Goal: Information Seeking & Learning: Learn about a topic

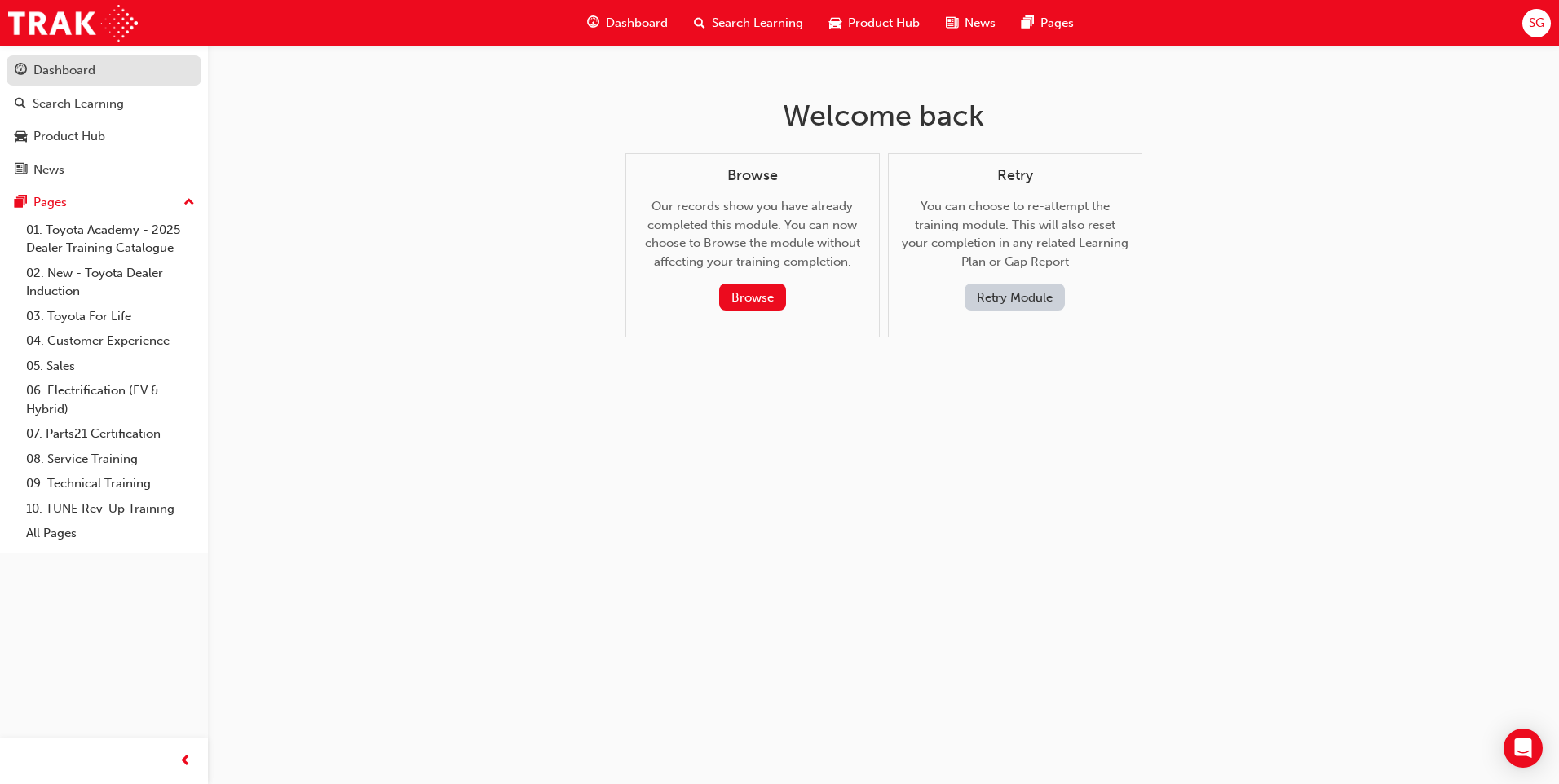
click at [88, 71] on div "Dashboard" at bounding box center [64, 71] width 62 height 19
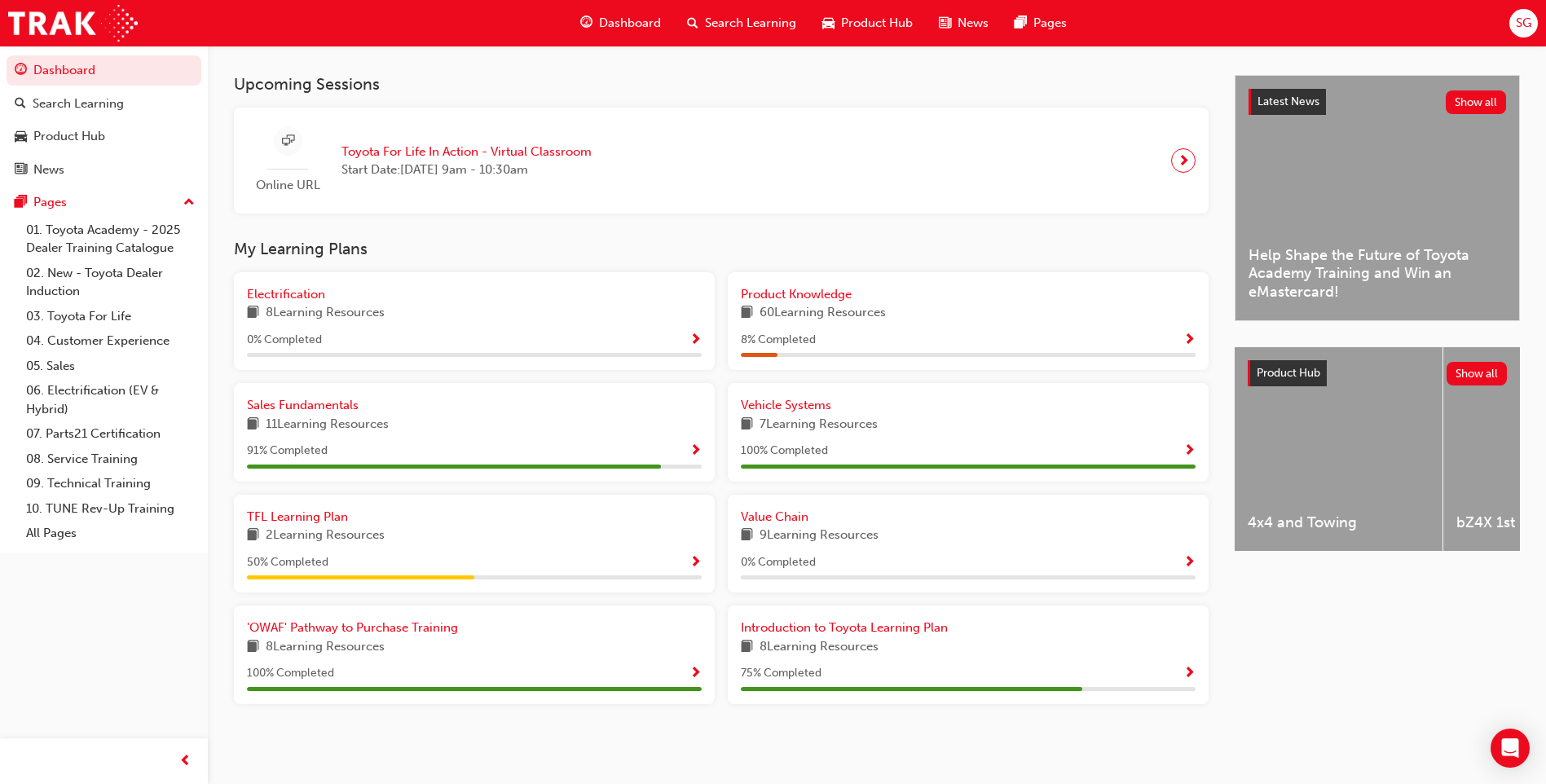
scroll to position [123, 0]
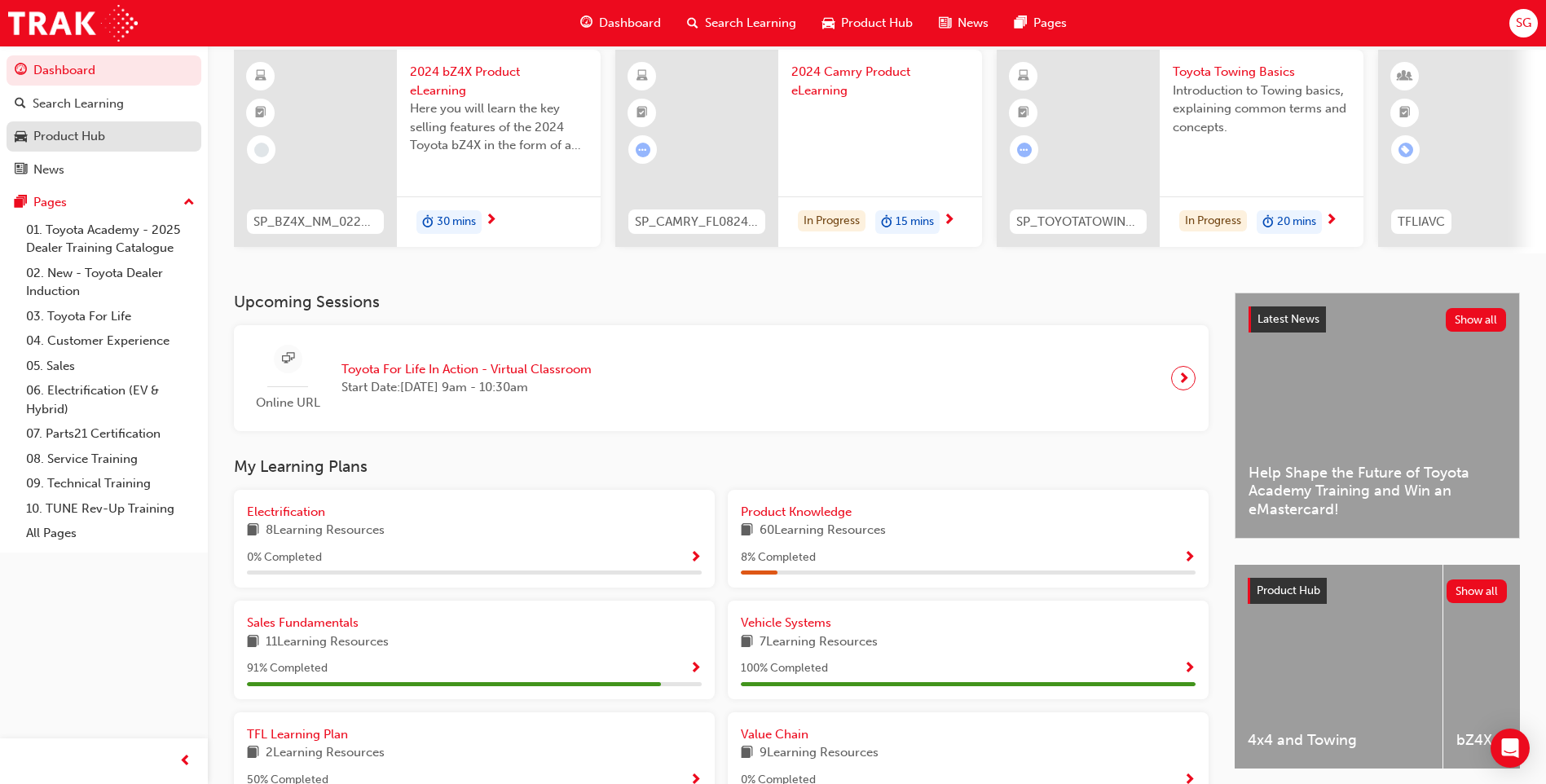
click at [77, 137] on div "Product Hub" at bounding box center [69, 137] width 72 height 19
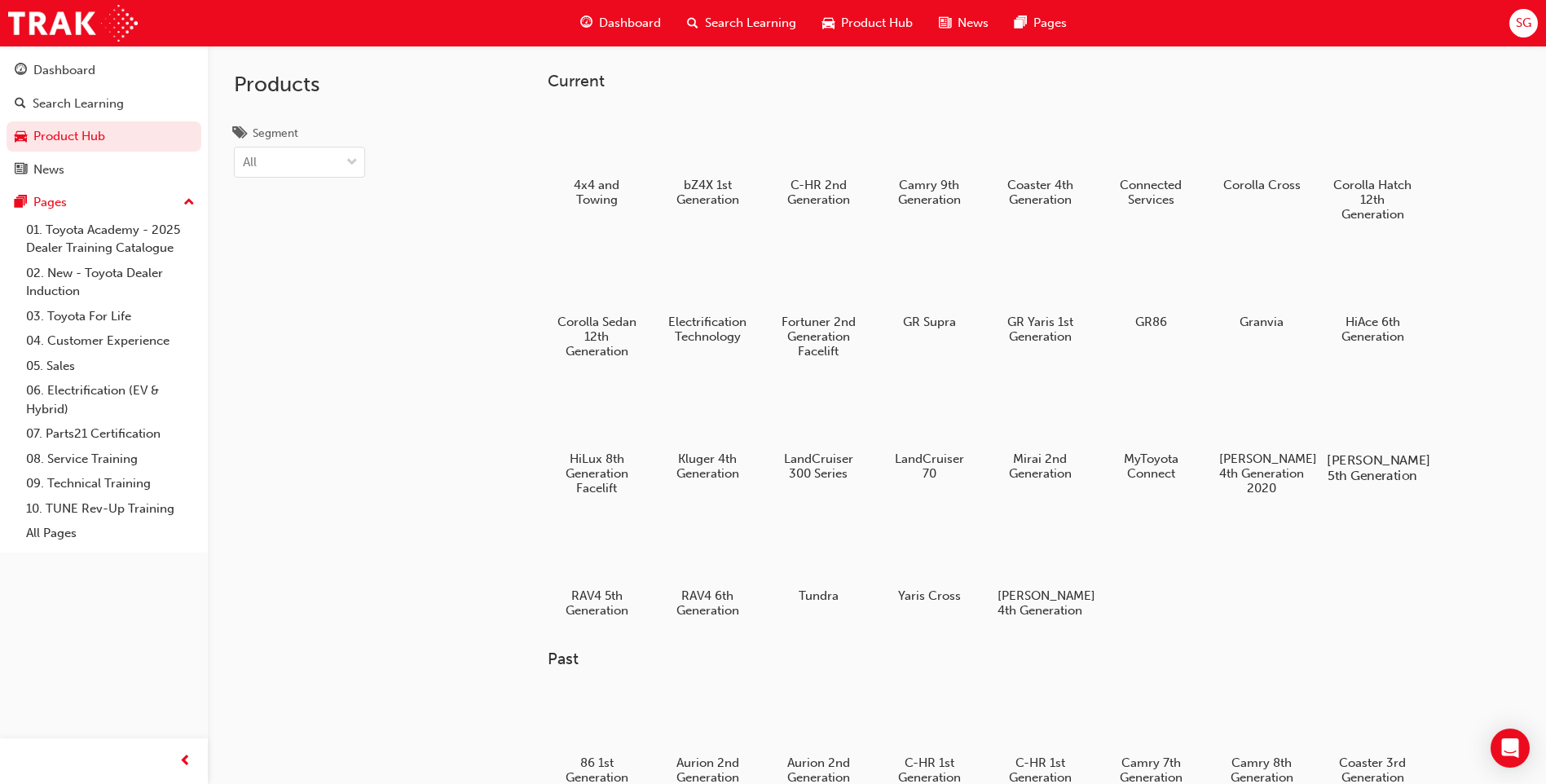
click at [1375, 468] on h5 "Prado 5th Generation" at bounding box center [1373, 468] width 90 height 31
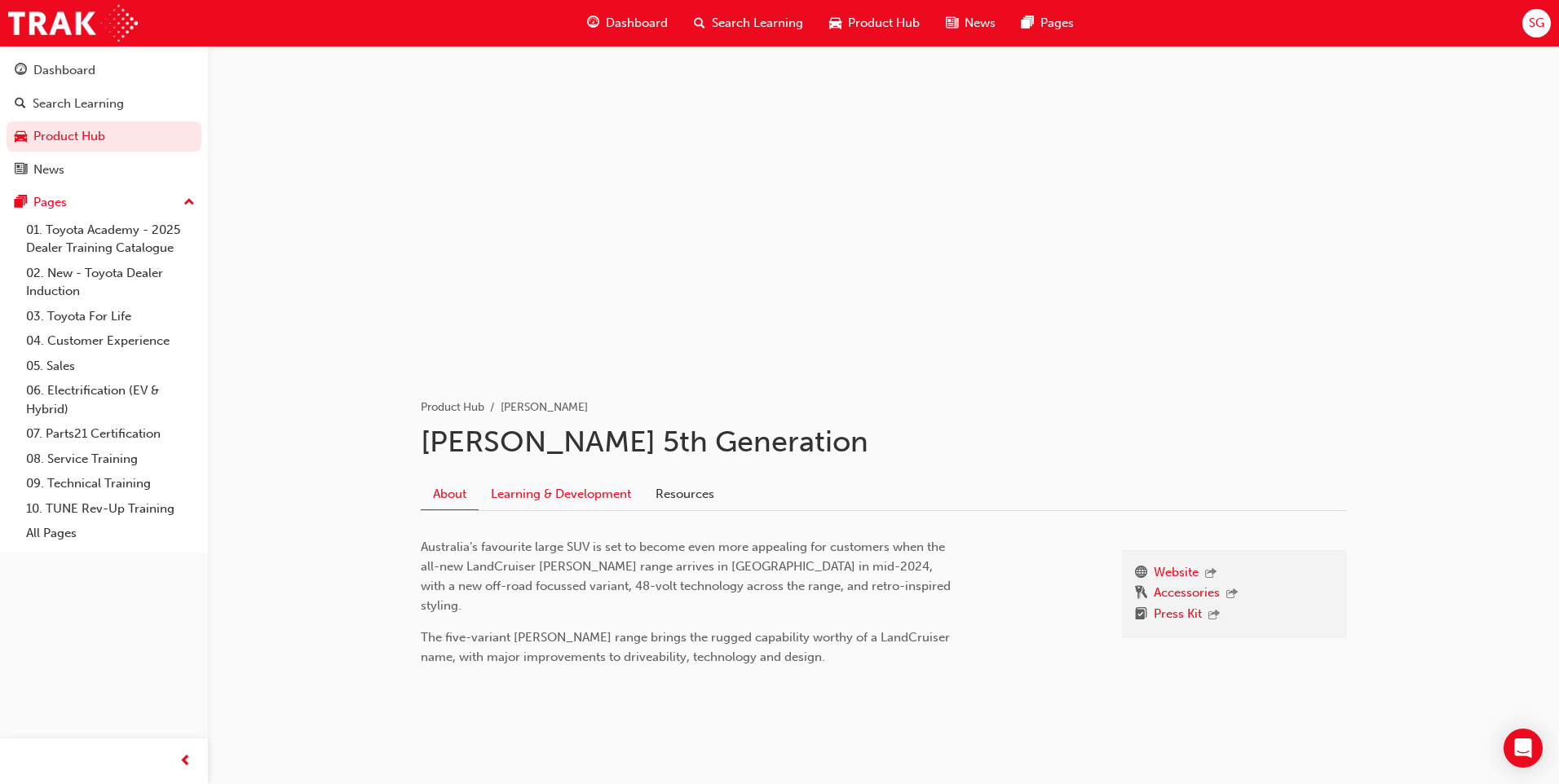
click at [583, 494] on link "Learning & Development" at bounding box center [561, 494] width 165 height 31
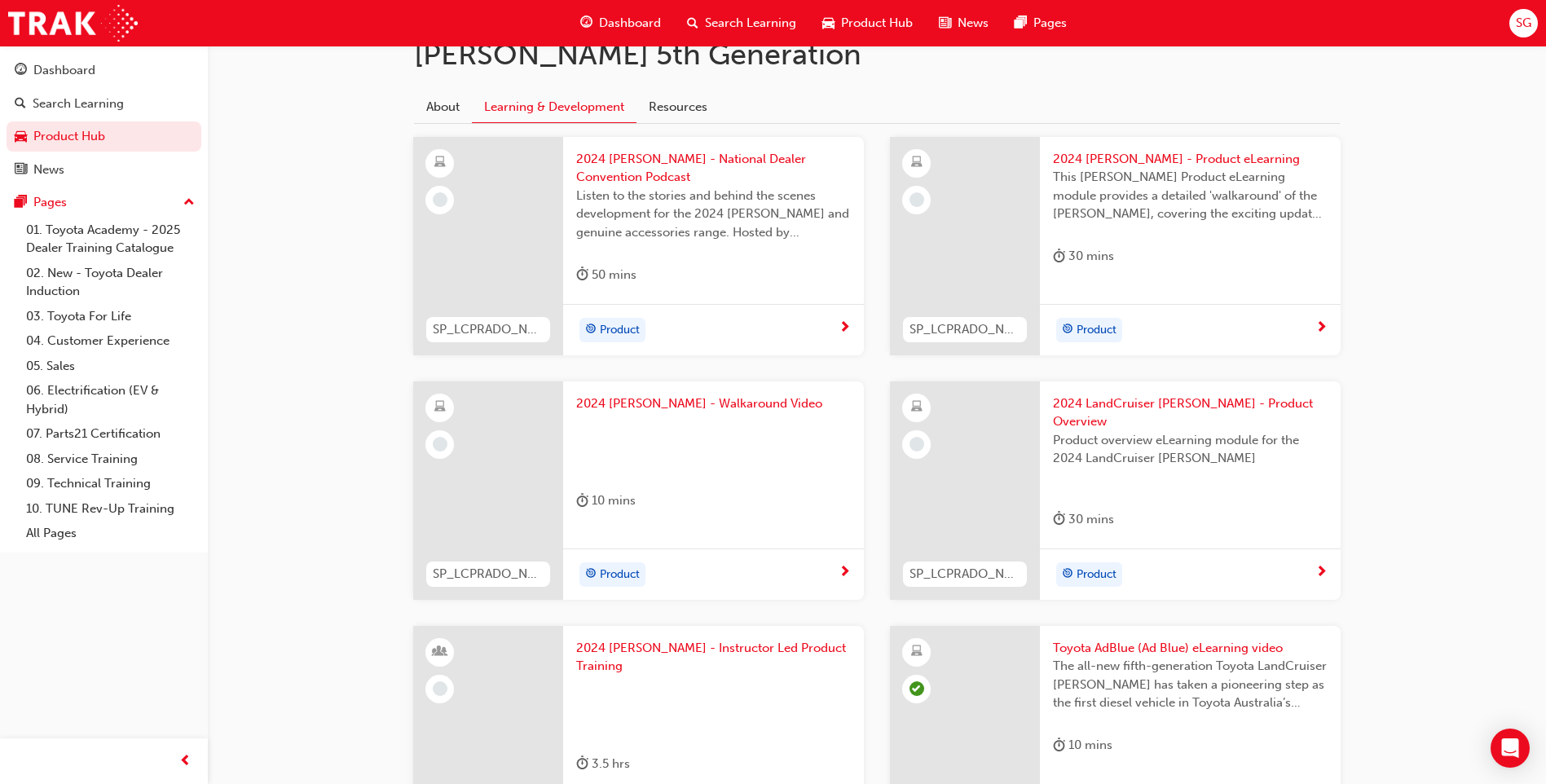
scroll to position [428, 0]
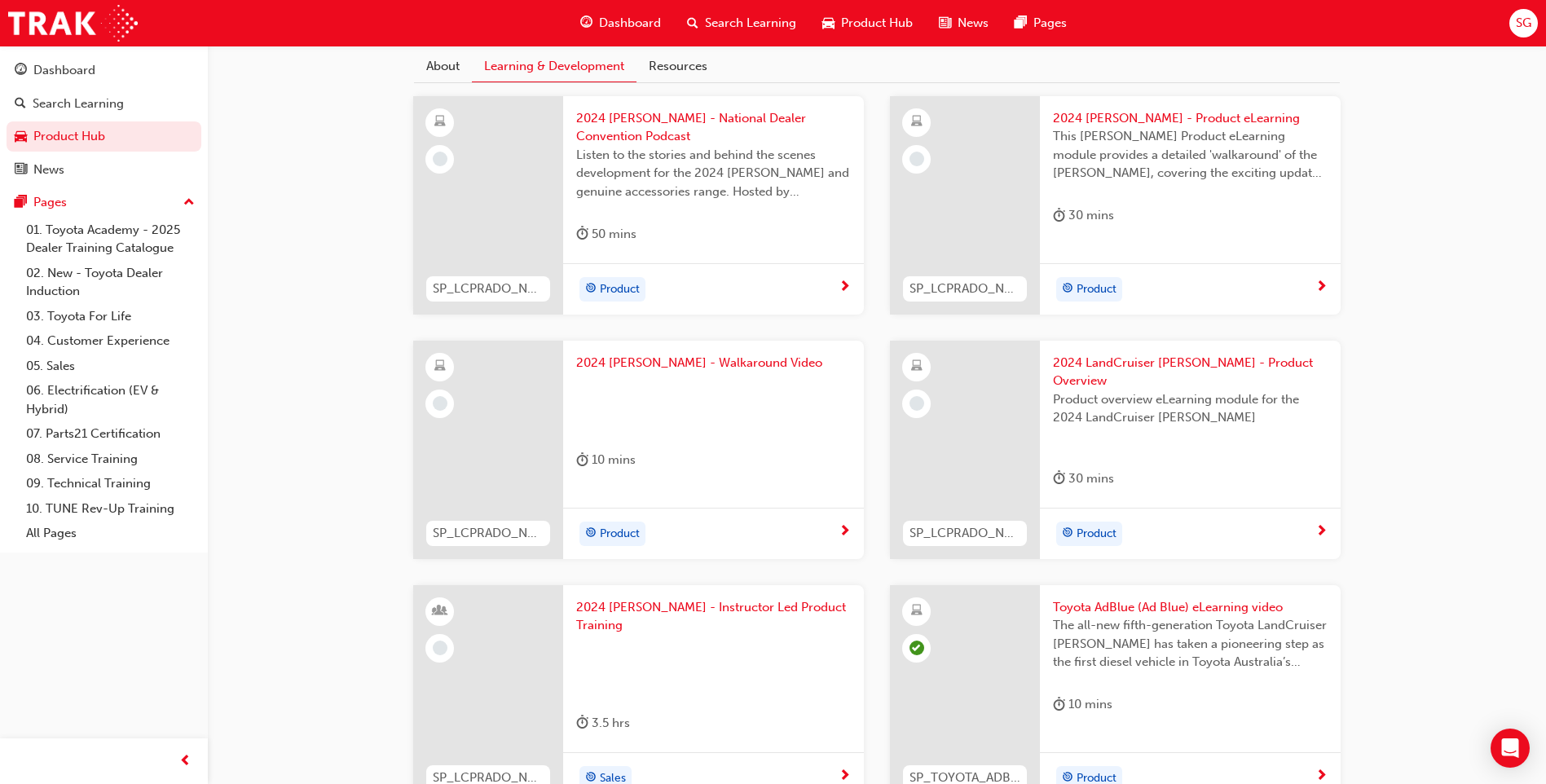
click at [1187, 360] on span "2024 LandCruiser Prado - Product Overview" at bounding box center [1190, 372] width 275 height 36
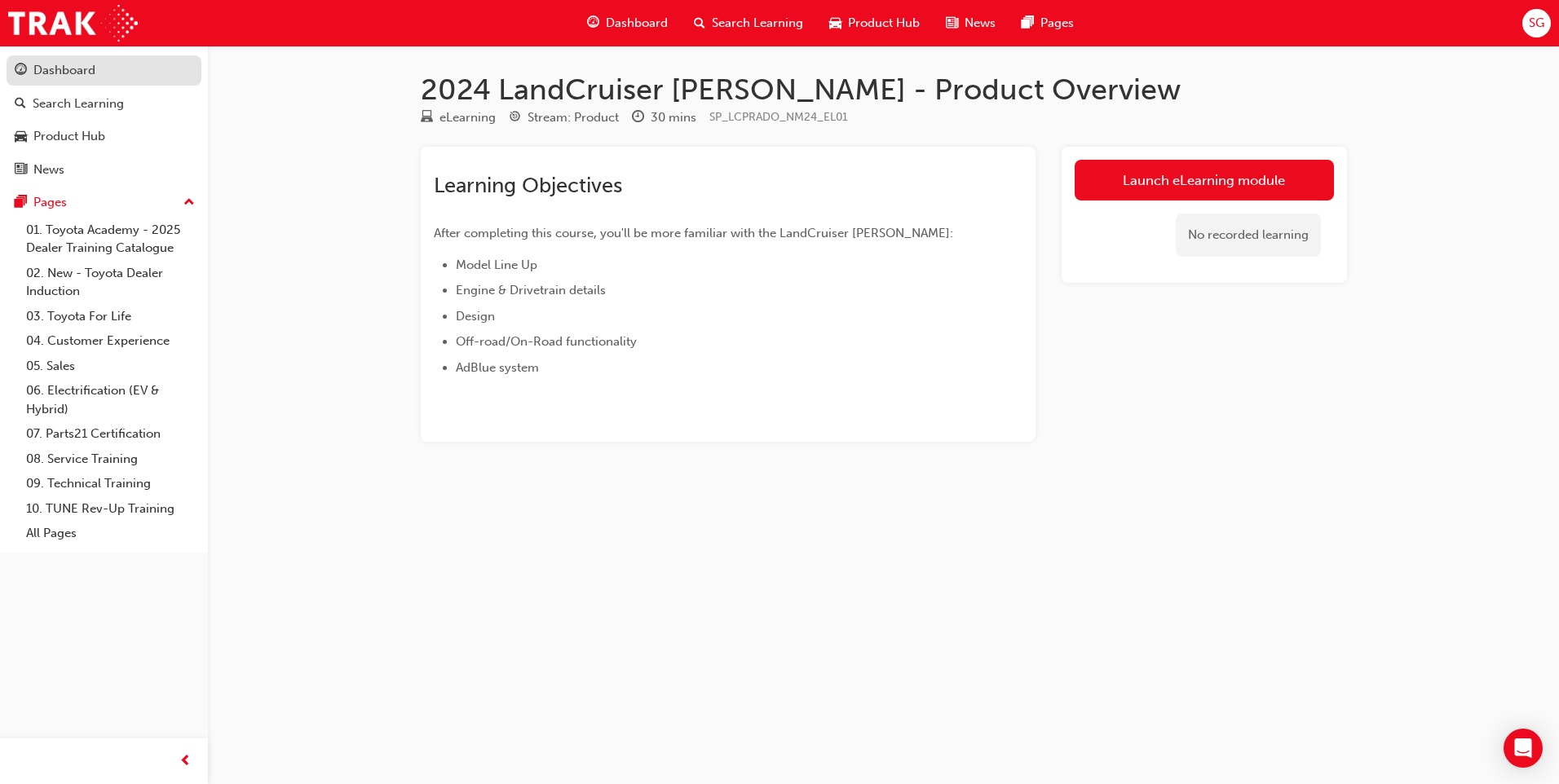
click at [52, 75] on div "Dashboard" at bounding box center [64, 71] width 62 height 19
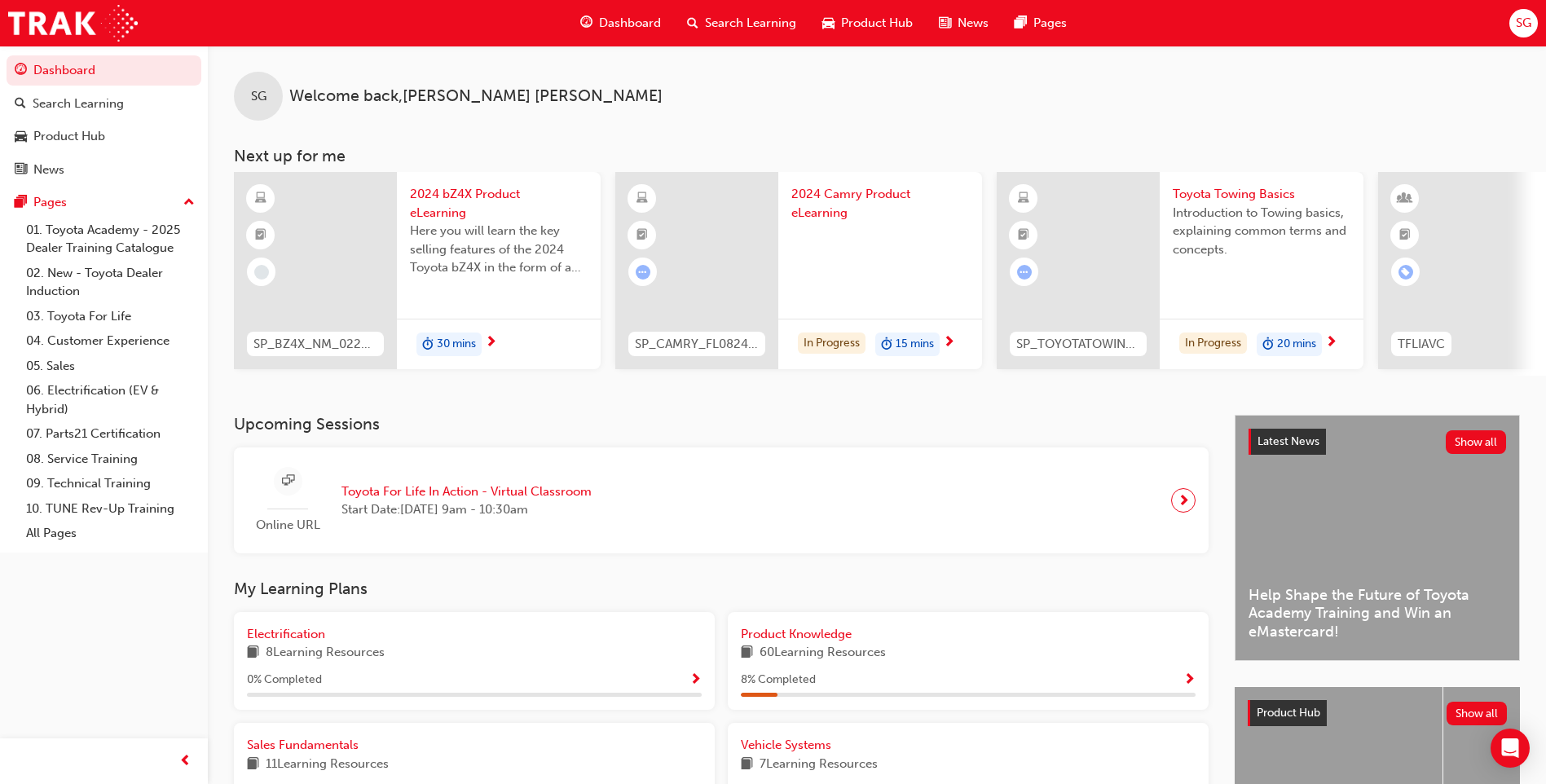
scroll to position [20, 0]
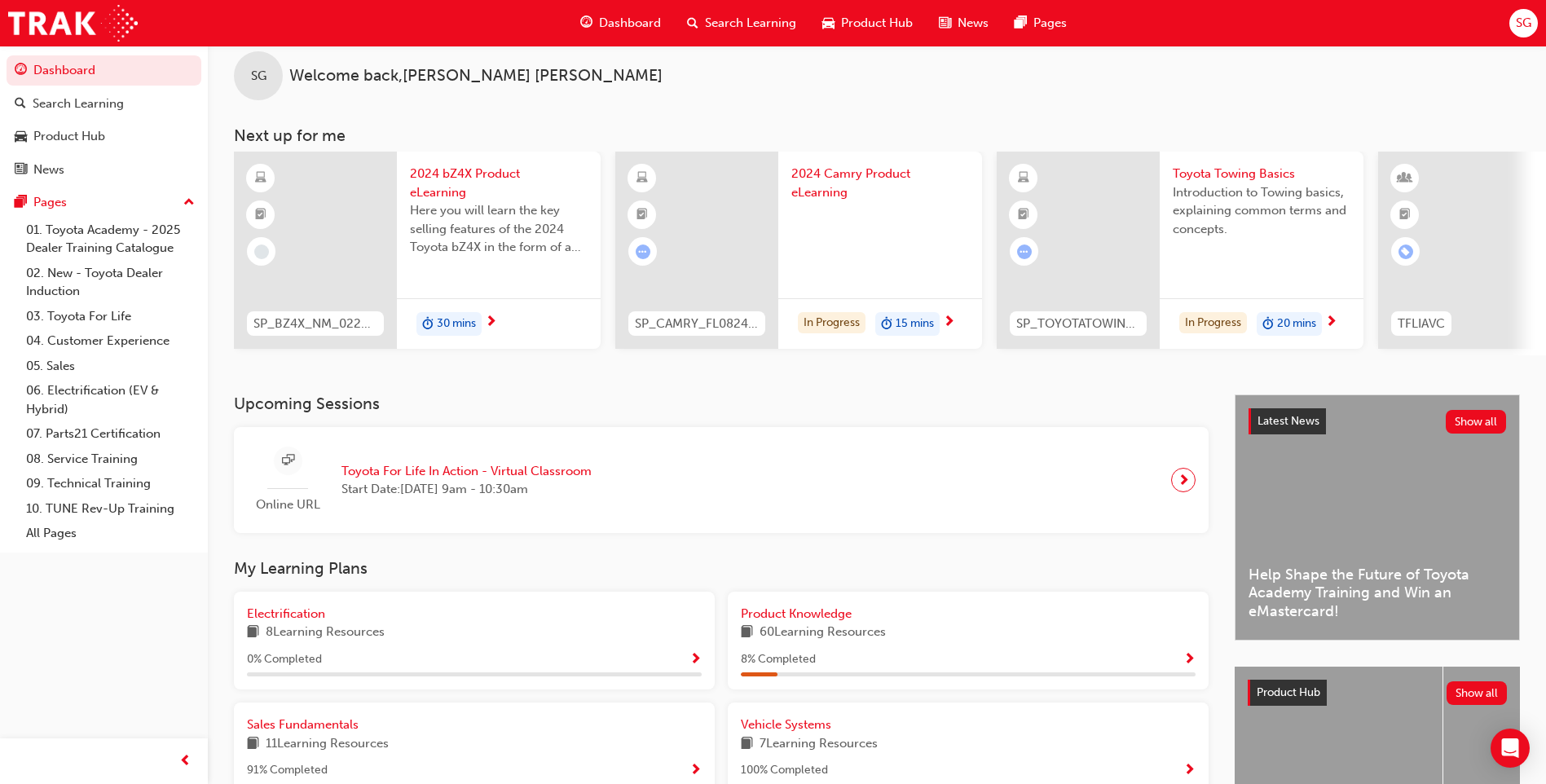
click at [1523, 31] on span "SG" at bounding box center [1524, 23] width 15 height 19
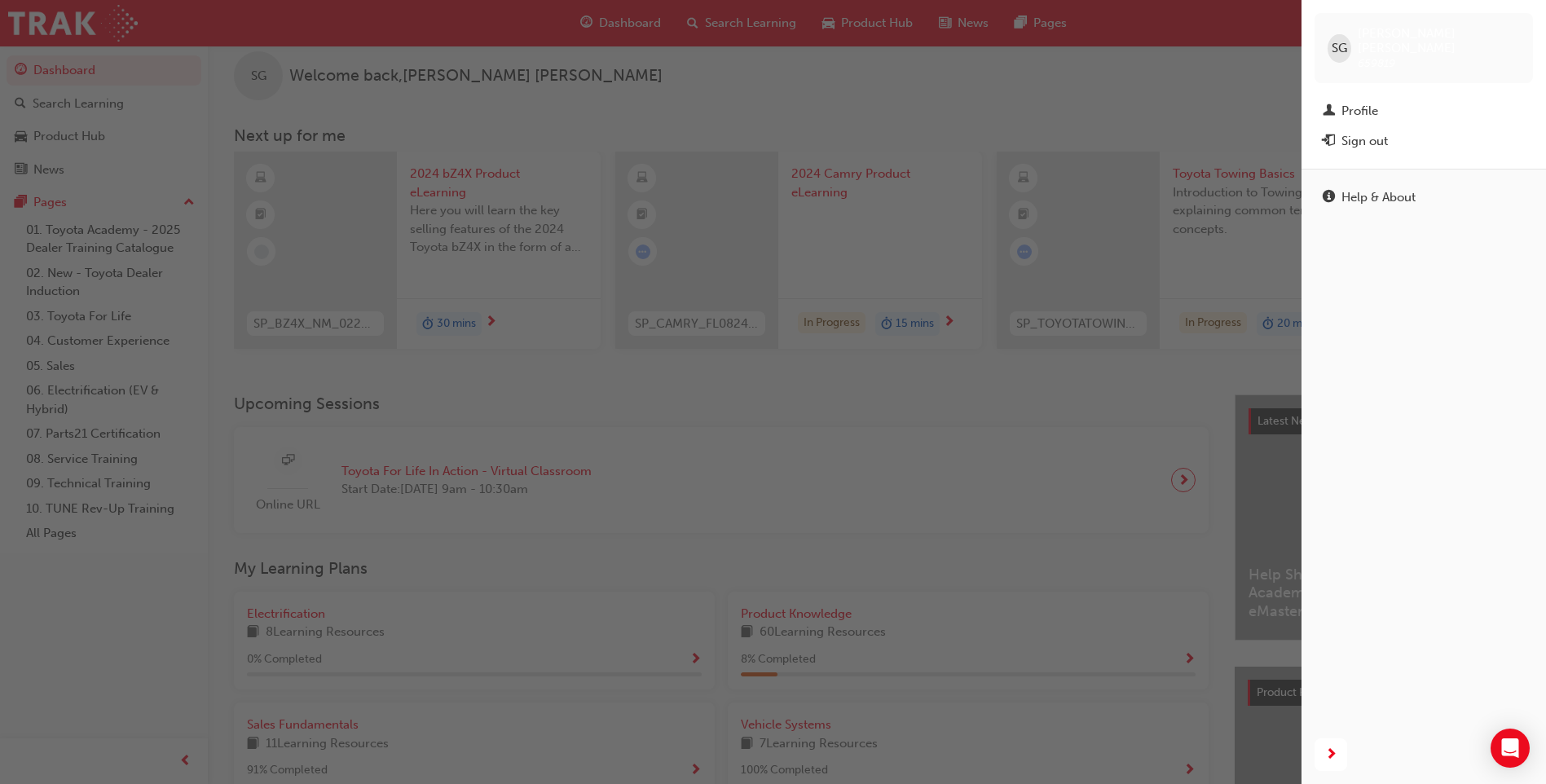
click at [1068, 188] on div "button" at bounding box center [651, 392] width 1302 height 784
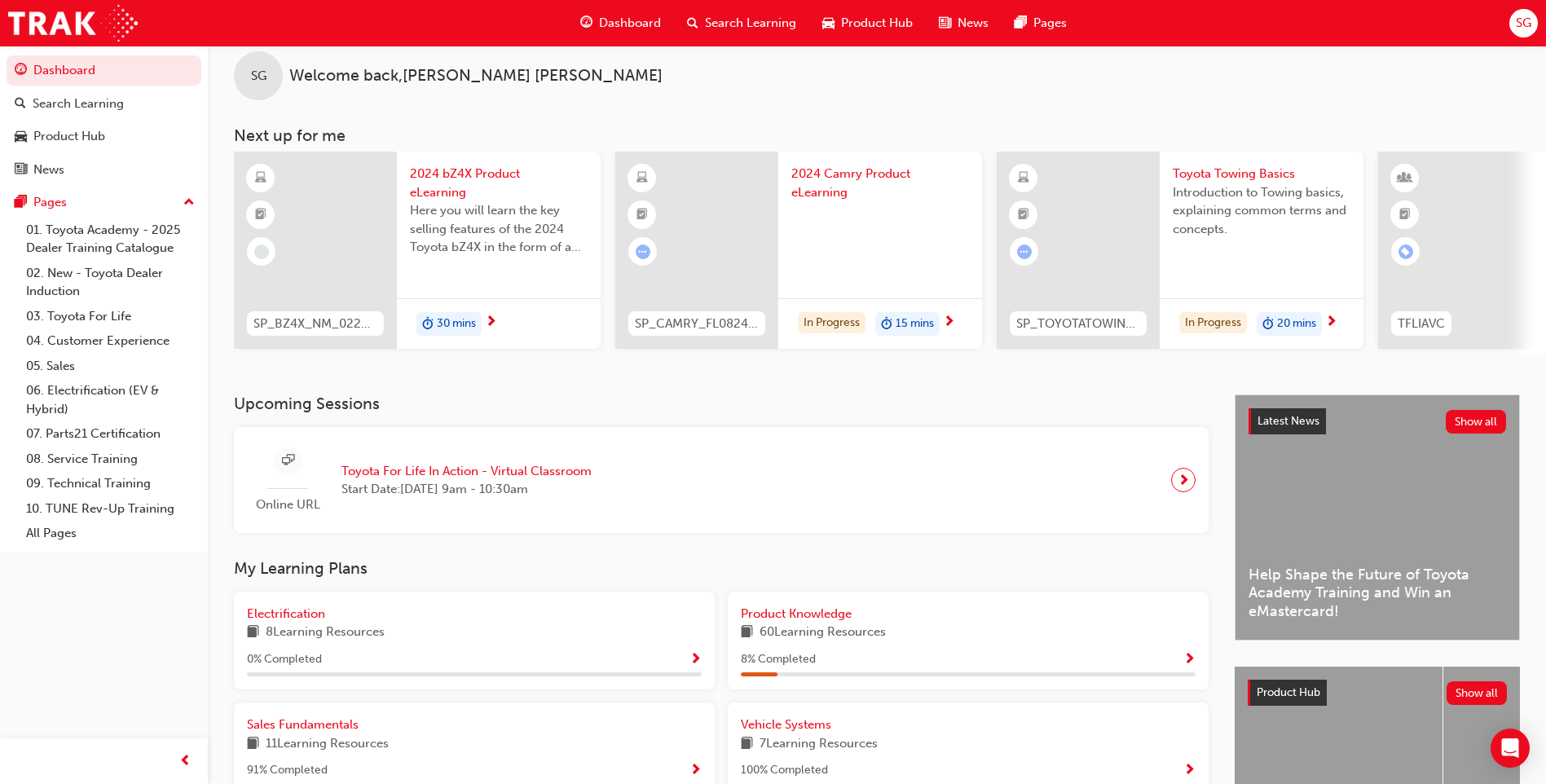
click at [859, 19] on span "Product Hub" at bounding box center [877, 23] width 72 height 19
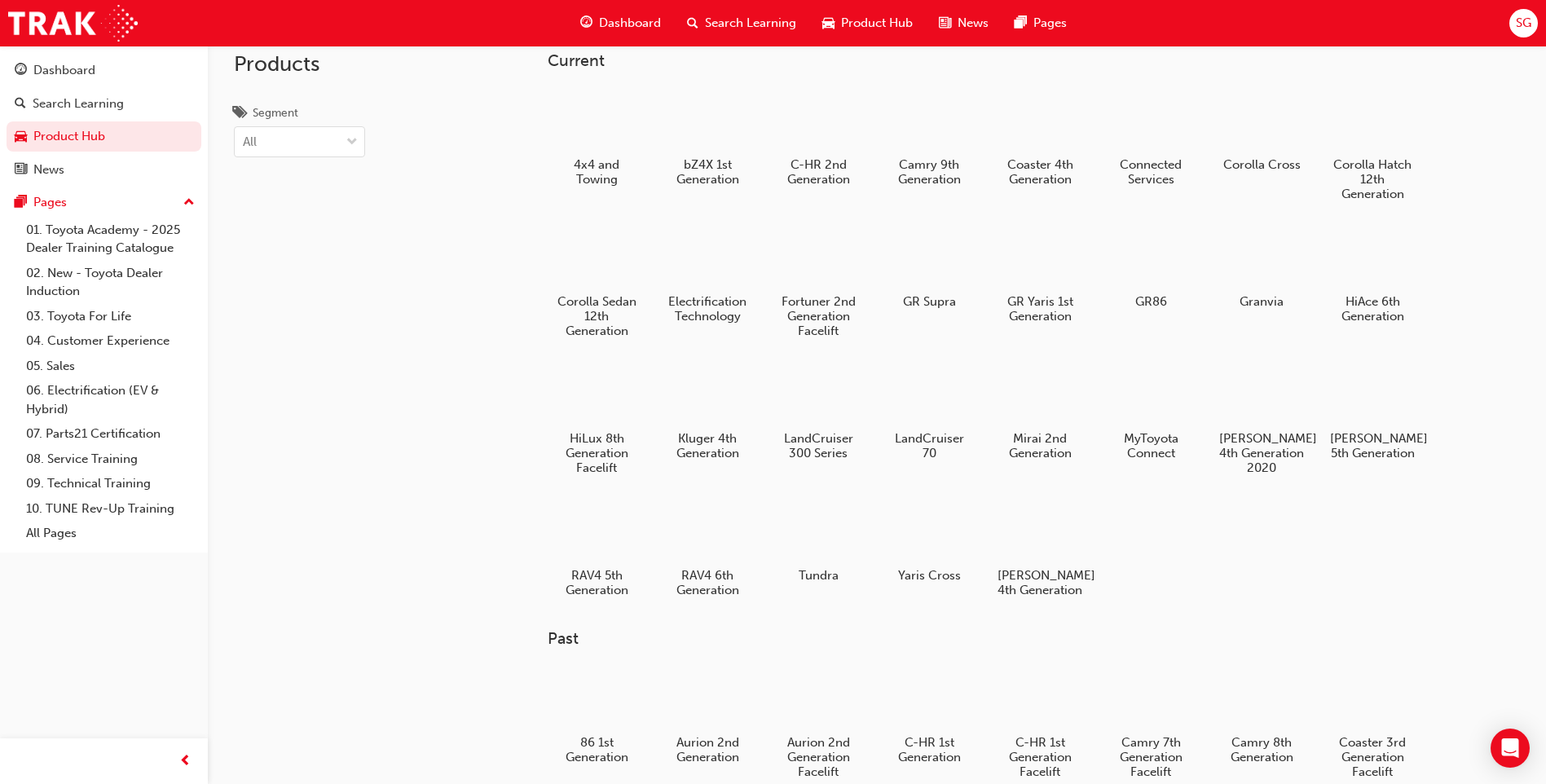
click at [766, 21] on span "Search Learning" at bounding box center [750, 23] width 91 height 19
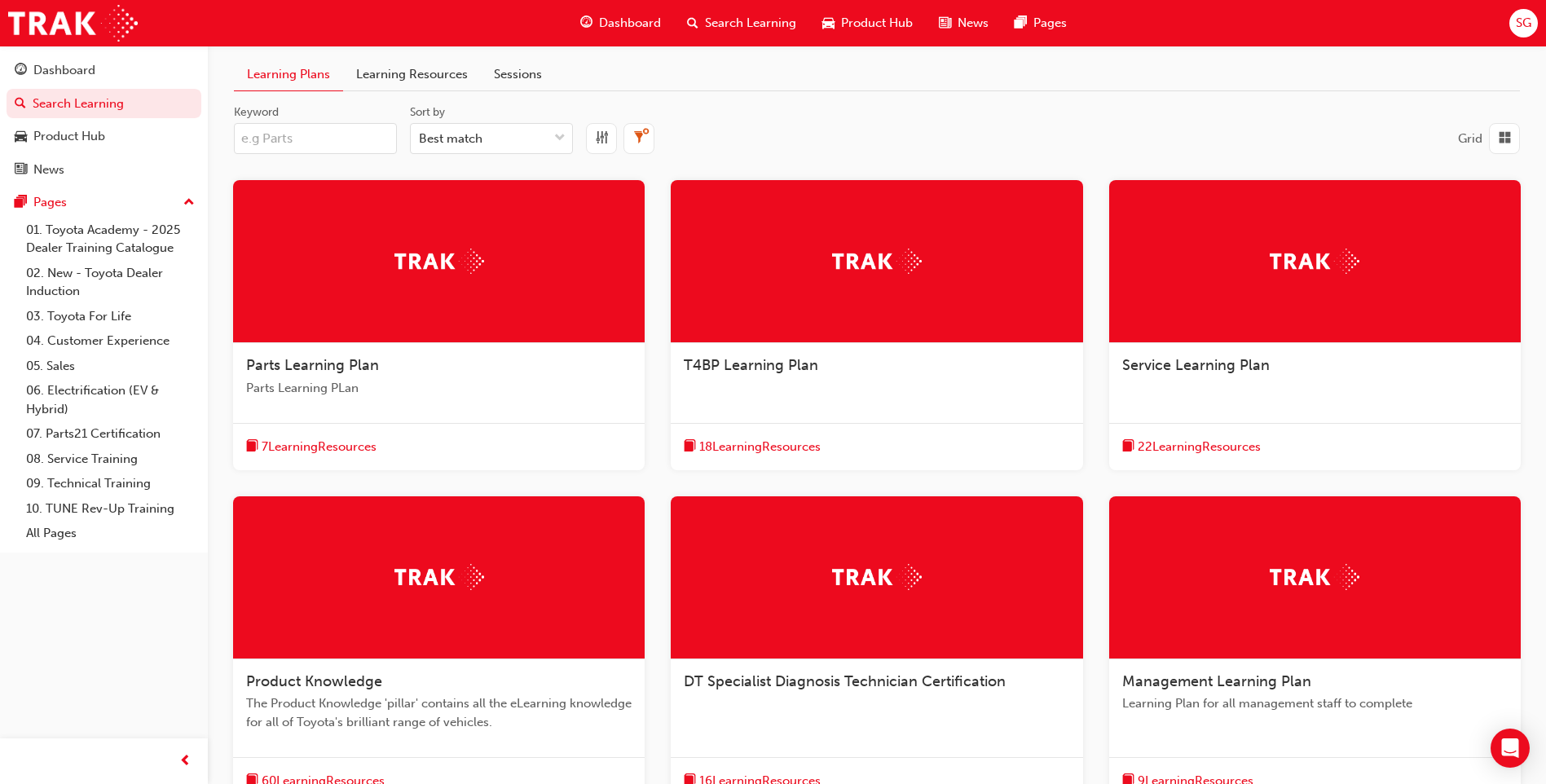
click at [634, 12] on div "Dashboard" at bounding box center [620, 23] width 106 height 34
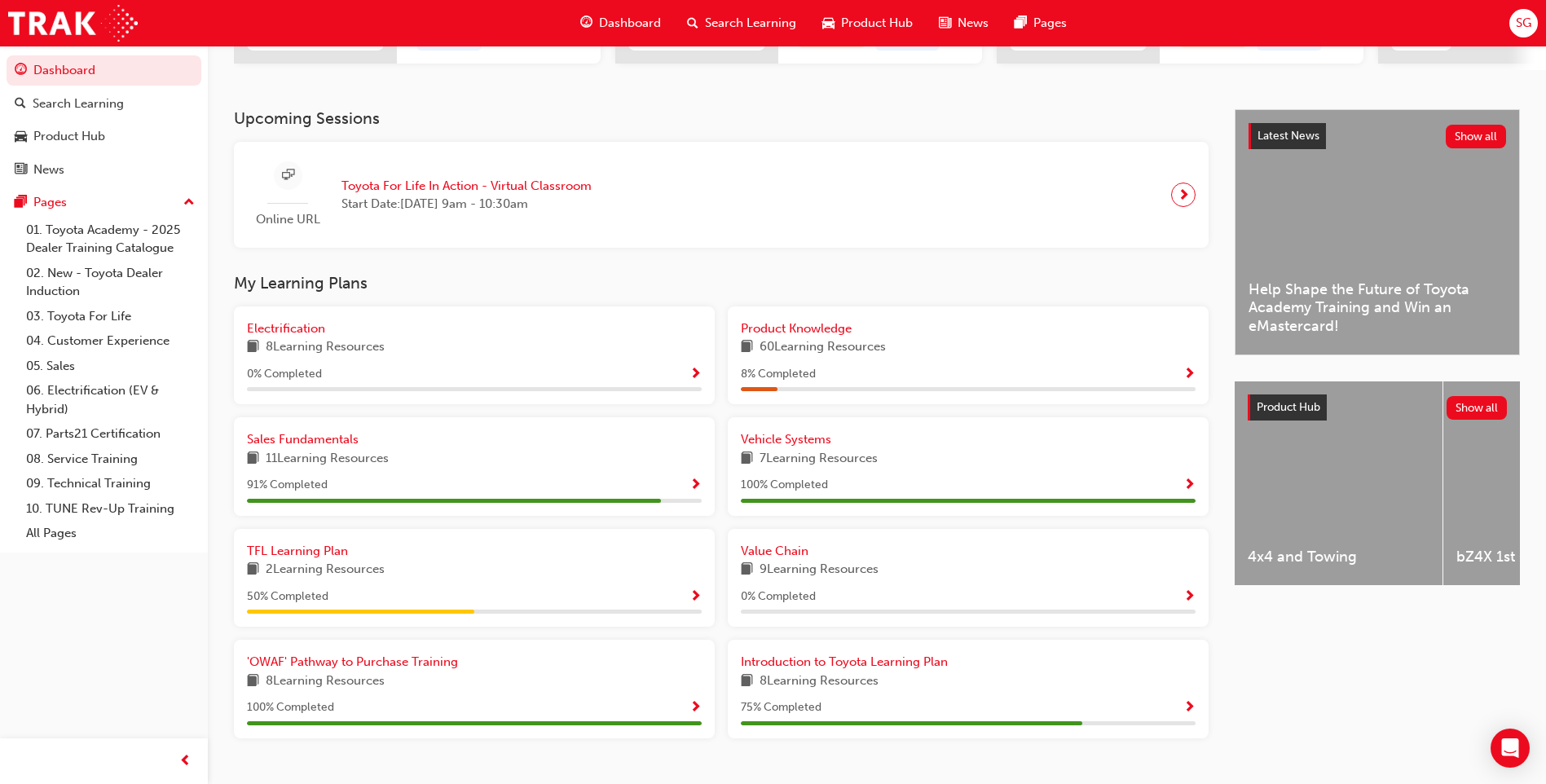
scroll to position [326, 0]
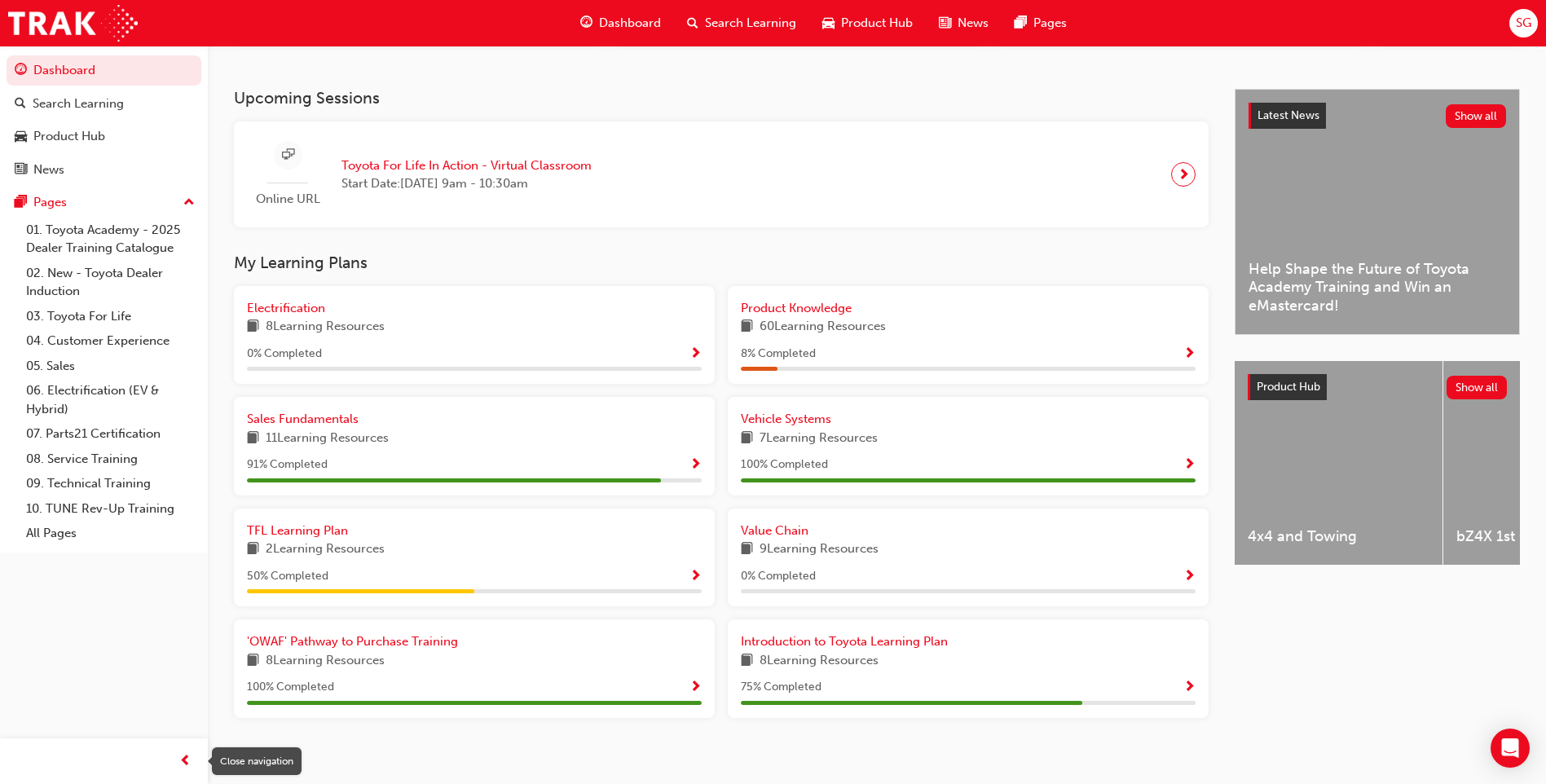
click at [179, 762] on div "button" at bounding box center [185, 761] width 33 height 33
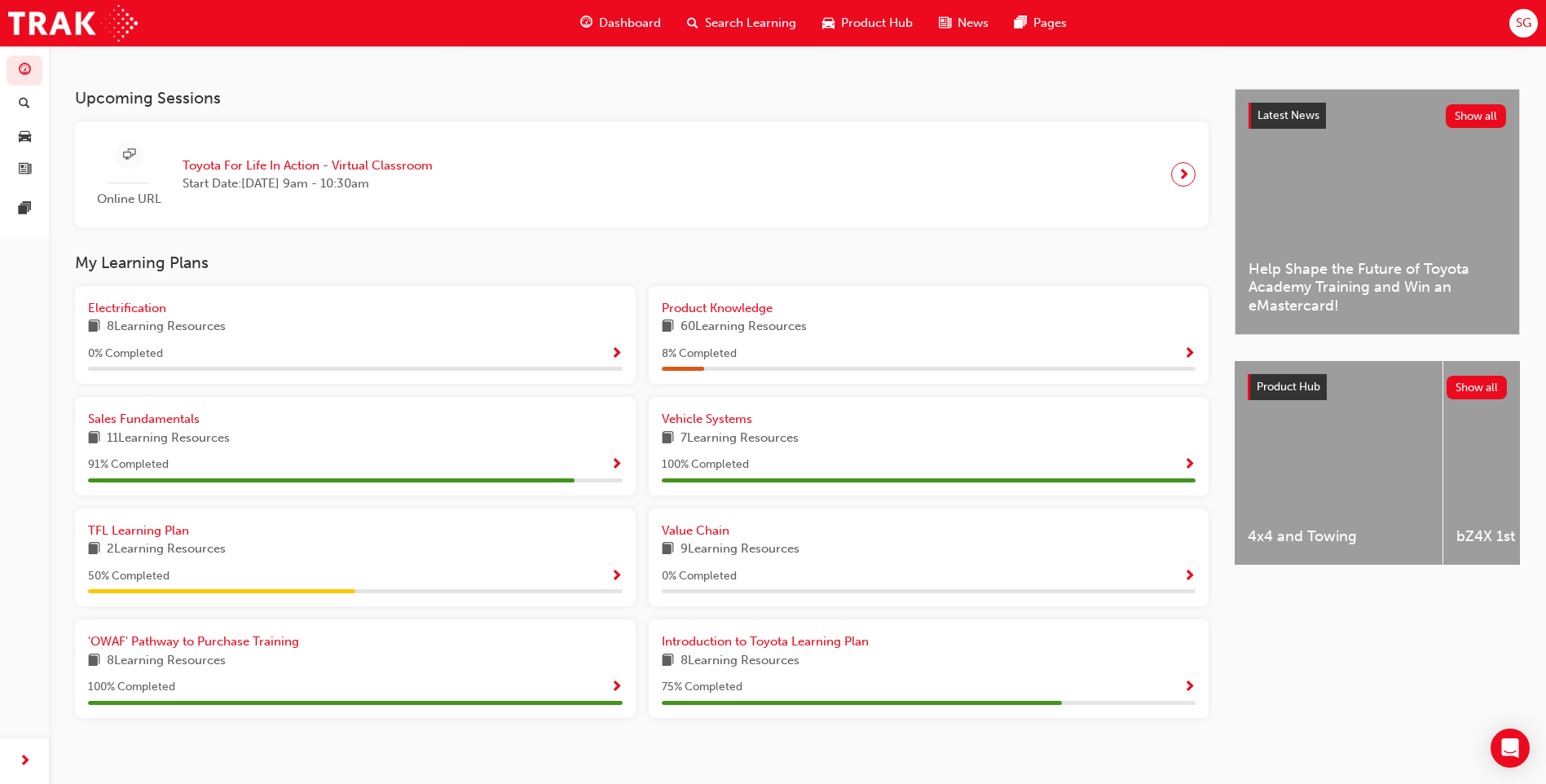
scroll to position [346, 0]
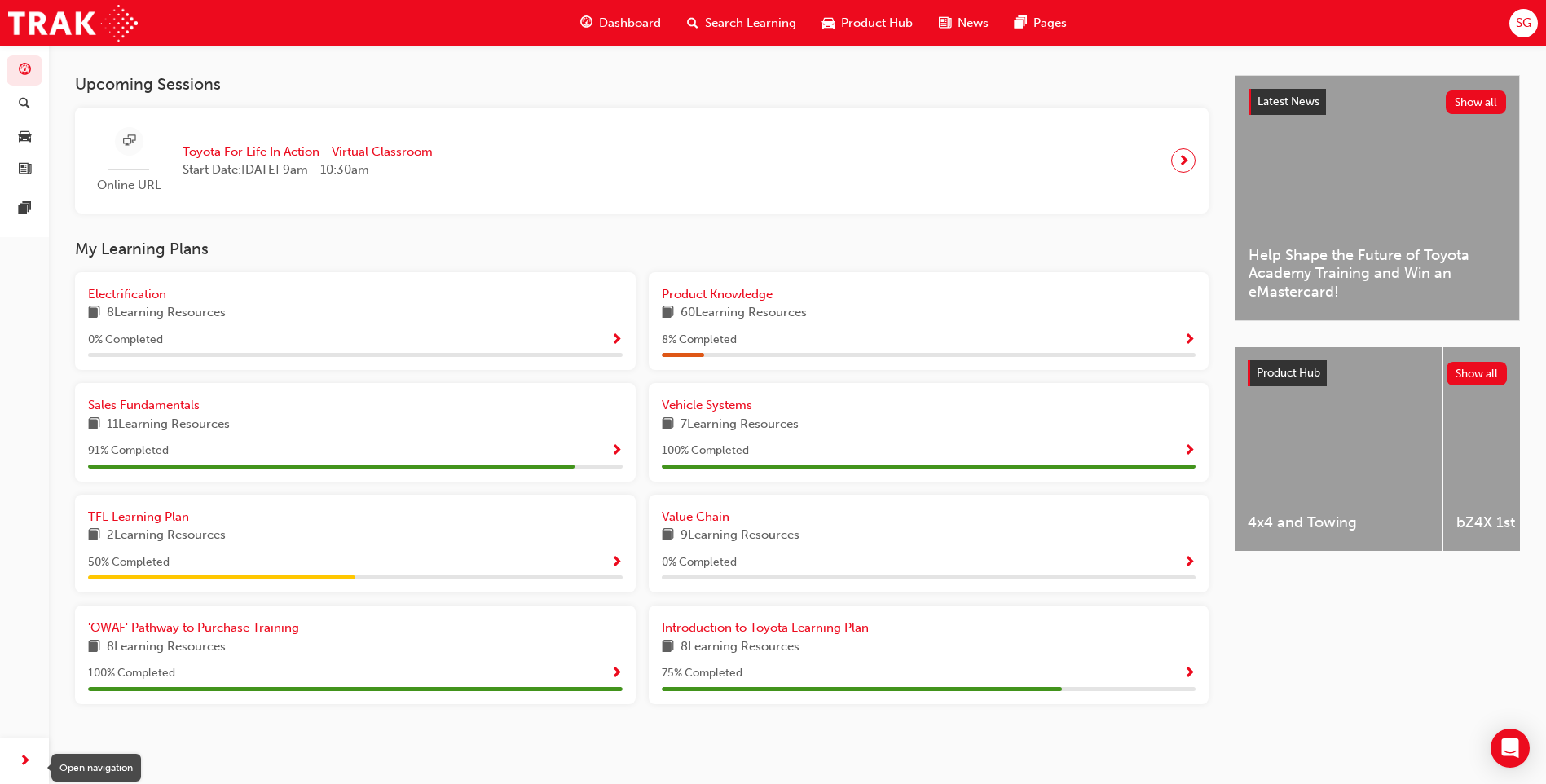
click at [30, 760] on span "next-icon" at bounding box center [25, 761] width 12 height 20
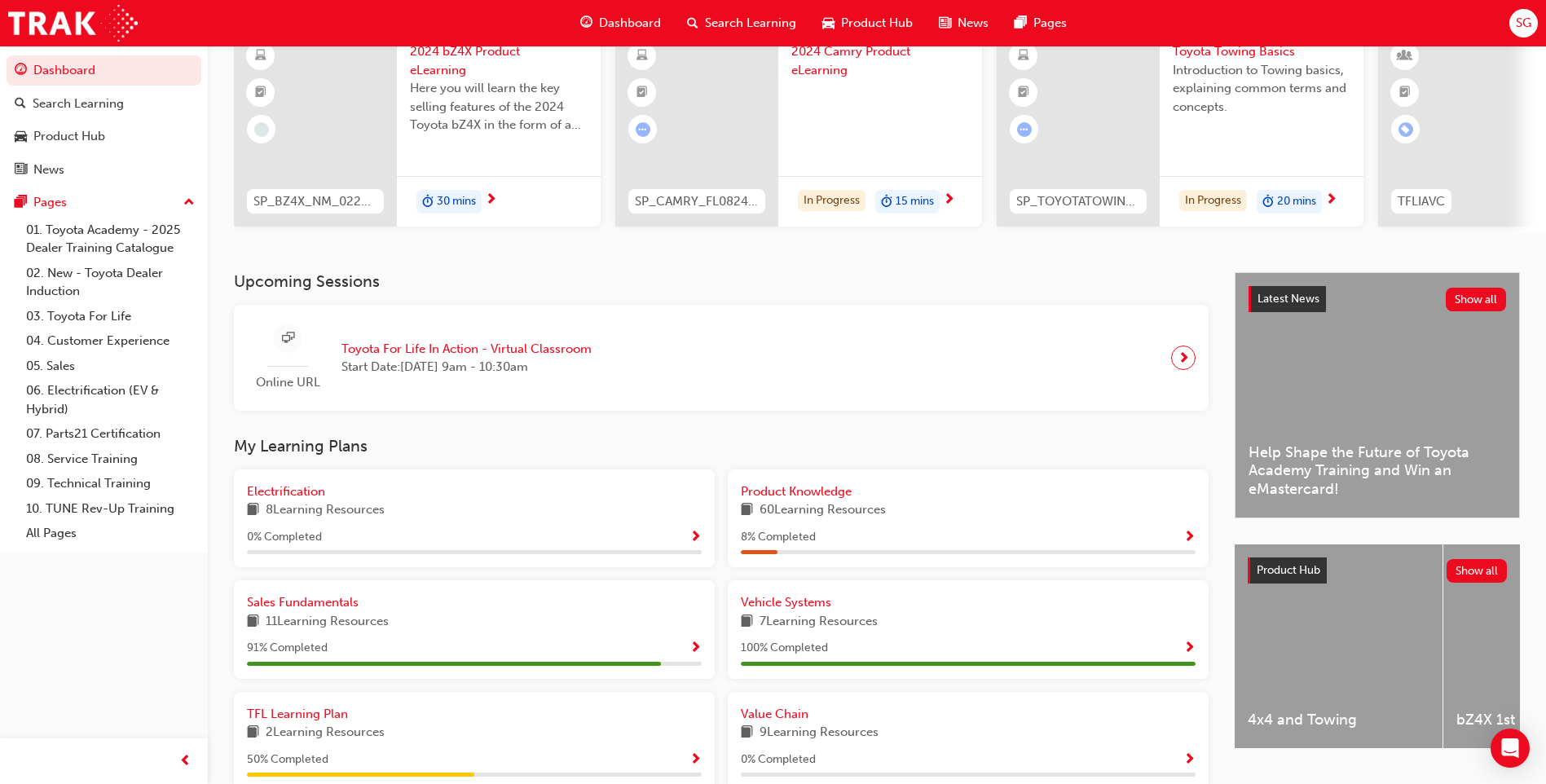
scroll to position [0, 0]
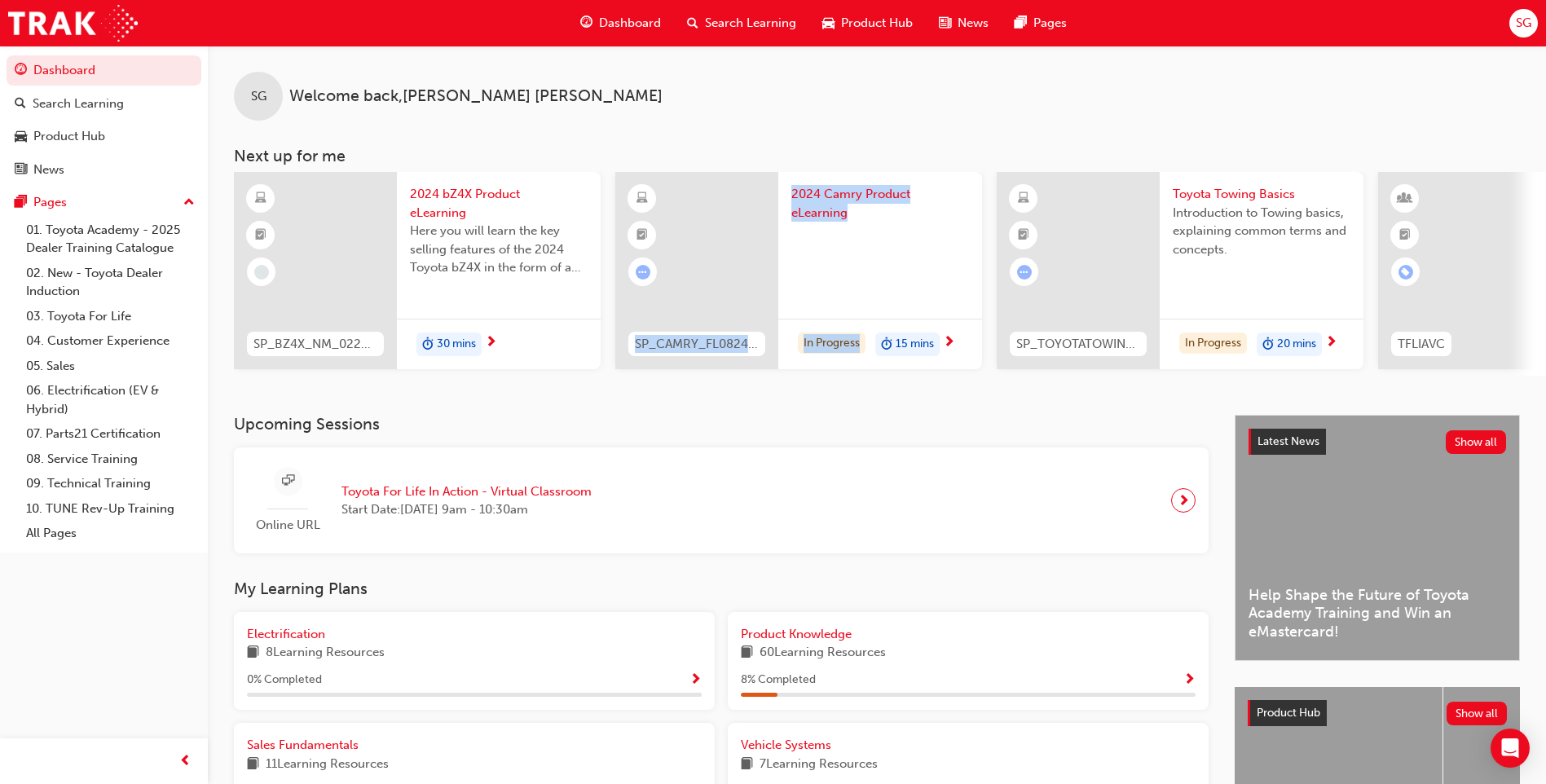
drag, startPoint x: 708, startPoint y: 382, endPoint x: 885, endPoint y: 382, distance: 177.0
click at [885, 376] on div "SP_BZ4X_NM_0224_EL01 2024 bZ4X Product eLearning Here you will learn the key se…" at bounding box center [889, 273] width 1312 height 204
click at [583, 433] on h3 "Upcoming Sessions" at bounding box center [721, 425] width 975 height 19
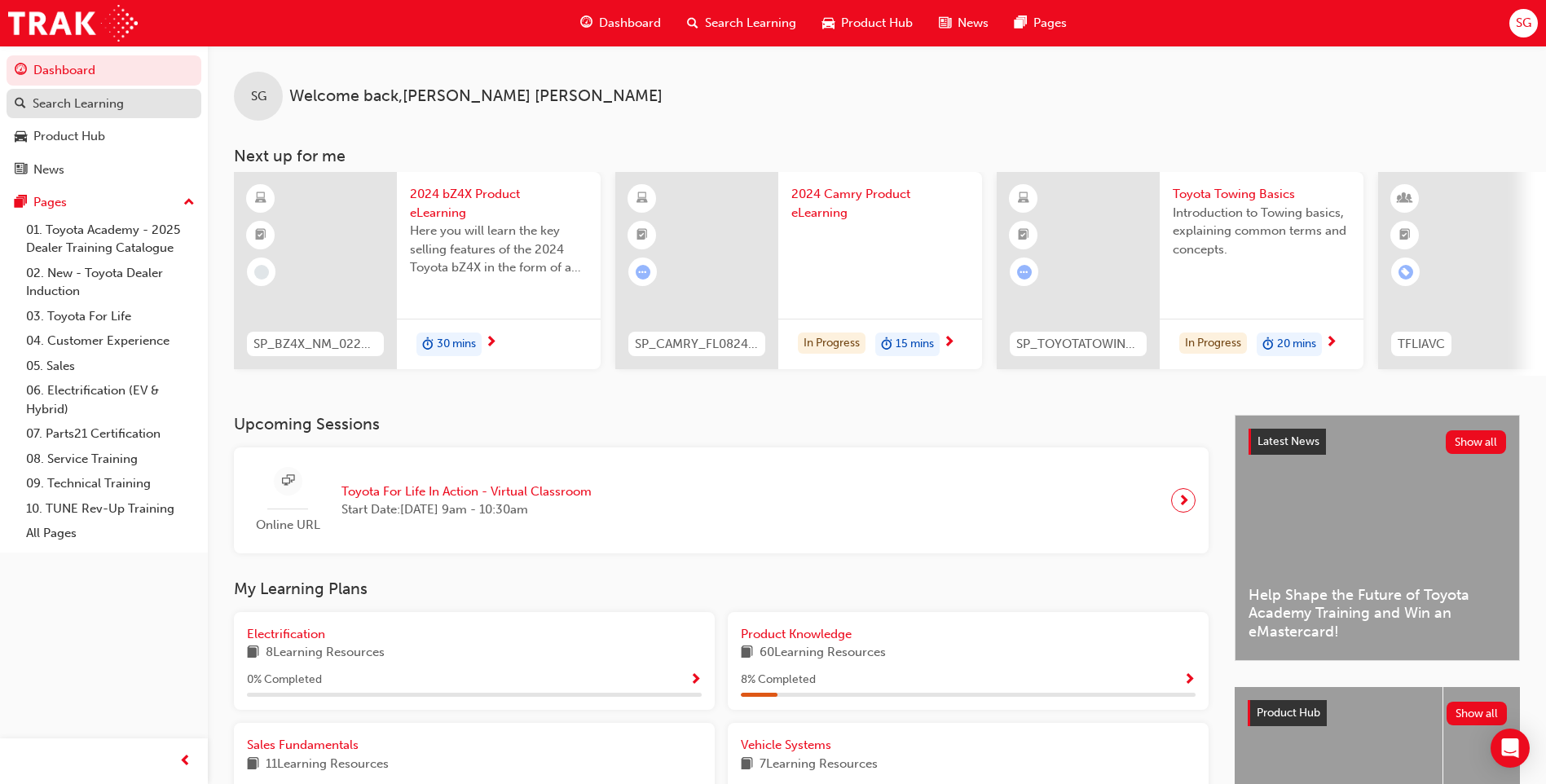
click at [135, 94] on div "Search Learning" at bounding box center [104, 104] width 178 height 20
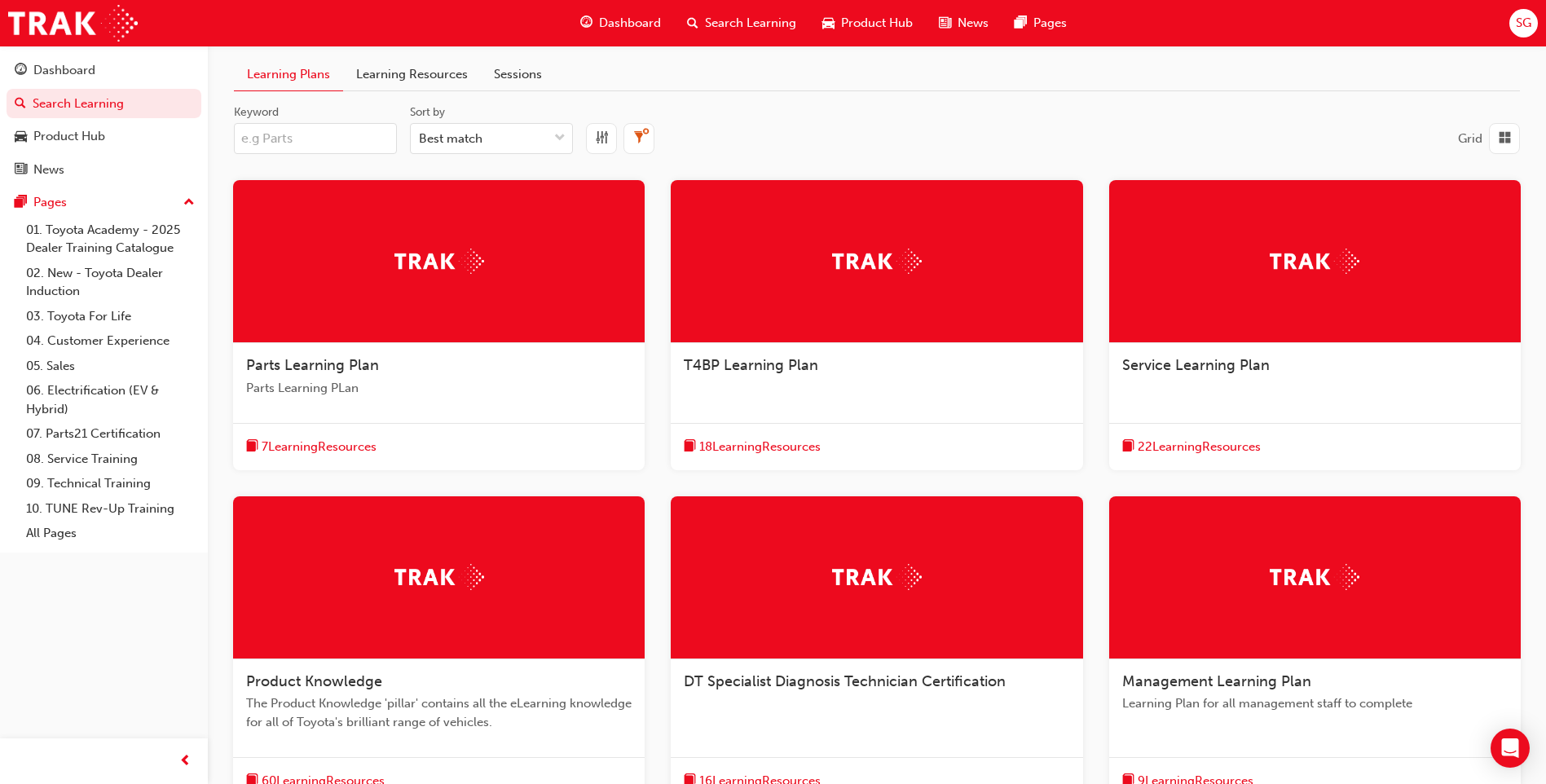
click at [345, 136] on input "Keyword" at bounding box center [315, 138] width 163 height 31
click at [265, 147] on input "Keyword" at bounding box center [315, 138] width 163 height 31
click at [253, 135] on input "Keyword" at bounding box center [315, 138] width 163 height 31
paste input "(SPK9102"
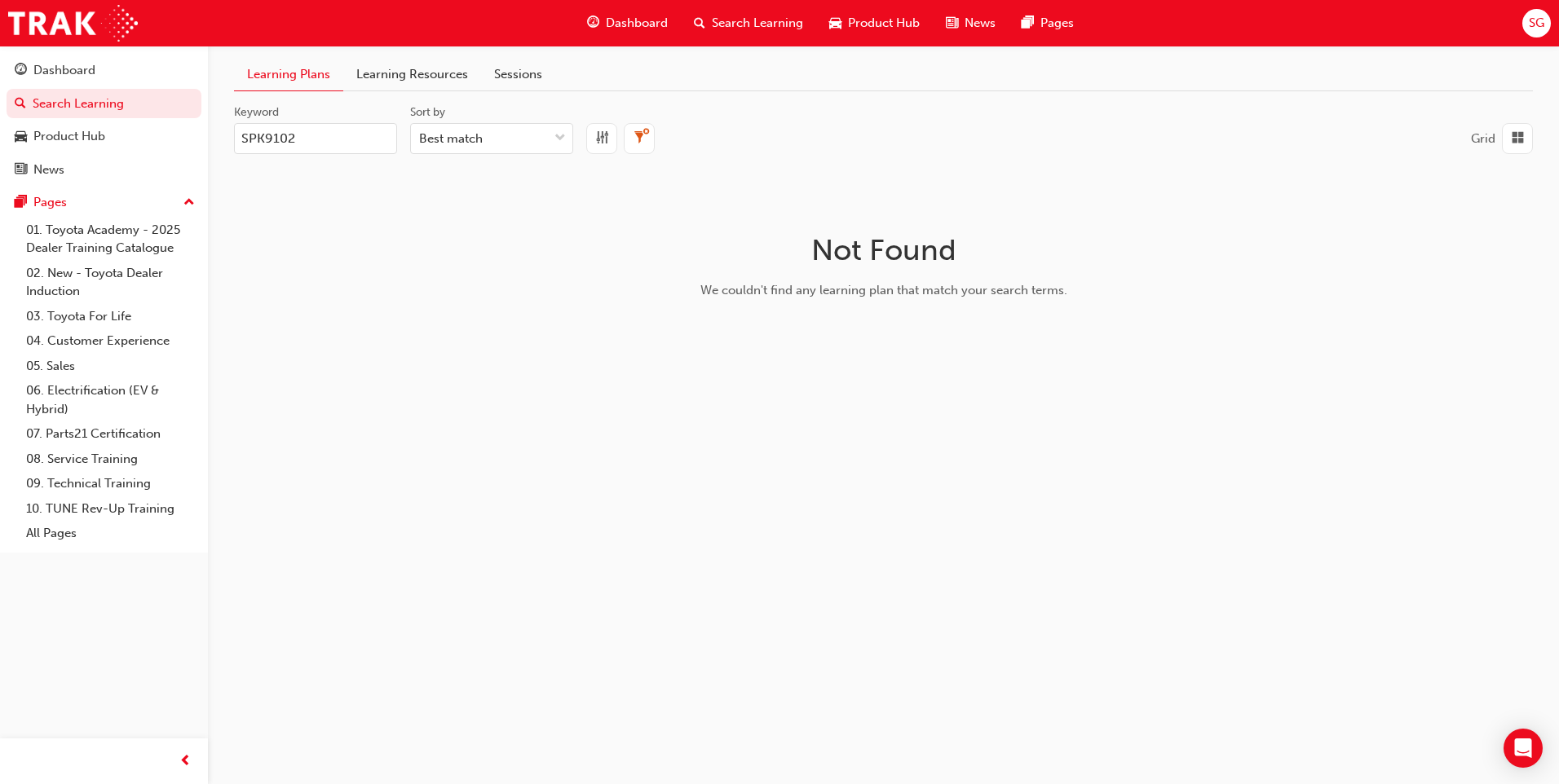
drag, startPoint x: 340, startPoint y: 140, endPoint x: 159, endPoint y: 121, distance: 182.0
click at [178, 121] on div "Dashboard Search Learning Product Hub News Pages Pages 01. Toyota Academy - 202…" at bounding box center [780, 392] width 1559 height 784
type input "t"
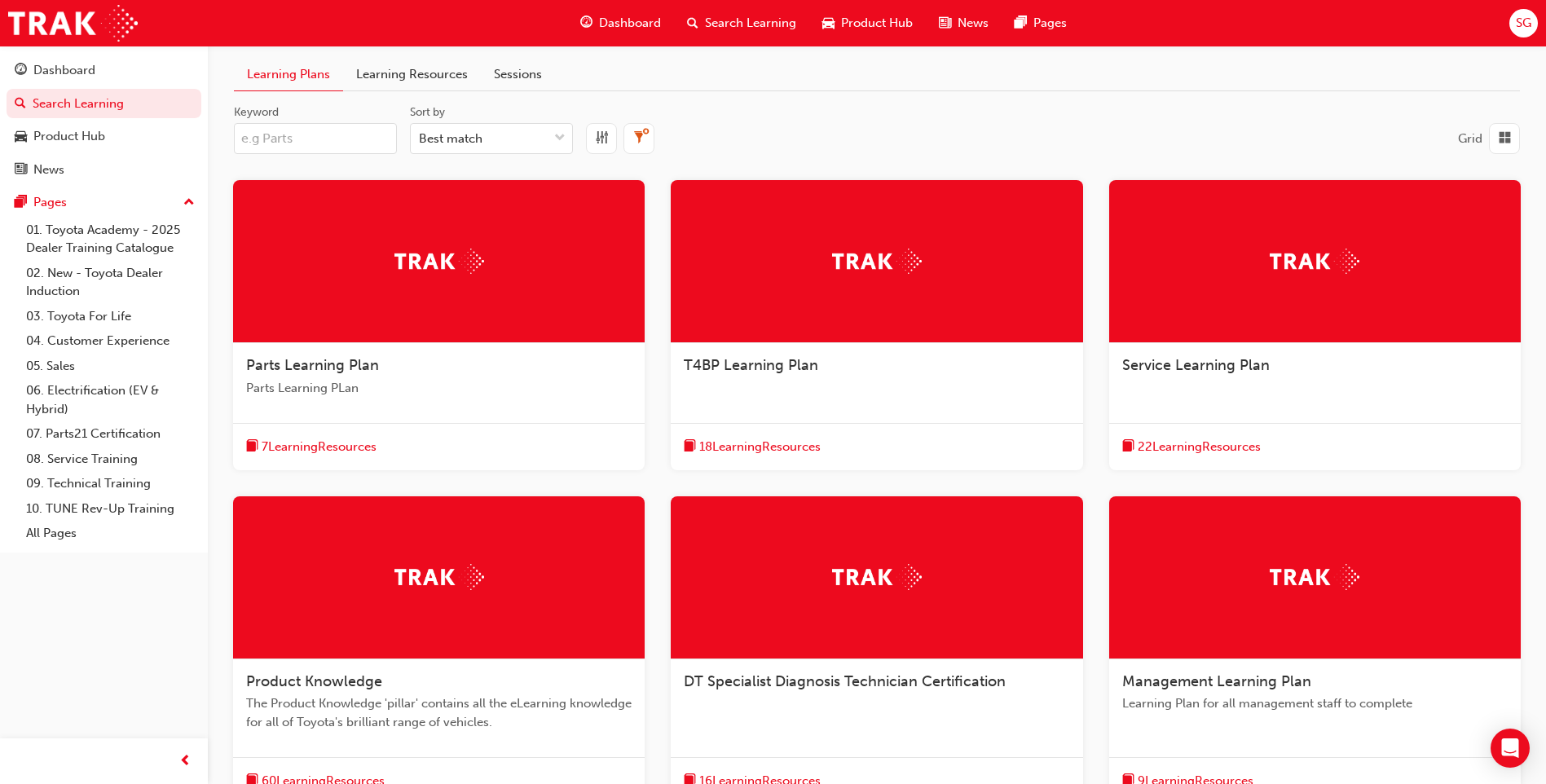
type input "s"
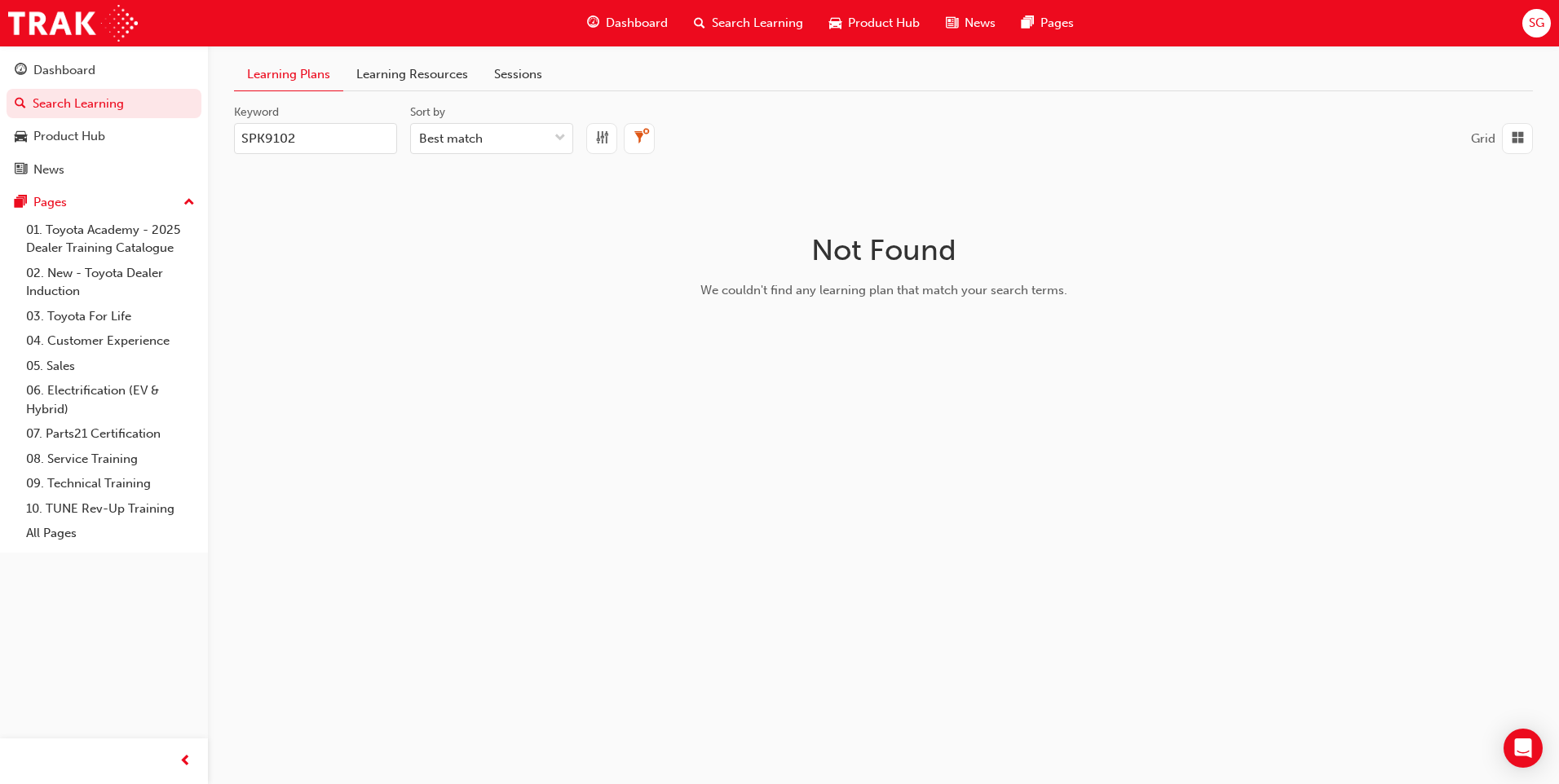
type input "SPK9102"
click at [408, 73] on link "Learning Resources" at bounding box center [412, 74] width 138 height 32
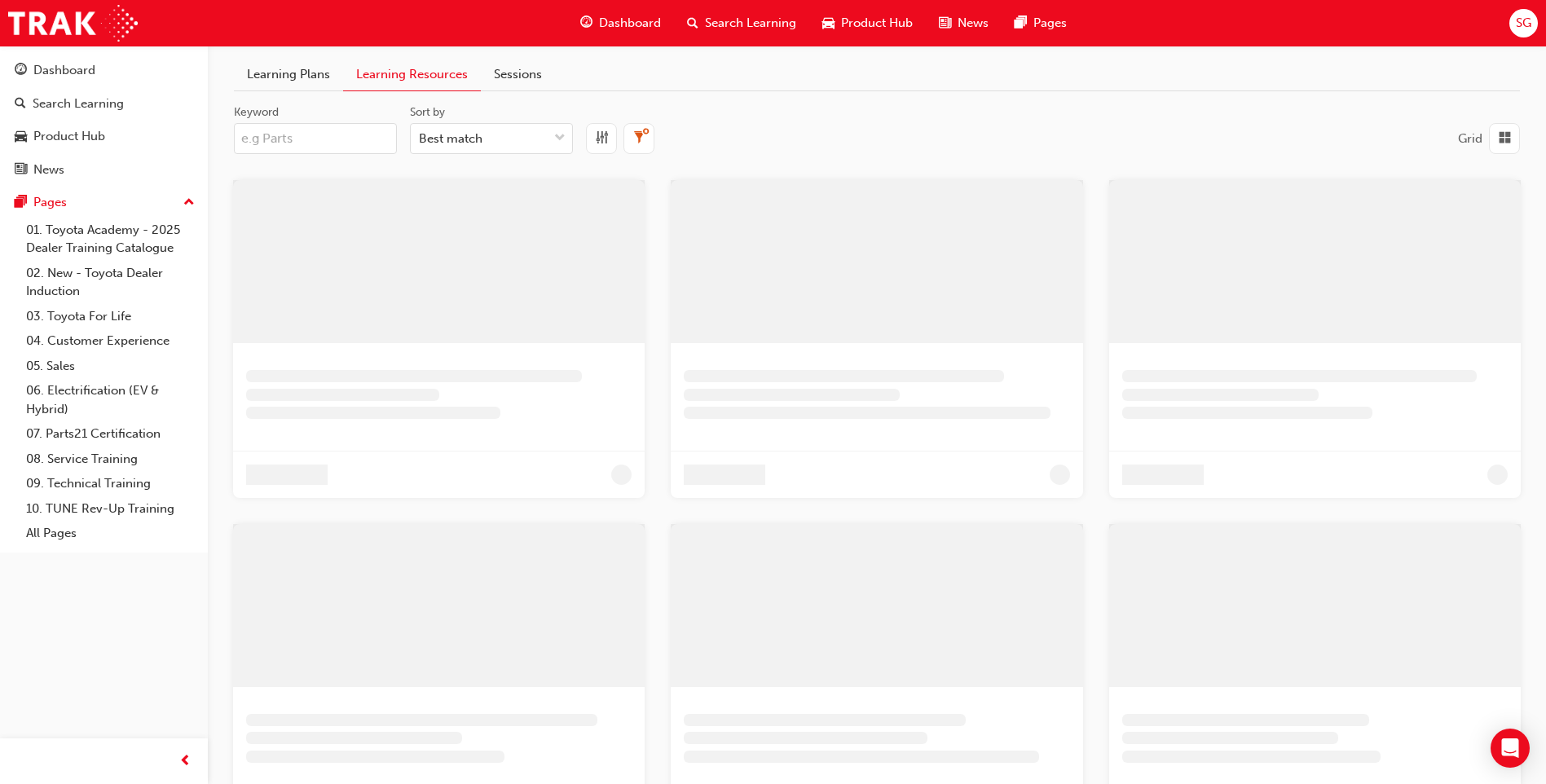
click at [314, 129] on input "Keyword" at bounding box center [315, 138] width 163 height 31
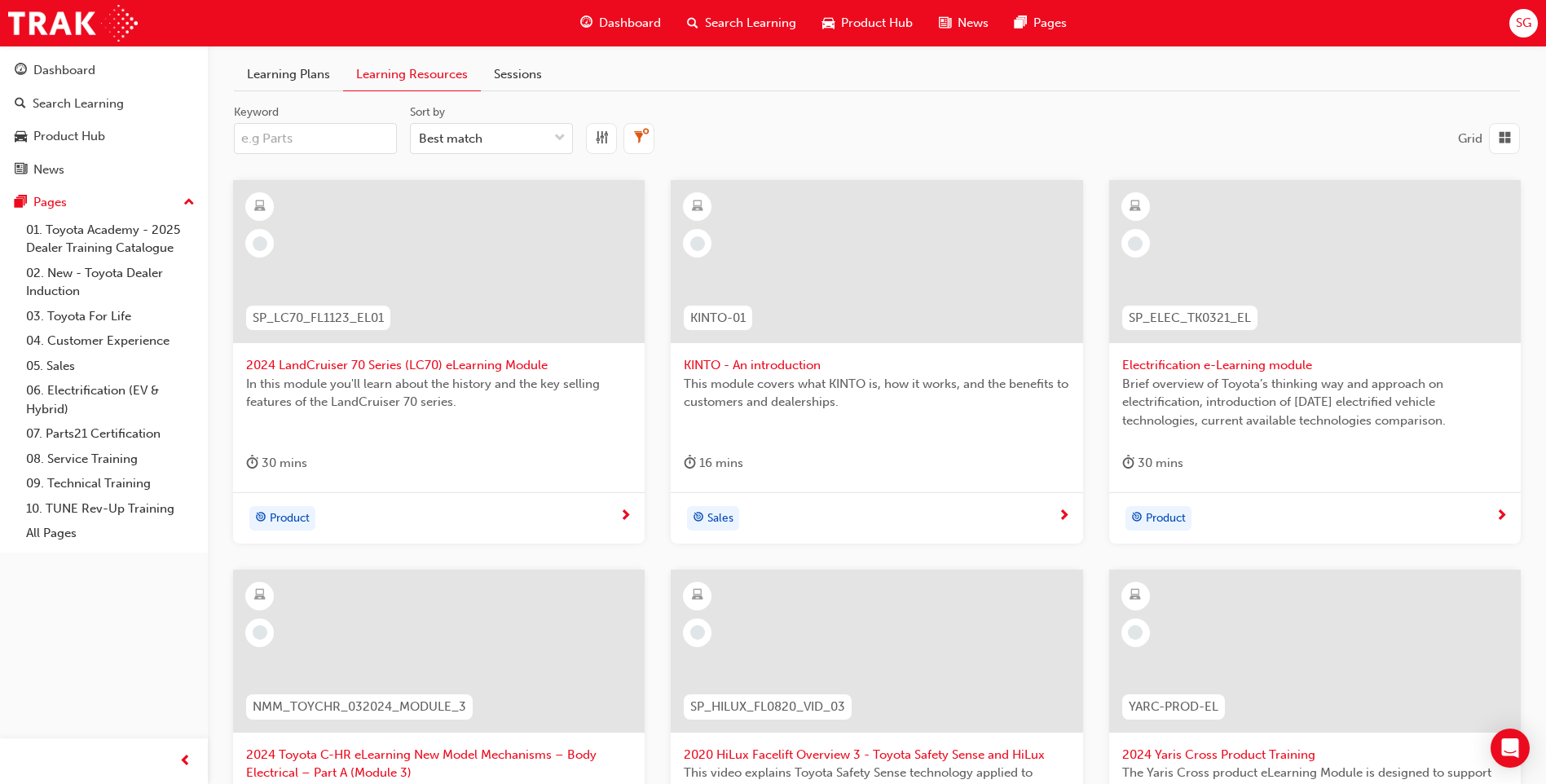
paste input "(SPK9102"
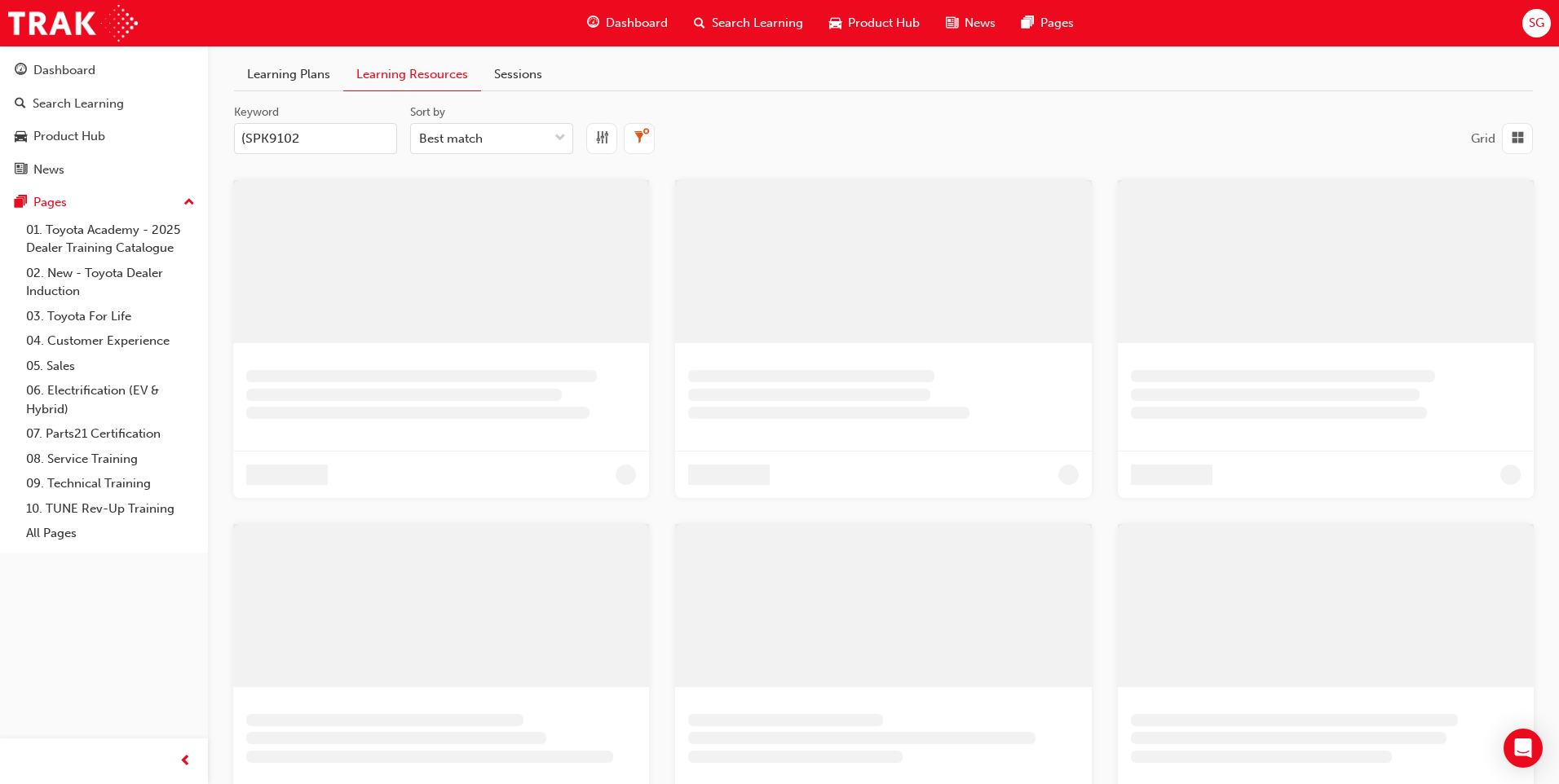
type input "SPK9102"
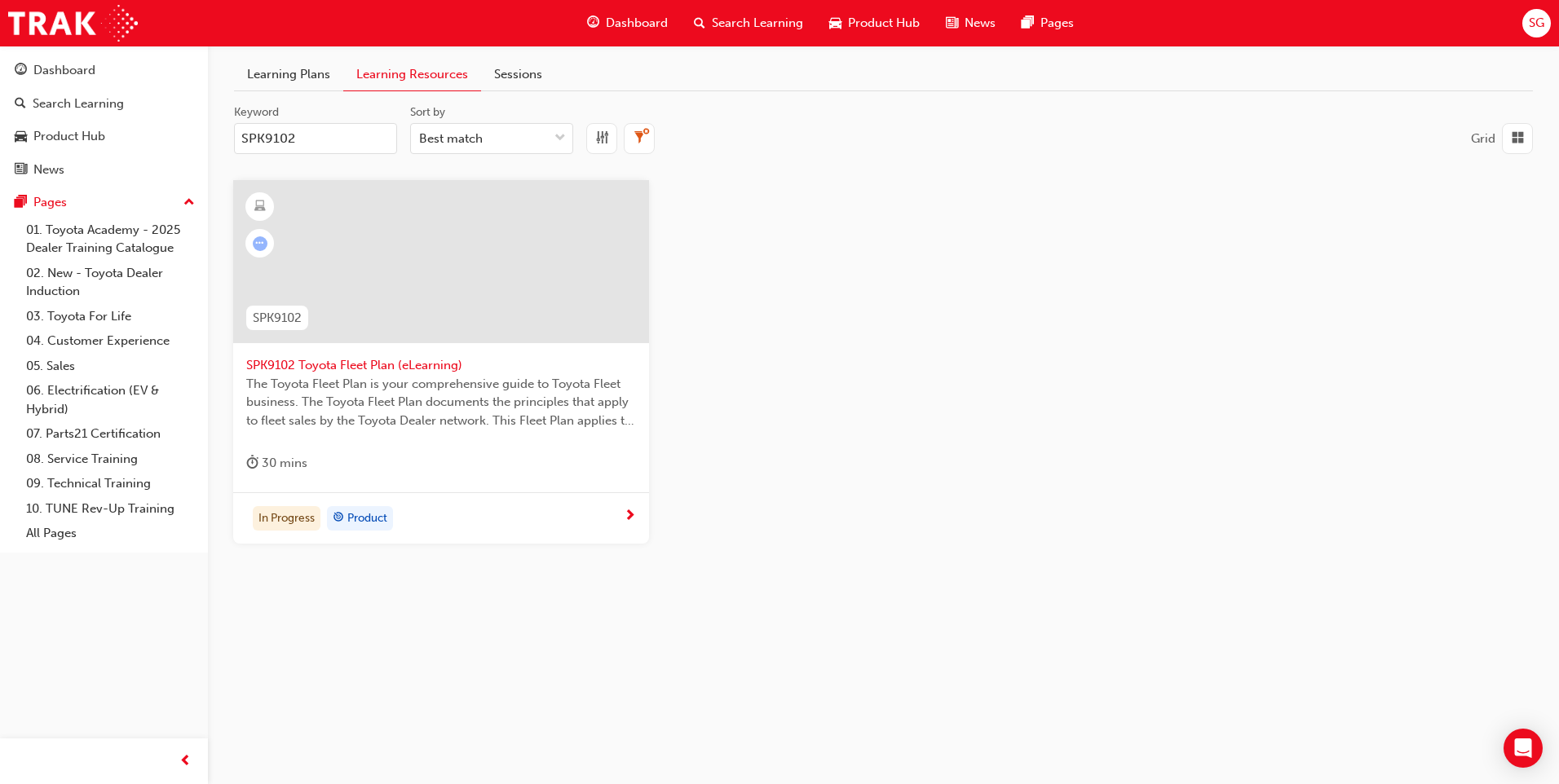
click at [630, 518] on span "next-icon" at bounding box center [630, 517] width 12 height 14
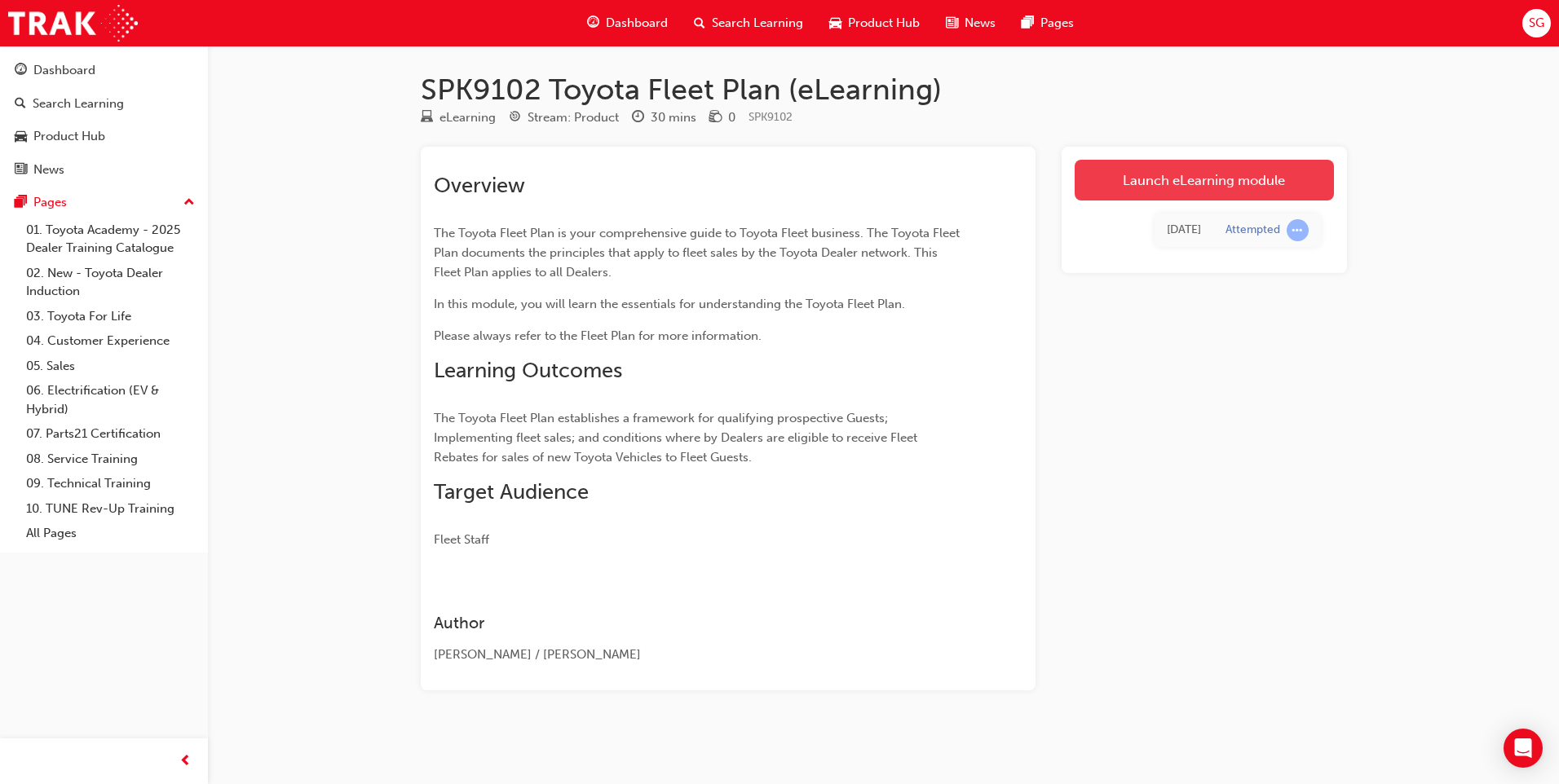
click at [1133, 172] on link "Launch eLearning module" at bounding box center [1204, 180] width 259 height 41
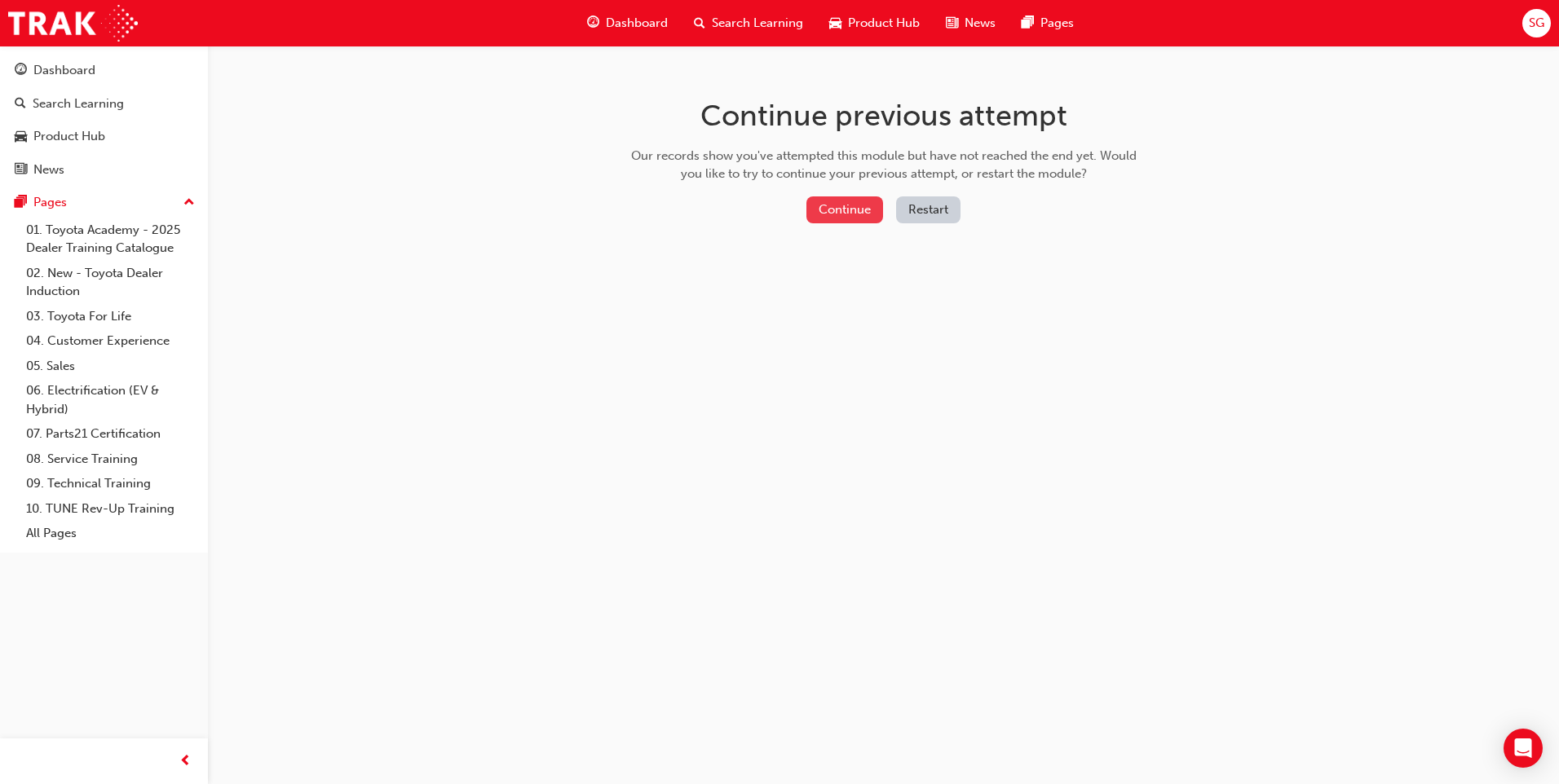
click at [839, 213] on button "Continue" at bounding box center [845, 210] width 77 height 27
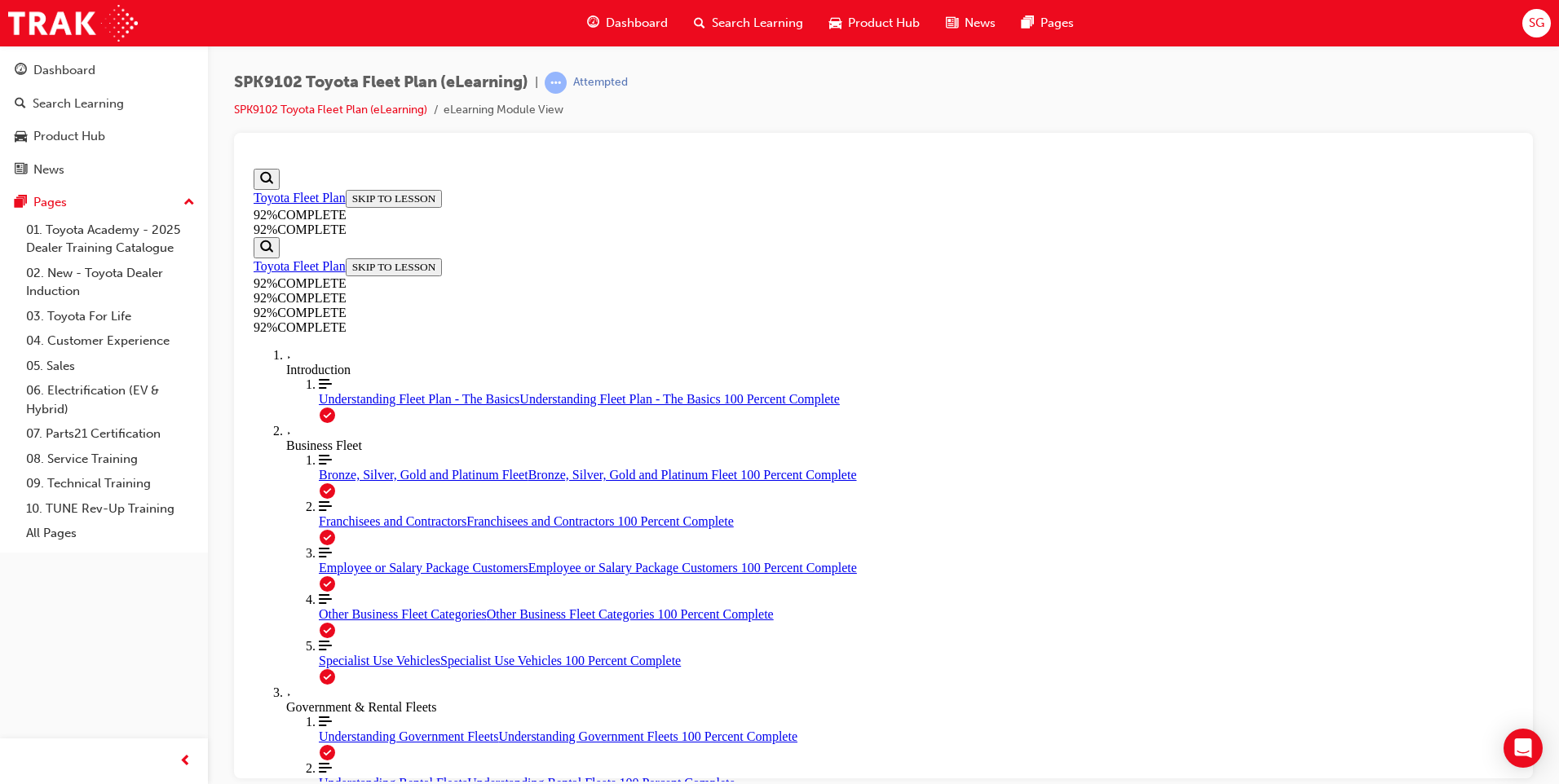
scroll to position [57, 0]
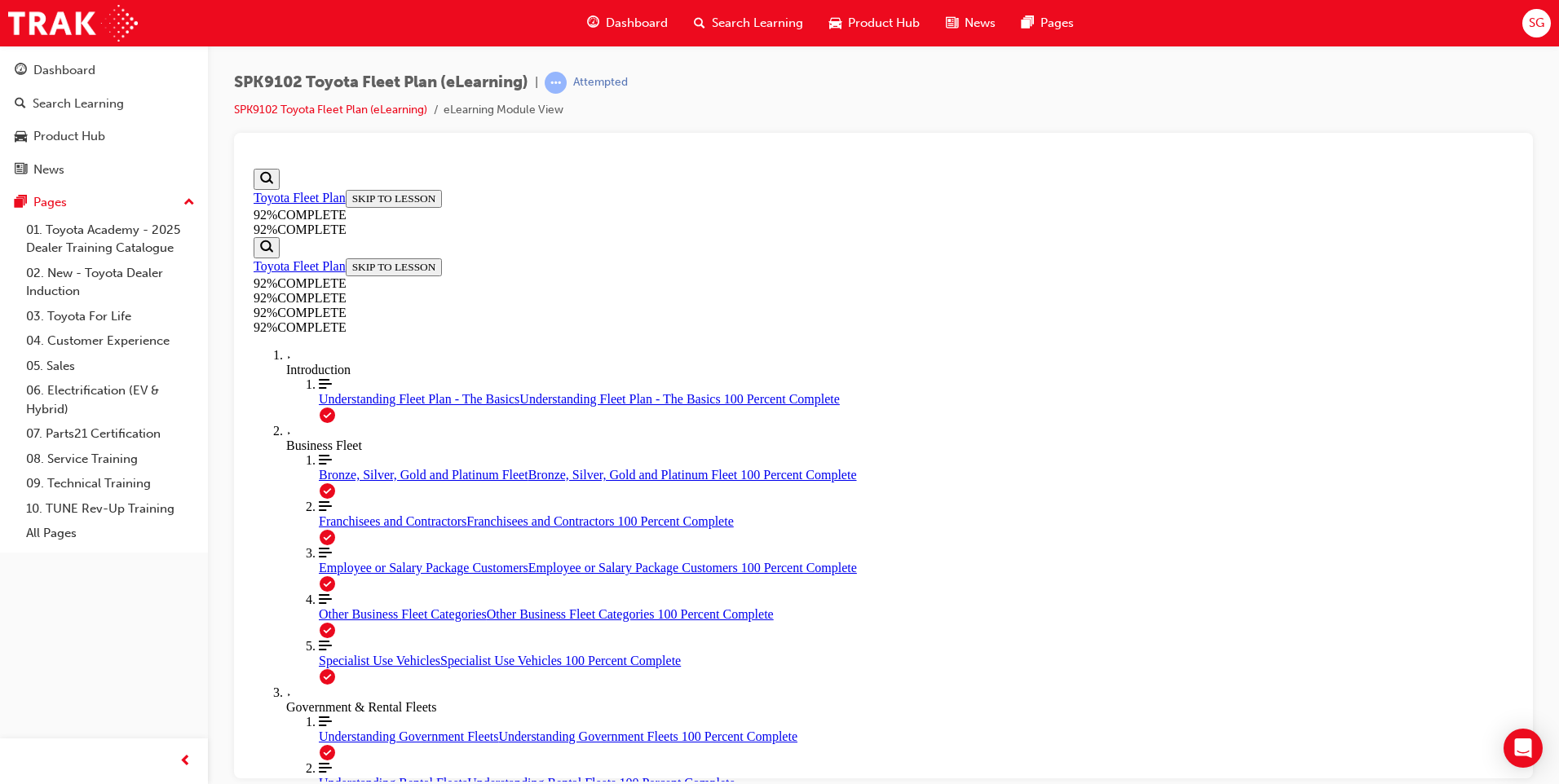
scroll to position [59, 0]
drag, startPoint x: 1067, startPoint y: 677, endPoint x: 1074, endPoint y: 517, distance: 160.2
drag, startPoint x: 913, startPoint y: 518, endPoint x: 919, endPoint y: 682, distance: 164.1
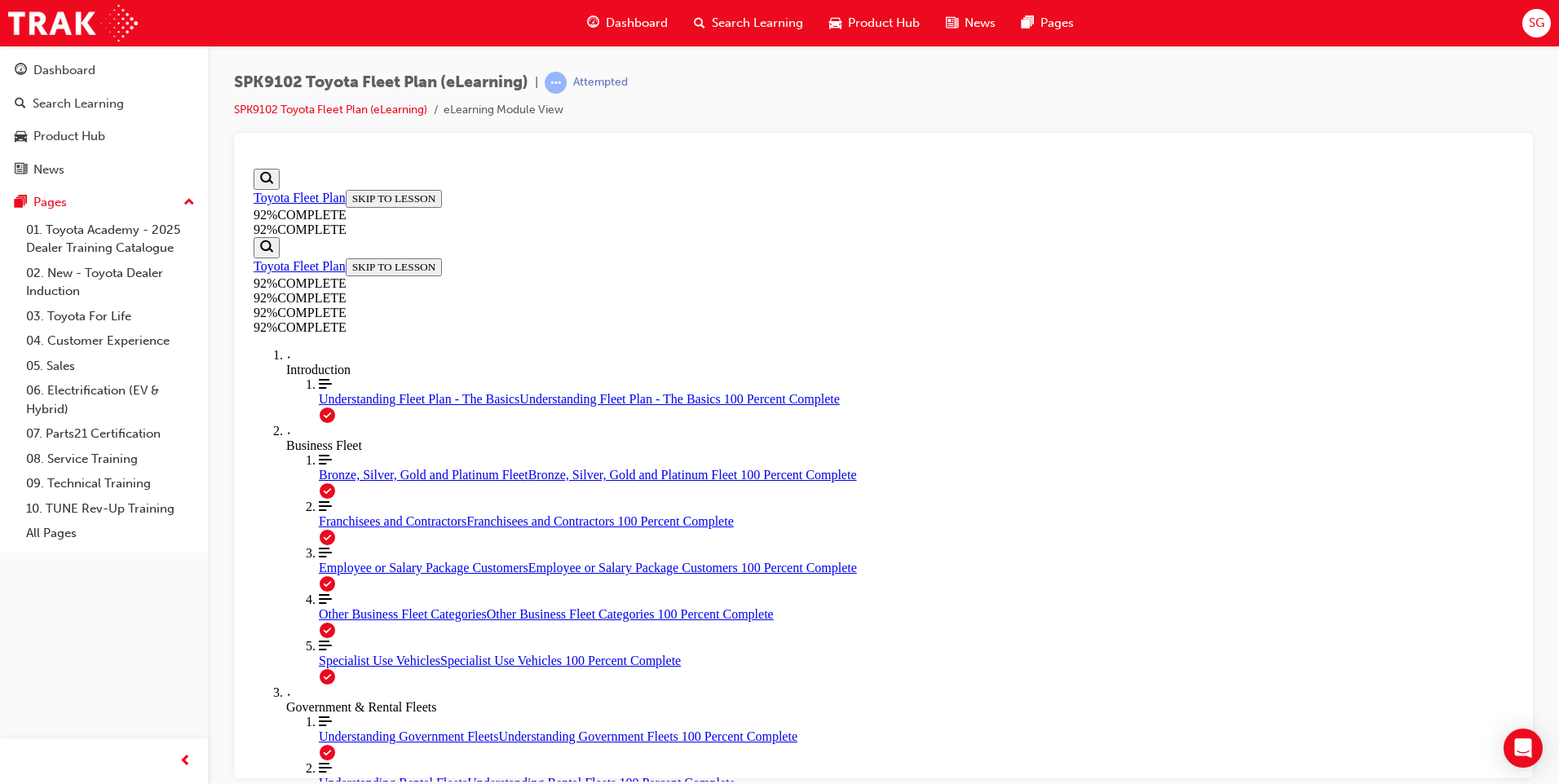
drag, startPoint x: 861, startPoint y: 602, endPoint x: 856, endPoint y: 520, distance: 82.2
drag, startPoint x: 861, startPoint y: 526, endPoint x: 864, endPoint y: 677, distance: 151.0
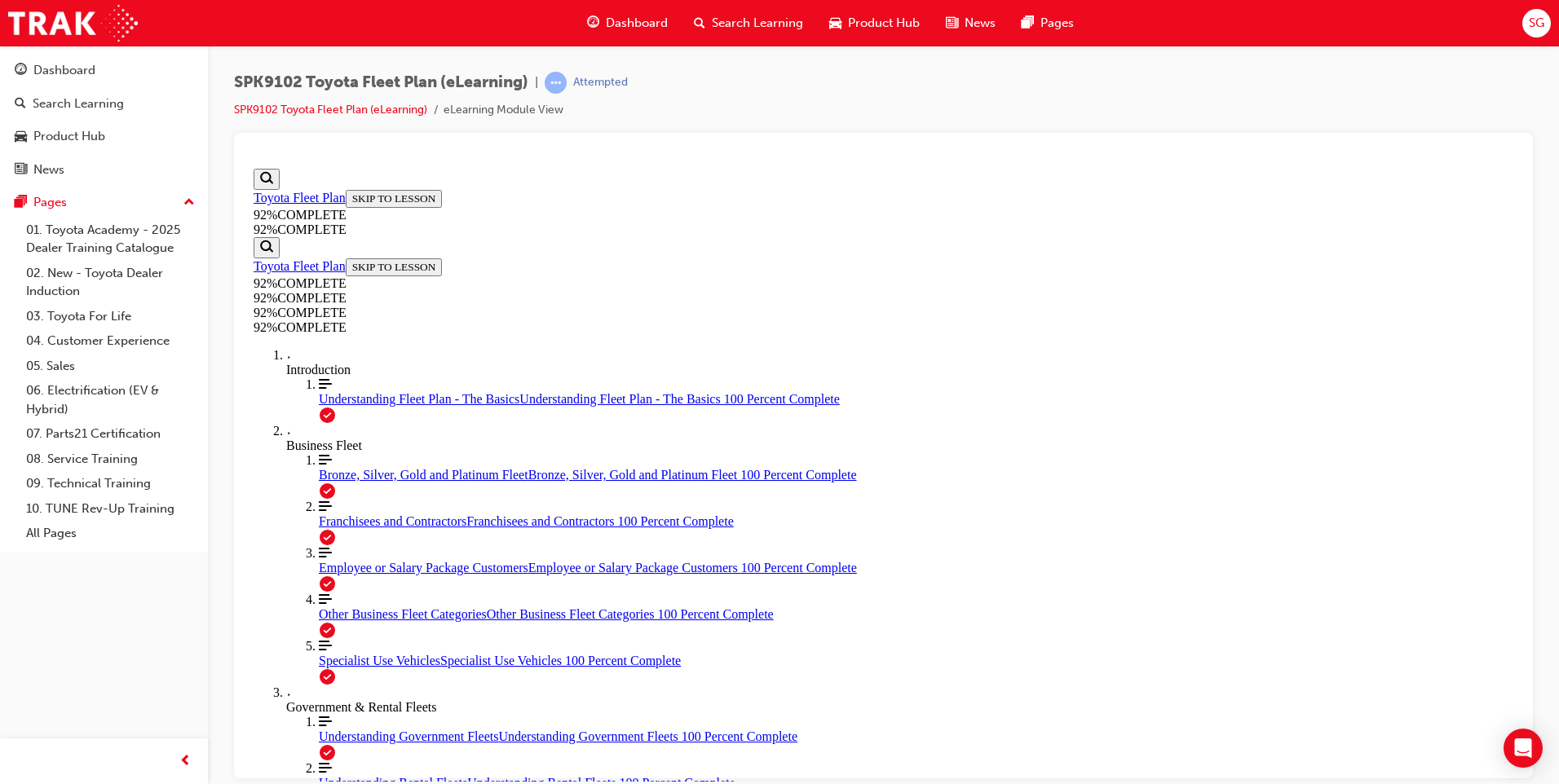
drag, startPoint x: 852, startPoint y: 677, endPoint x: 854, endPoint y: 604, distance: 73.0
drag, startPoint x: 840, startPoint y: 526, endPoint x: 841, endPoint y: 600, distance: 74.0
drag, startPoint x: 820, startPoint y: 526, endPoint x: 817, endPoint y: 697, distance: 171.0
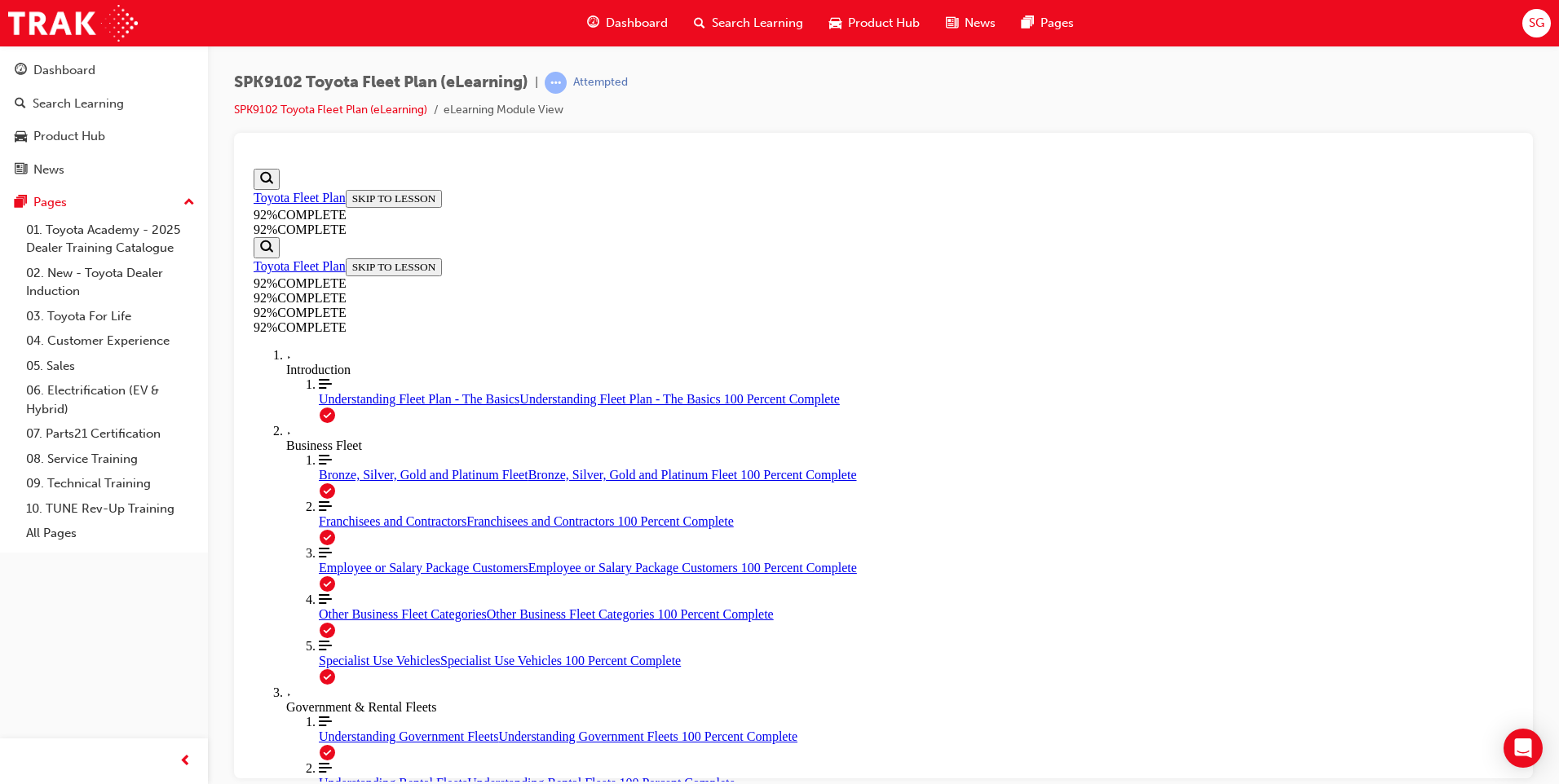
drag, startPoint x: 832, startPoint y: 519, endPoint x: 1130, endPoint y: 664, distance: 331.4
drag, startPoint x: 783, startPoint y: 520, endPoint x: 1111, endPoint y: 605, distance: 338.8
drag, startPoint x: 861, startPoint y: 529, endPoint x: 1101, endPoint y: 524, distance: 240.1
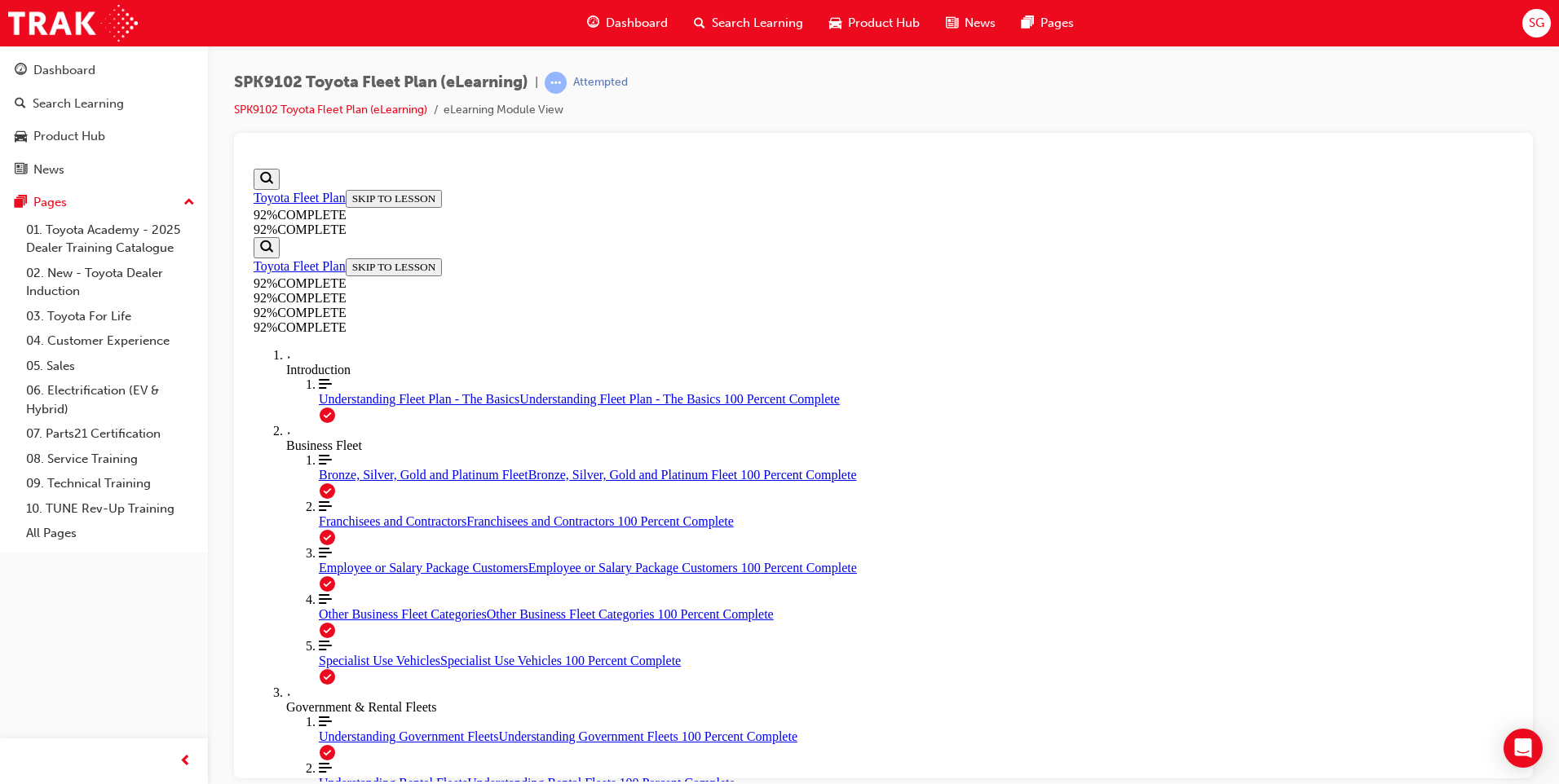
scroll to position [172, 0]
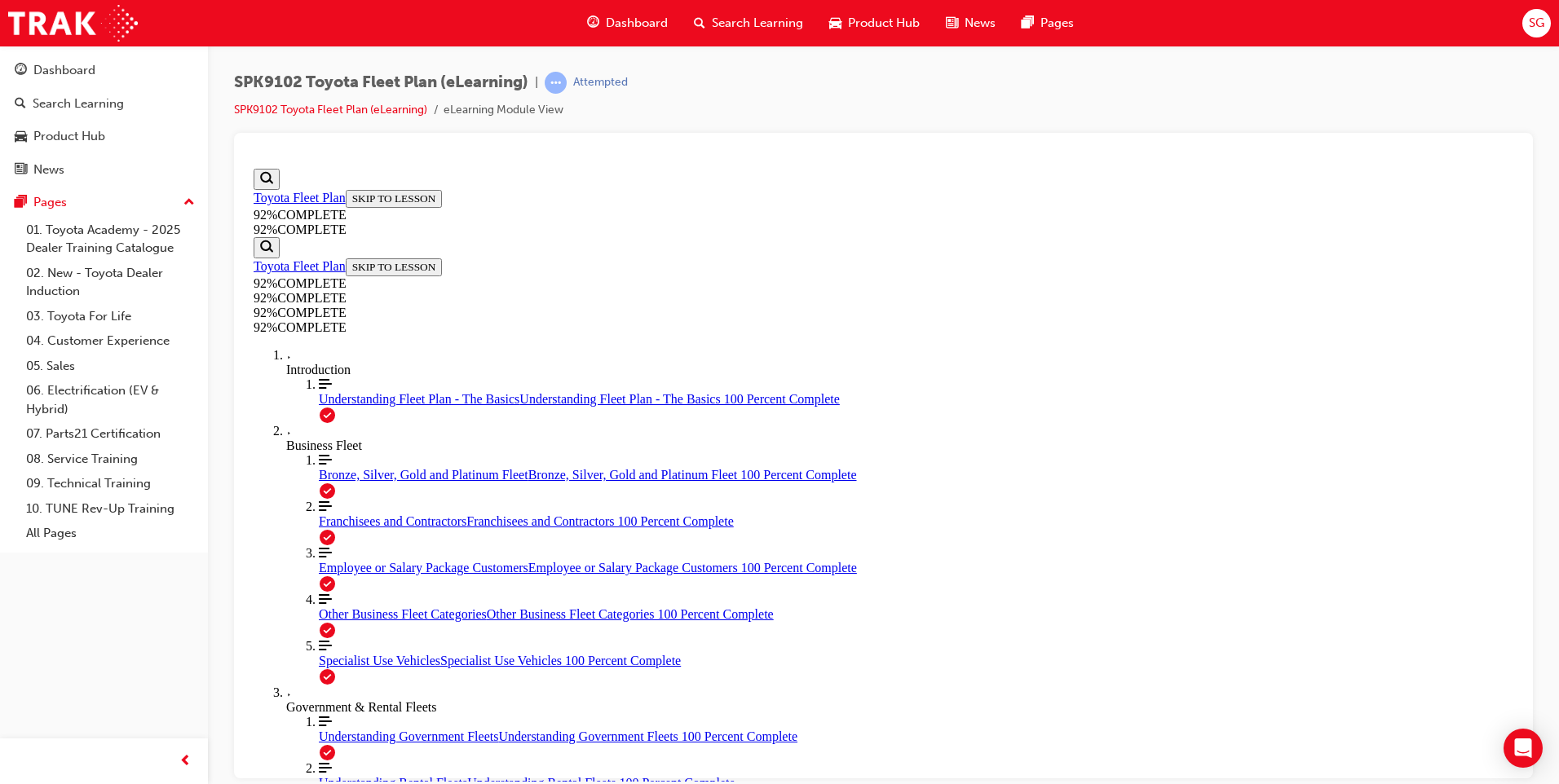
scroll to position [144, 0]
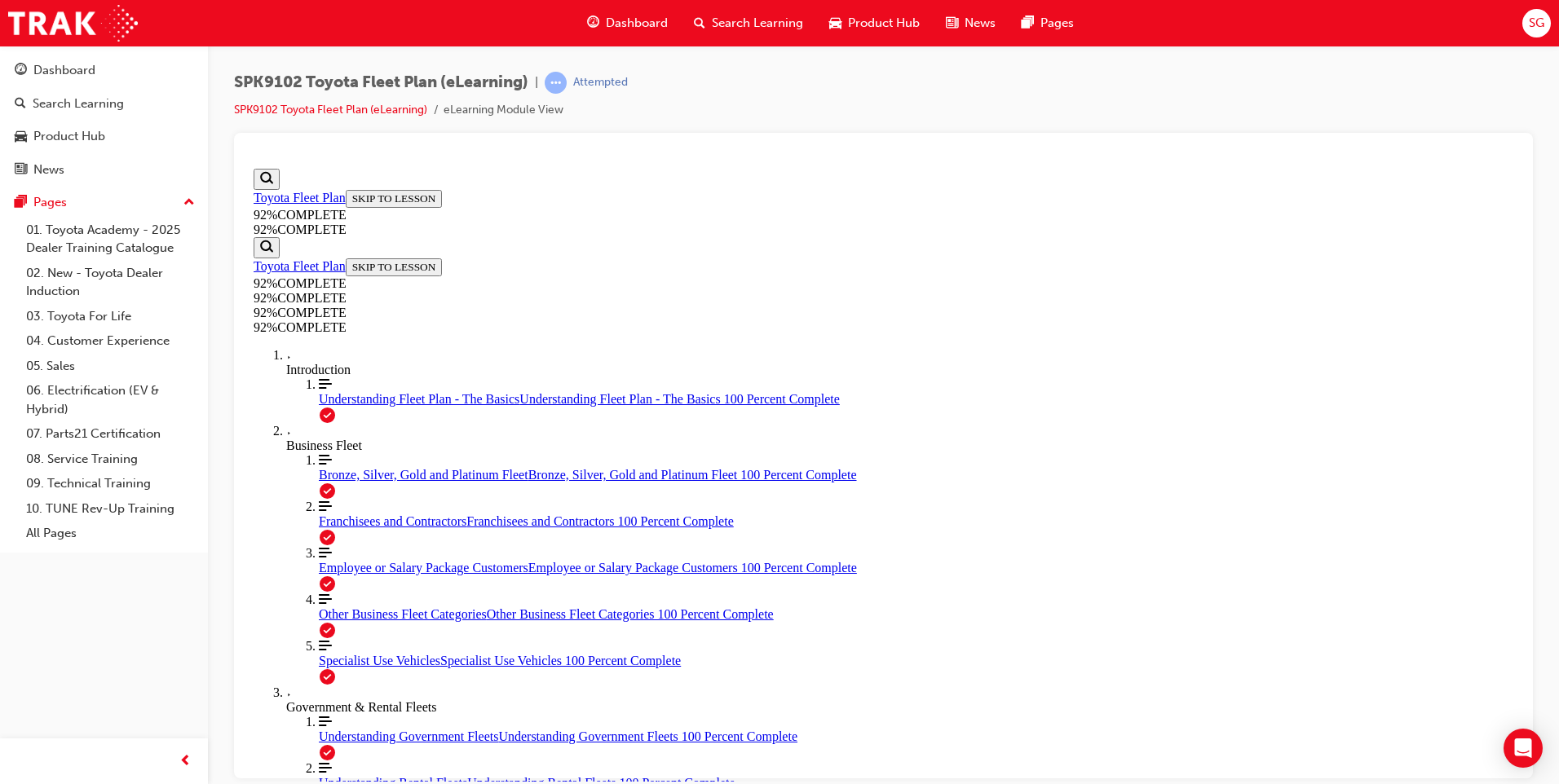
scroll to position [59, 0]
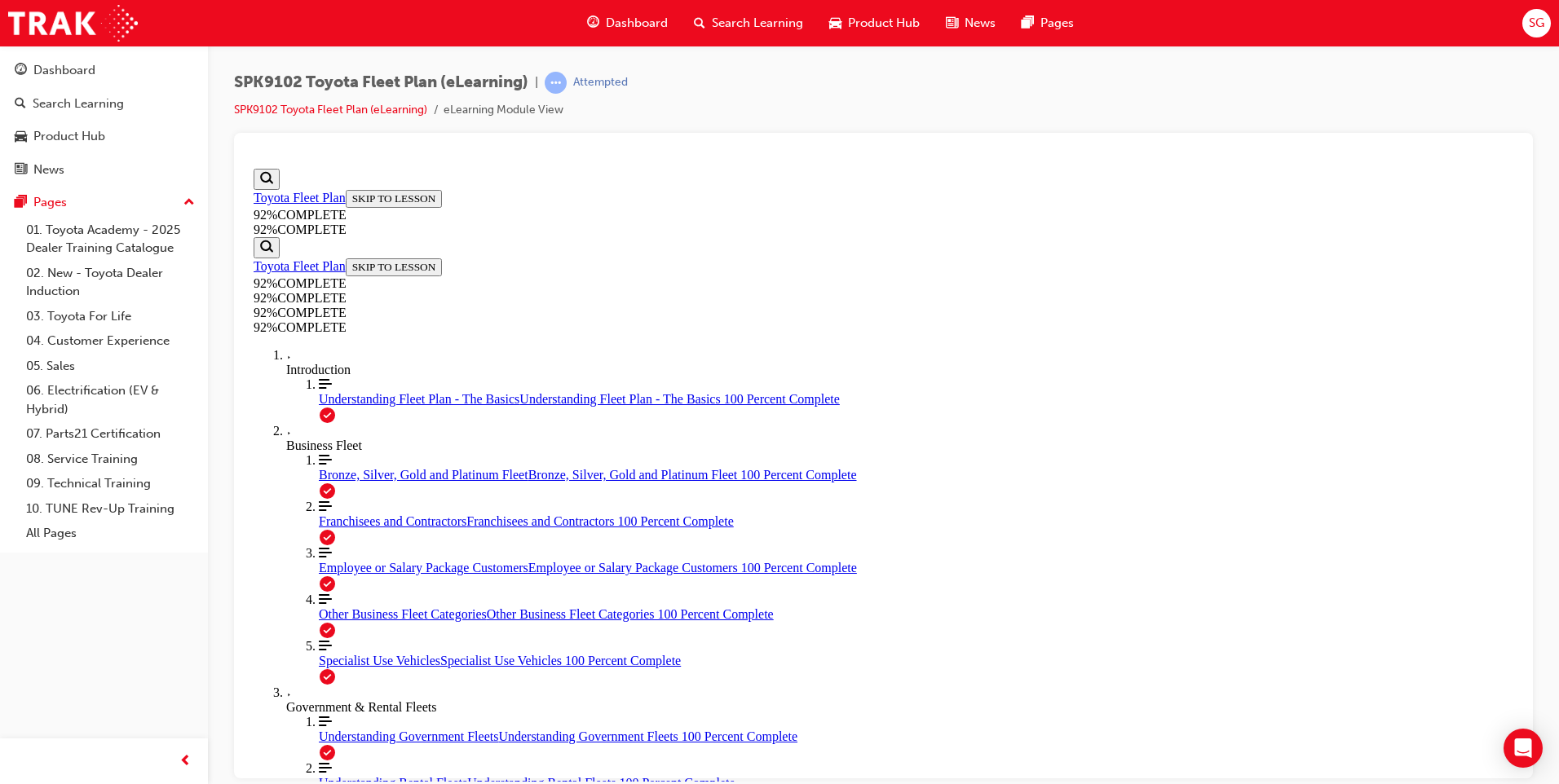
scroll to position [121, 0]
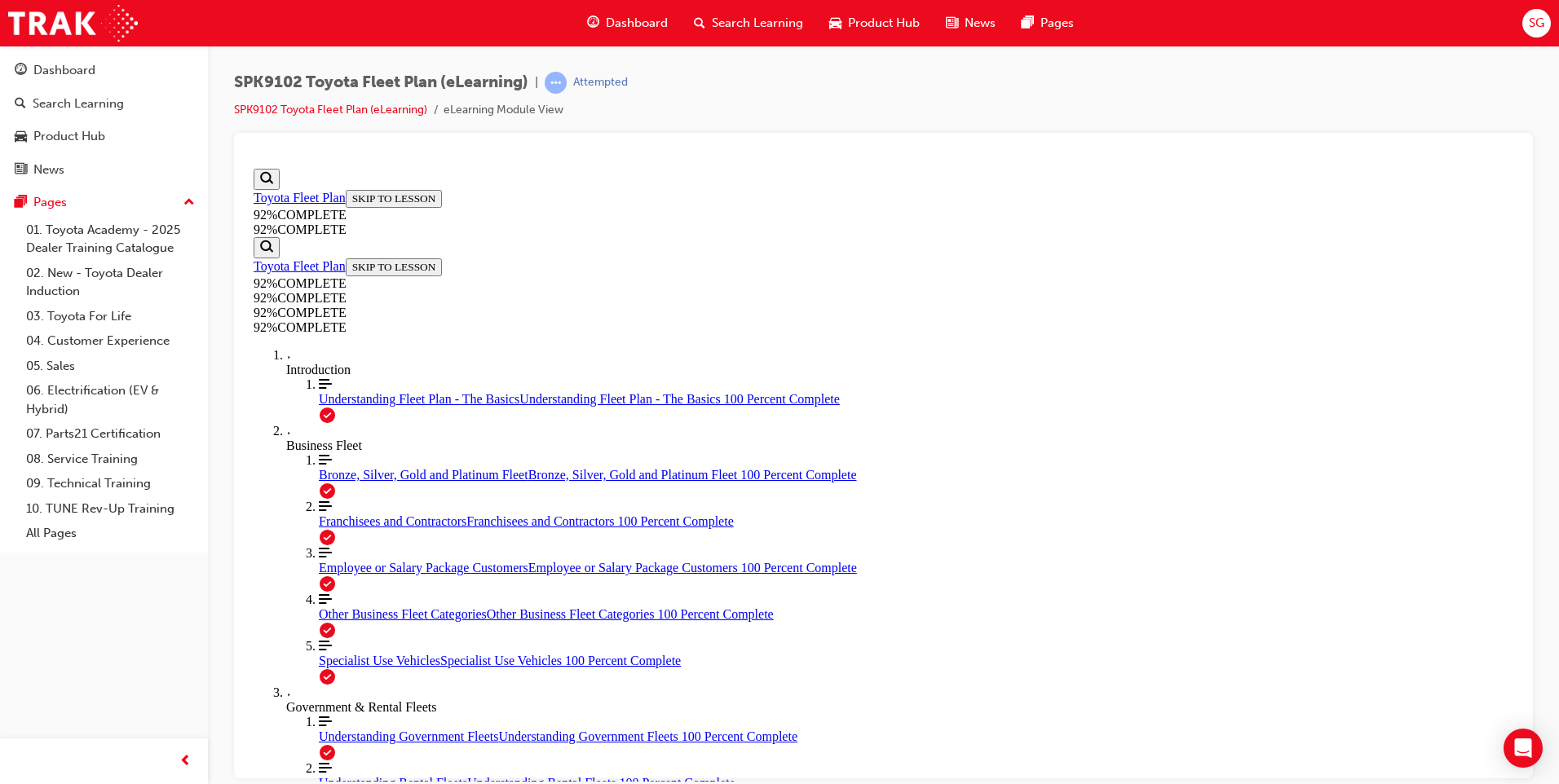
scroll to position [59, 0]
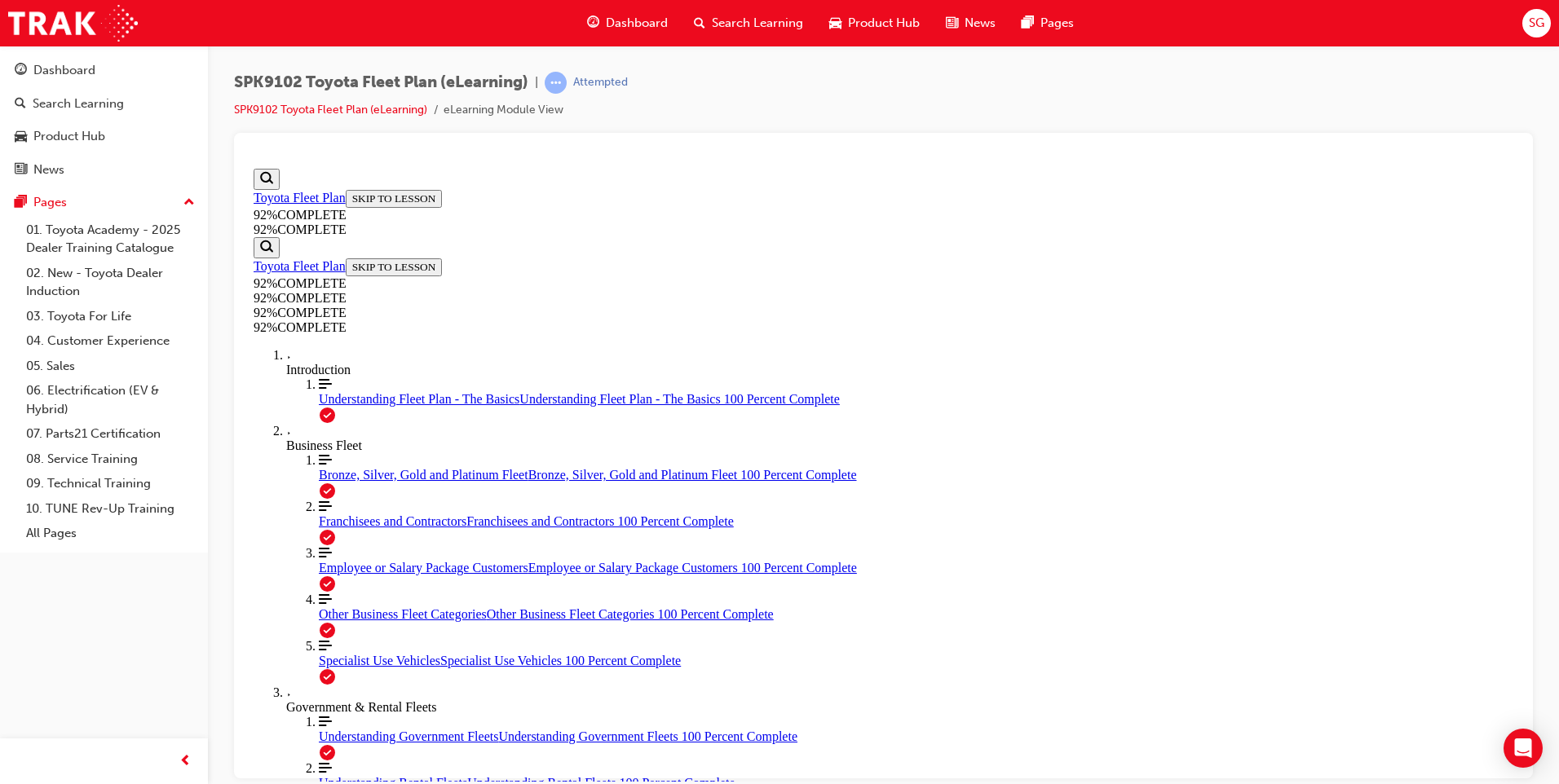
scroll to position [101, 0]
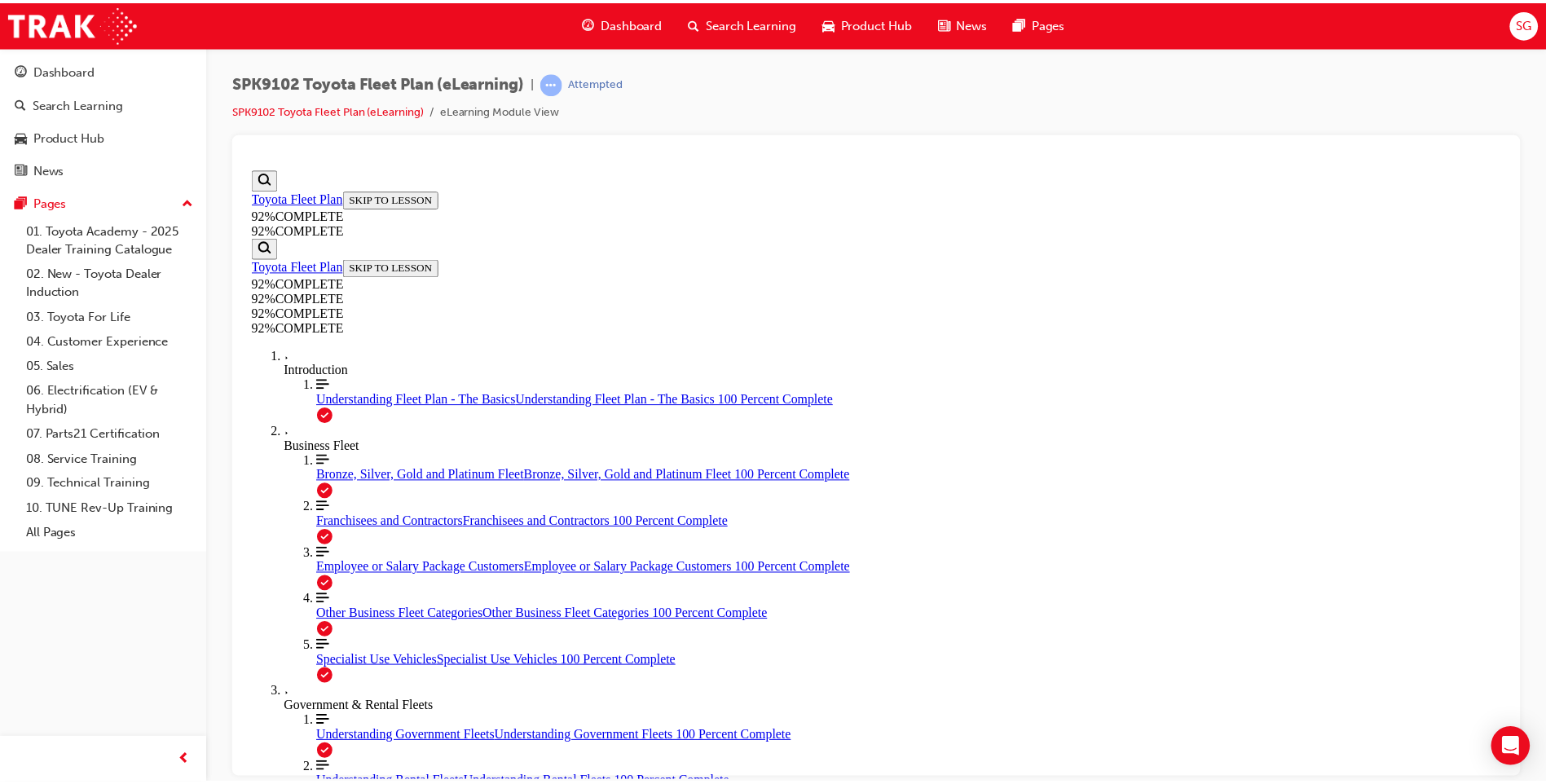
scroll to position [188, 0]
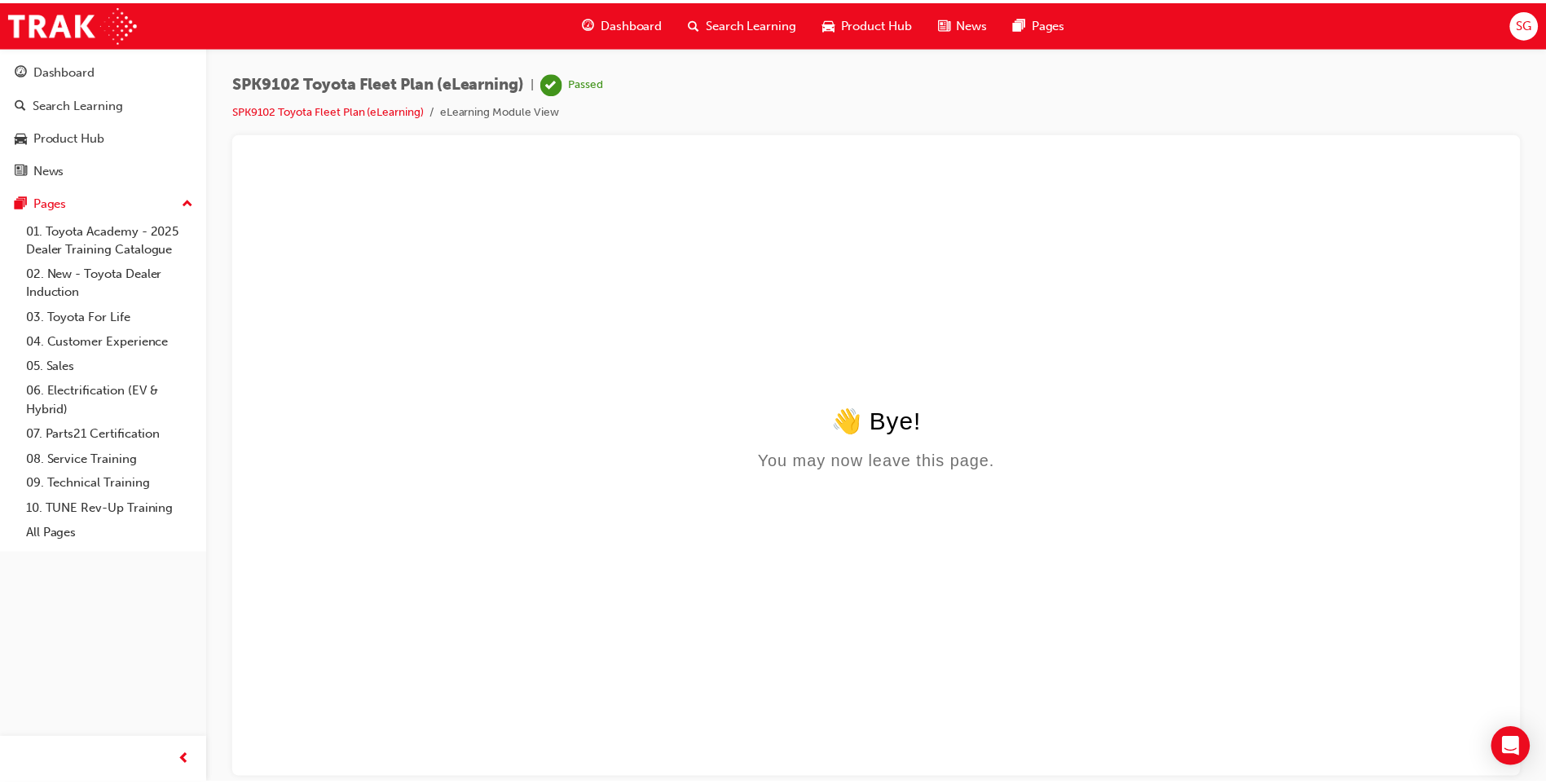
scroll to position [0, 0]
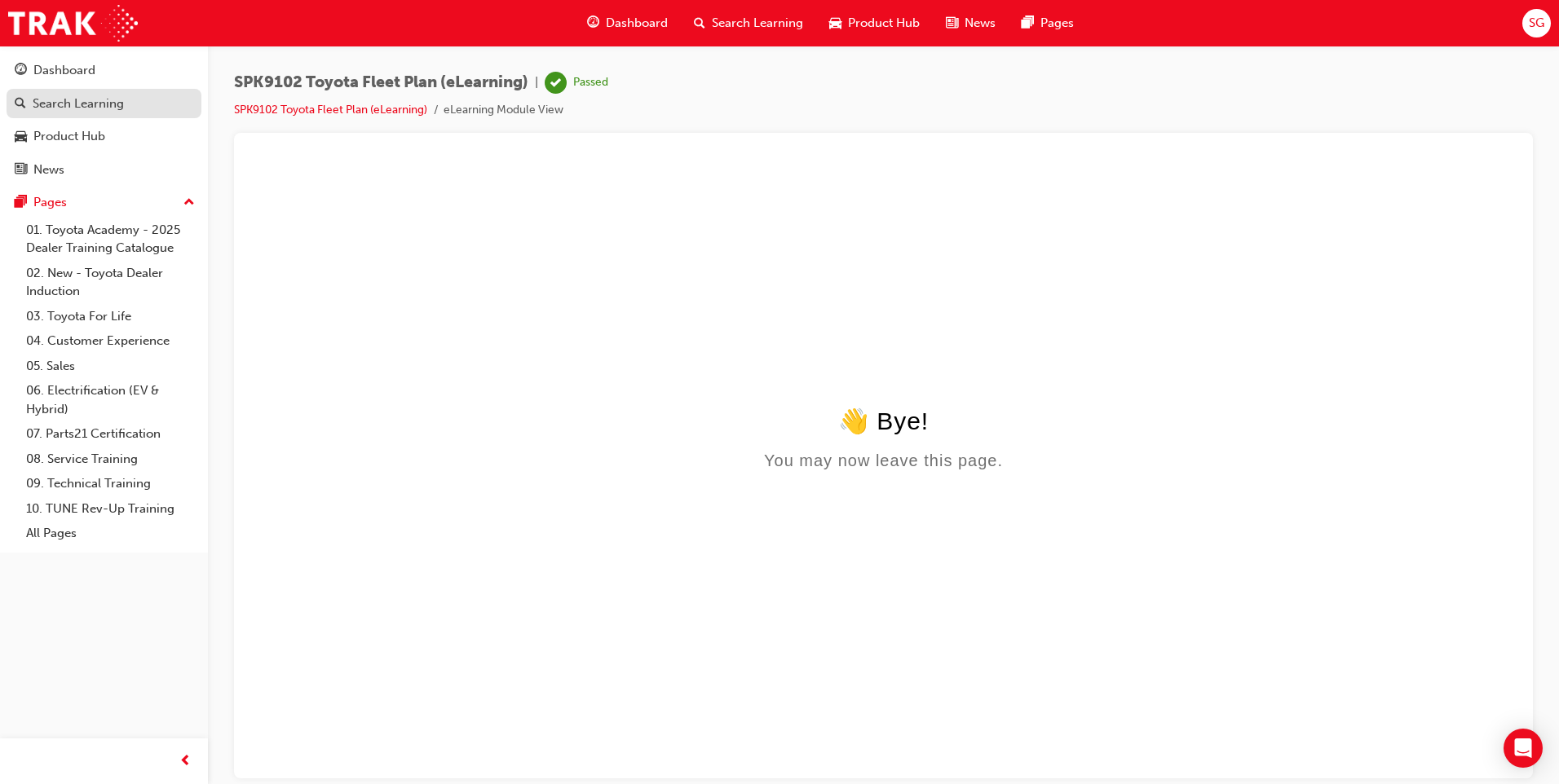
click at [104, 96] on div "Search Learning" at bounding box center [78, 104] width 91 height 19
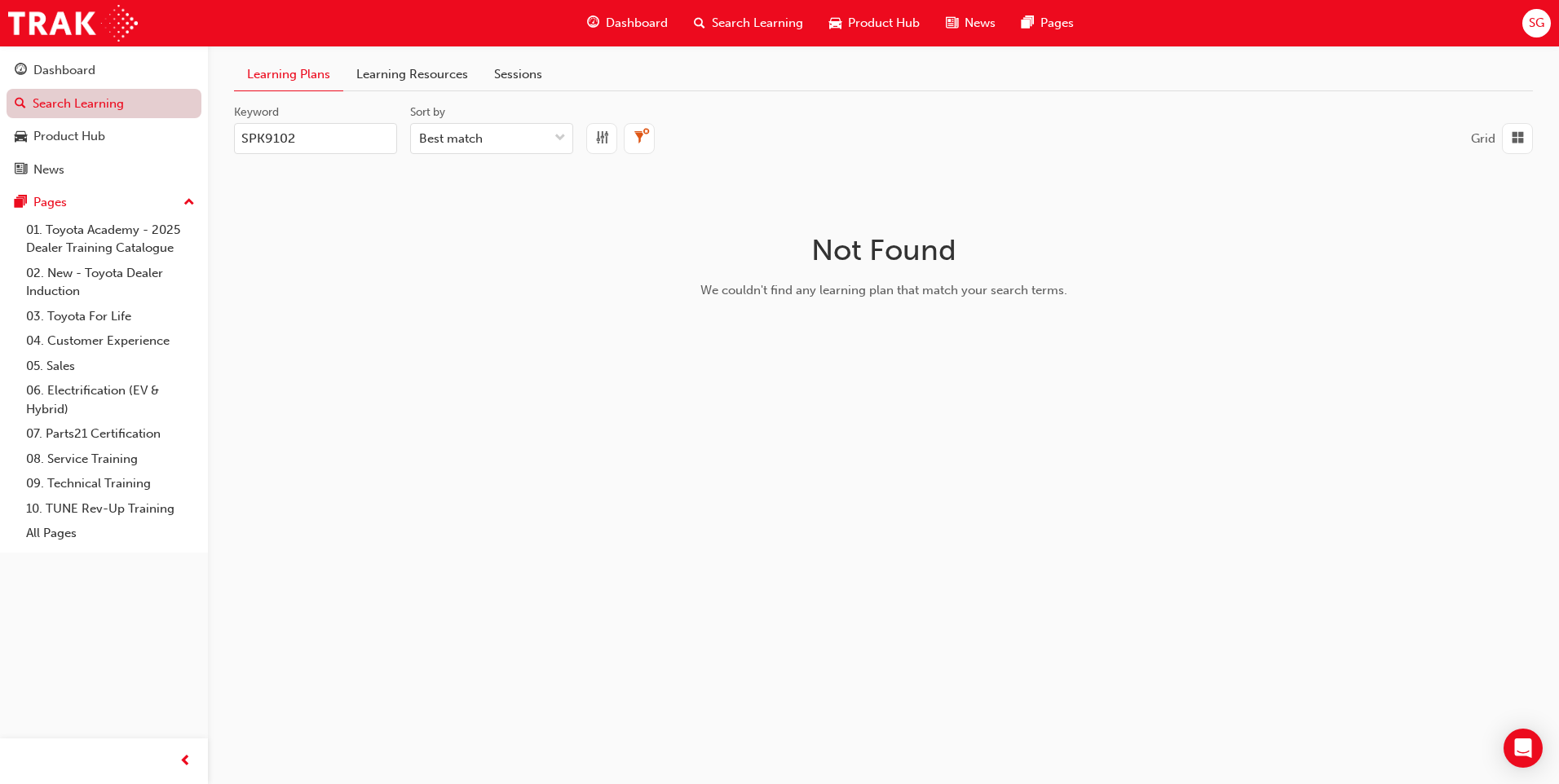
click at [88, 95] on link "Search Learning" at bounding box center [104, 104] width 195 height 30
click at [315, 133] on input "SPK9102" at bounding box center [315, 138] width 163 height 31
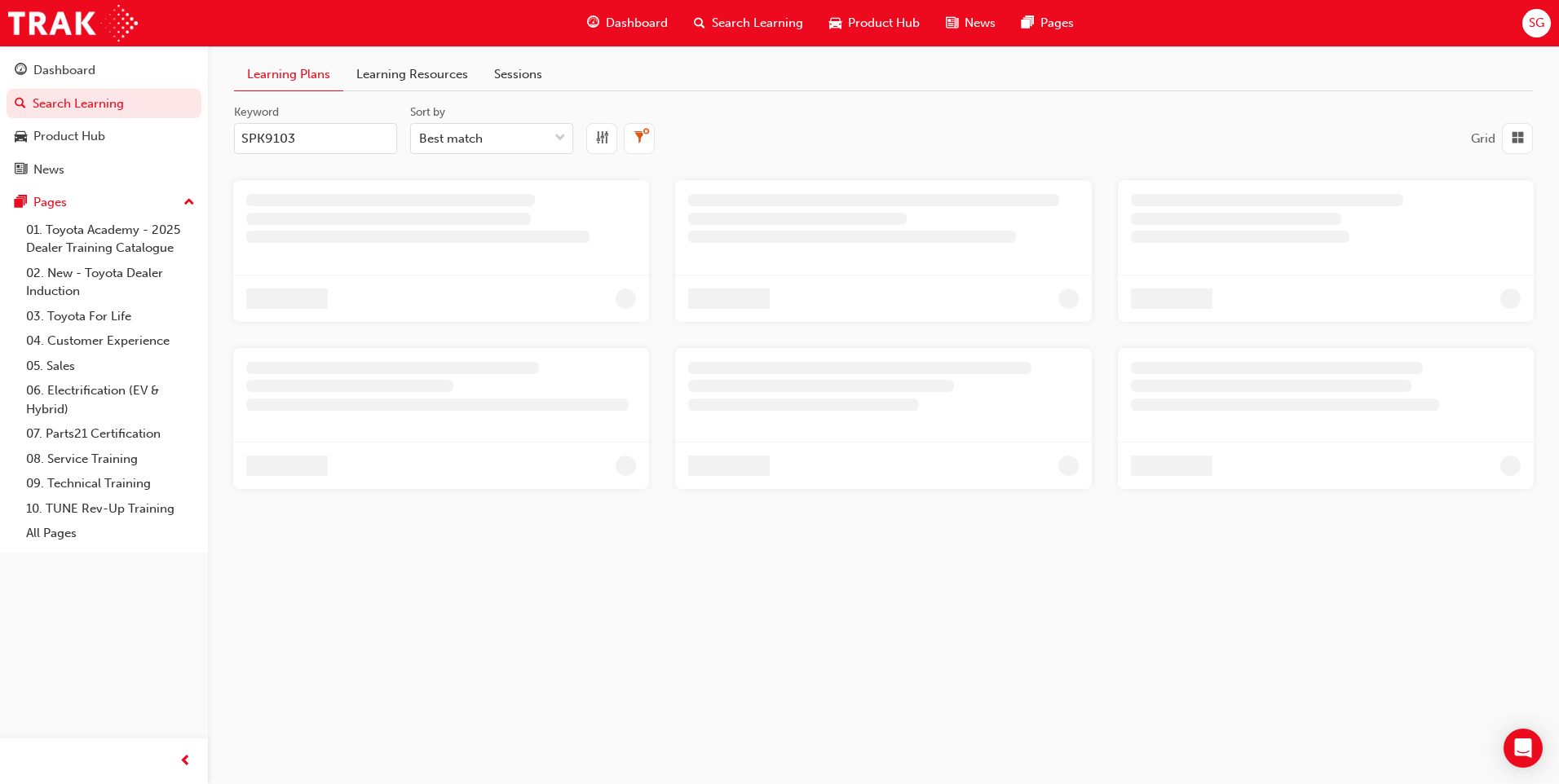
type input "SPK9103"
click at [390, 71] on link "Learning Resources" at bounding box center [412, 74] width 138 height 32
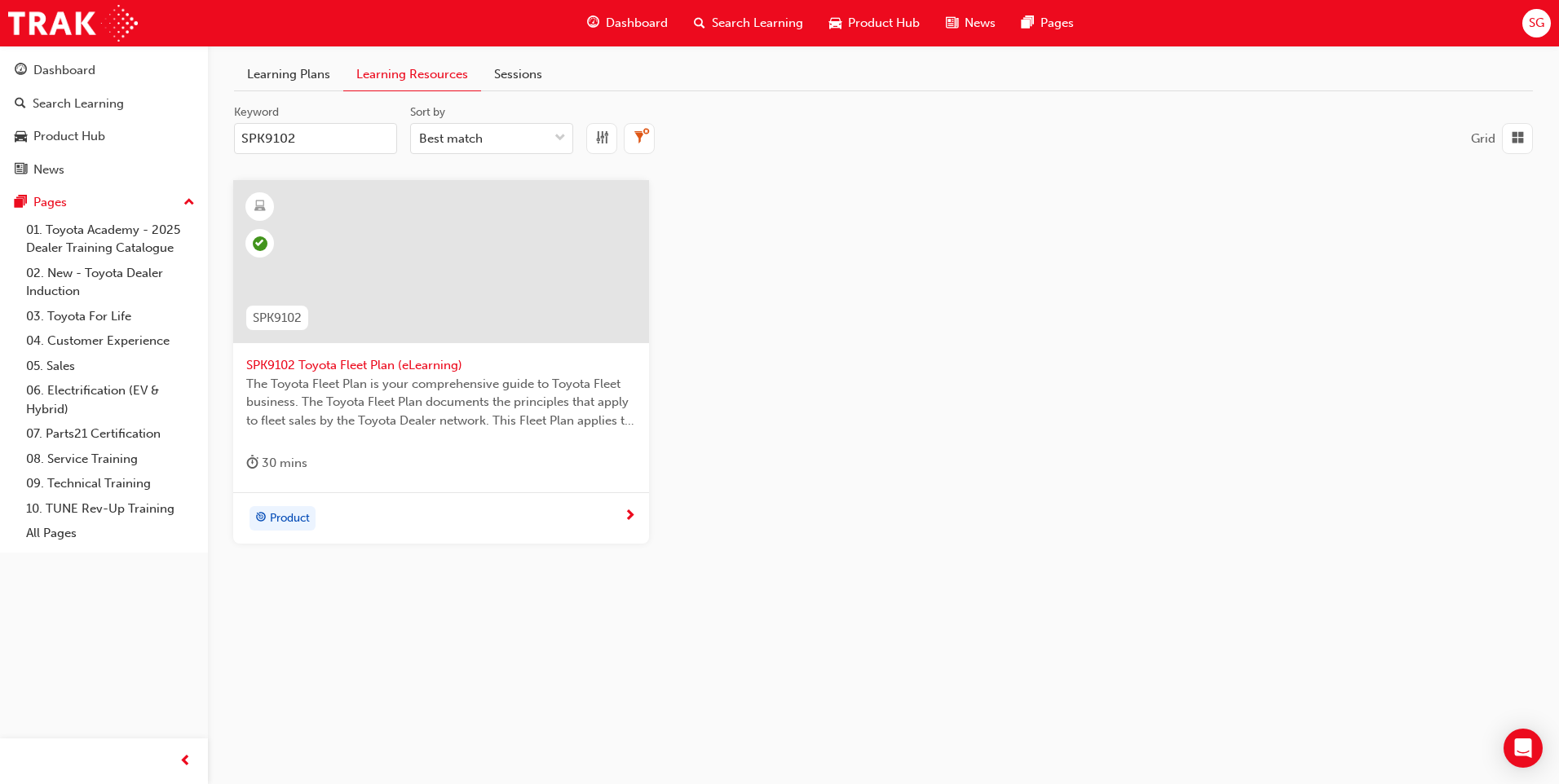
click at [336, 141] on input "SPK9102" at bounding box center [315, 138] width 163 height 31
type input "SPK9103"
click at [456, 369] on span "SPK9103 Toyota Sales Policies (eLearning)" at bounding box center [441, 366] width 390 height 19
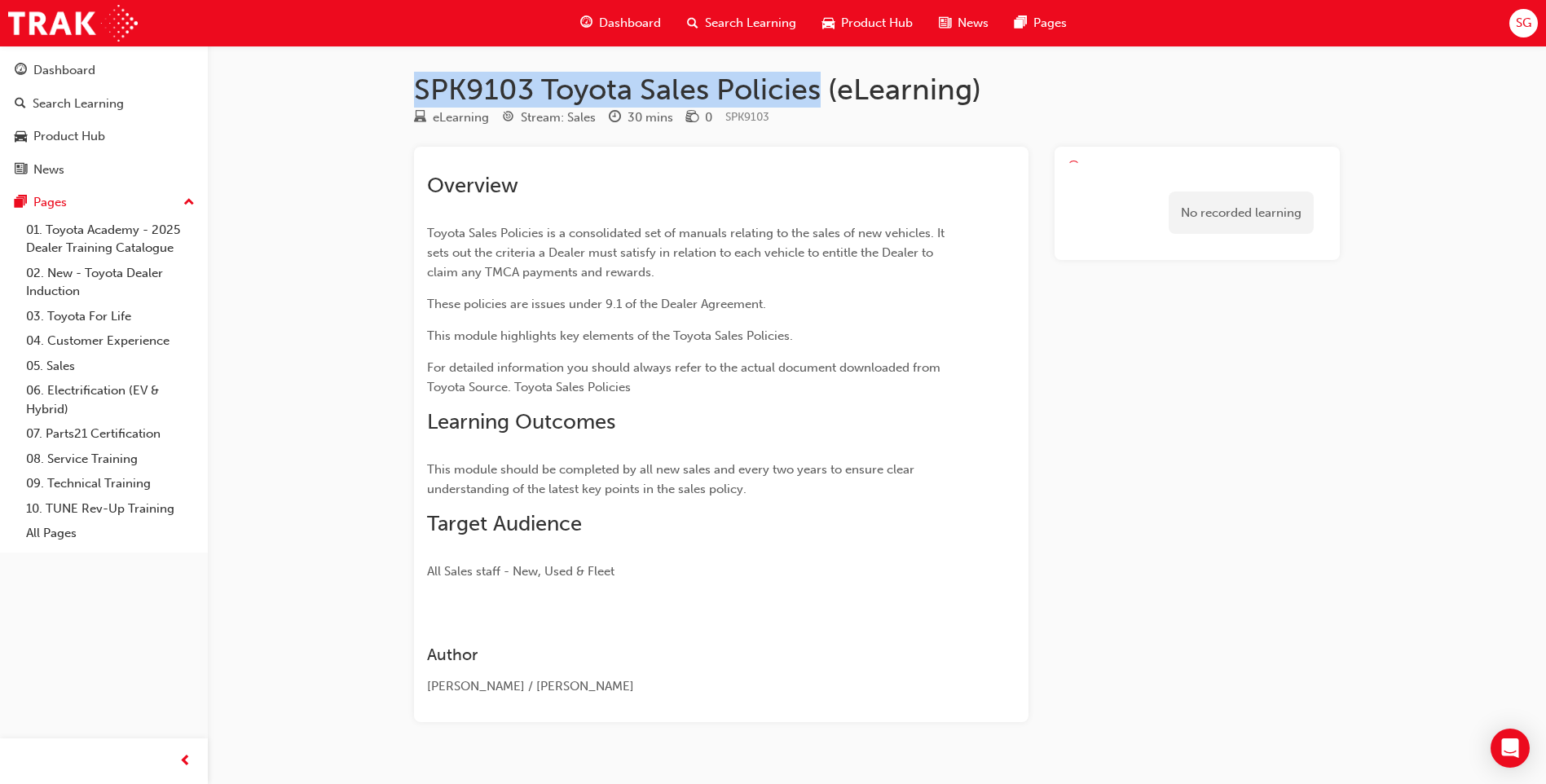
drag, startPoint x: 412, startPoint y: 81, endPoint x: 818, endPoint y: 89, distance: 406.1
click at [818, 89] on div "SPK9103 Toyota Sales Policies (eLearning) eLearning Stream: Sales 30 mins 0 SPK…" at bounding box center [877, 423] width 979 height 703
copy h1 "SPK9103 Toyota Sales Policies"
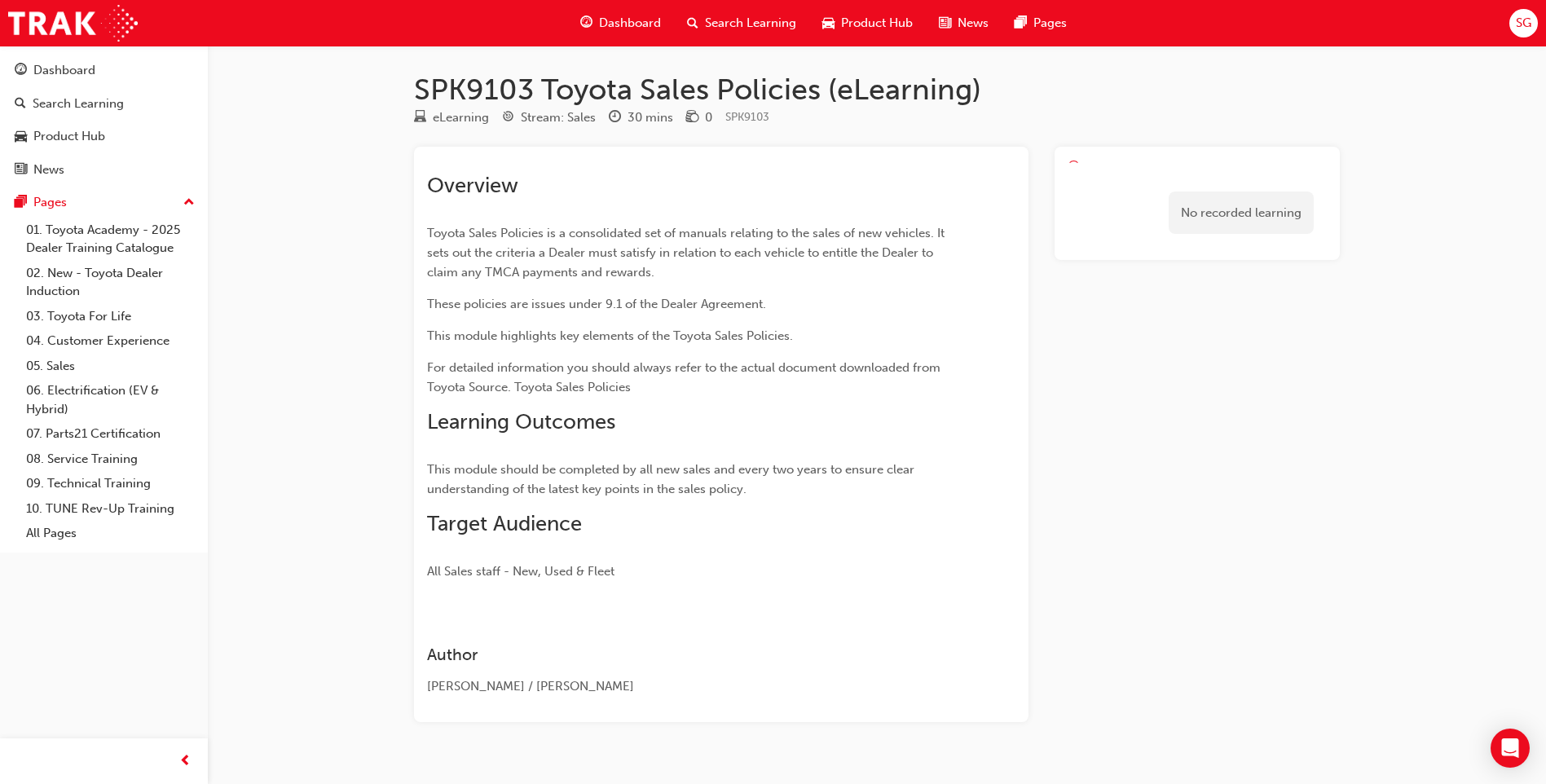
click at [813, 547] on div "Overview Toyota Sales Policies is a consolidated set of manuals relating to the…" at bounding box center [692, 377] width 530 height 408
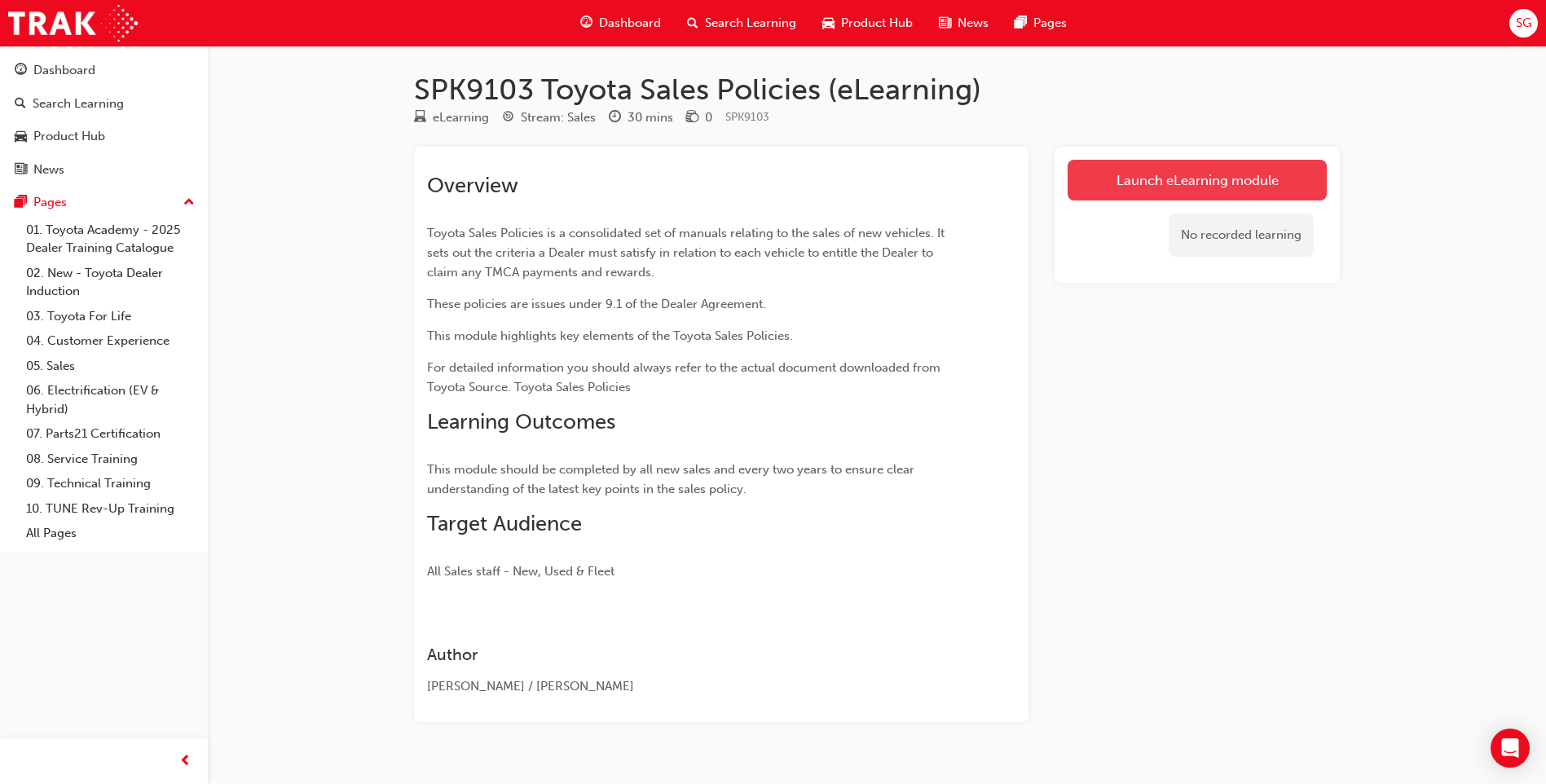
click at [1150, 185] on link "Launch eLearning module" at bounding box center [1197, 180] width 259 height 41
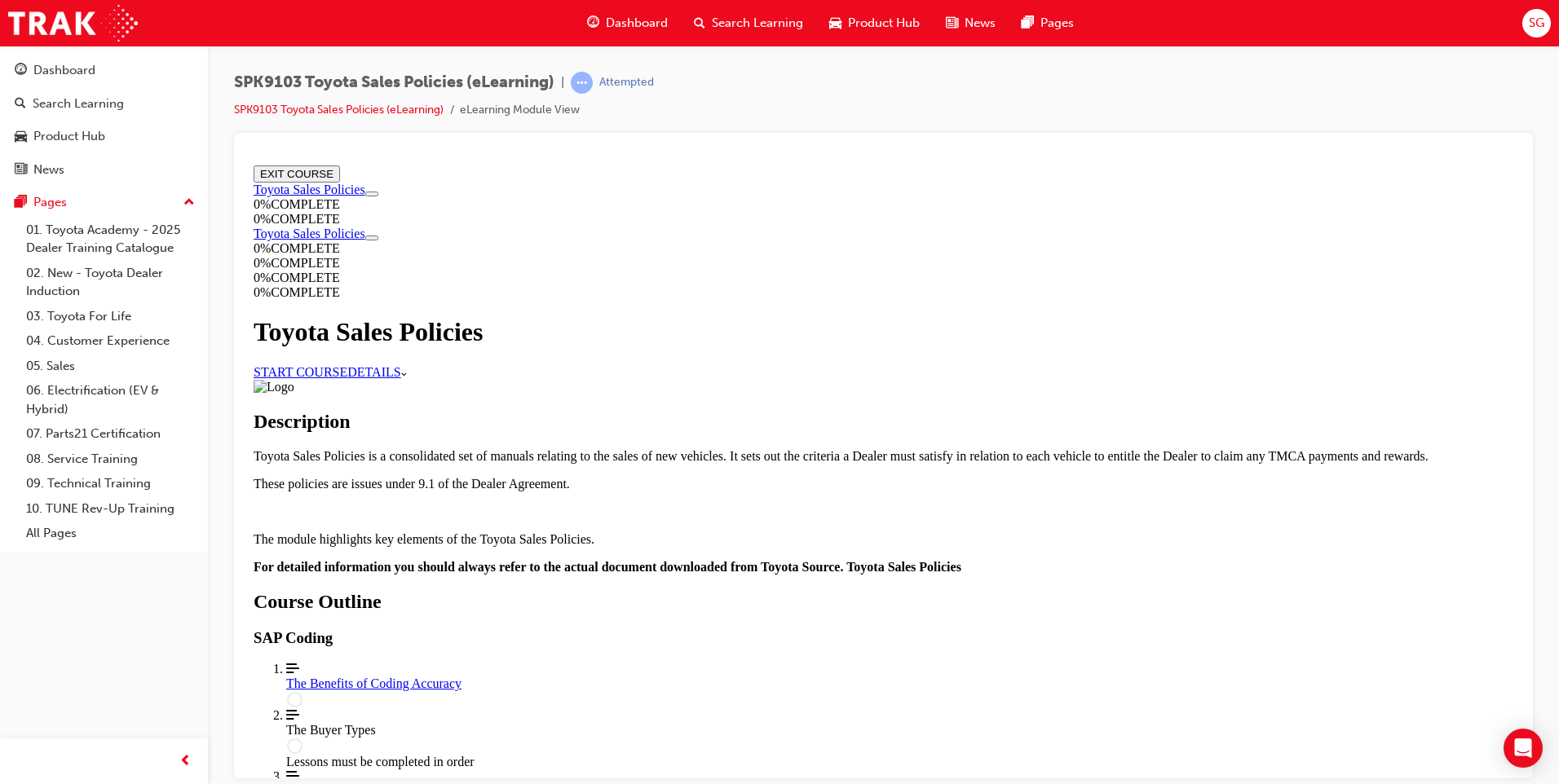
scroll to position [224, 0]
drag, startPoint x: 628, startPoint y: 406, endPoint x: 668, endPoint y: 419, distance: 42.1
drag, startPoint x: 668, startPoint y: 419, endPoint x: 617, endPoint y: 409, distance: 52.0
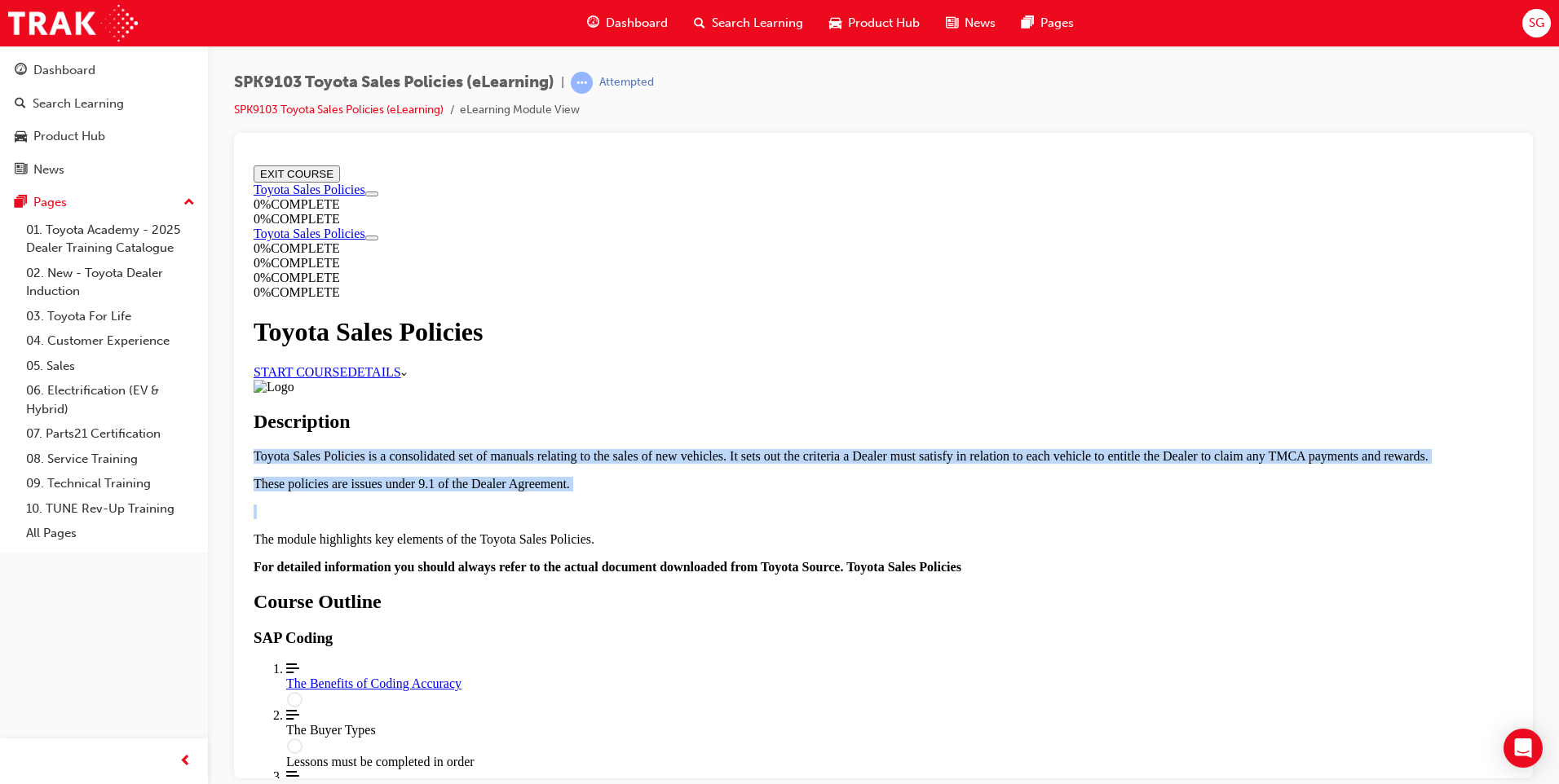
drag, startPoint x: 636, startPoint y: 414, endPoint x: 1088, endPoint y: 561, distance: 475.3
copy div "Toyota Sales Policies is a consolidated set of manuals relating to the sales of…"
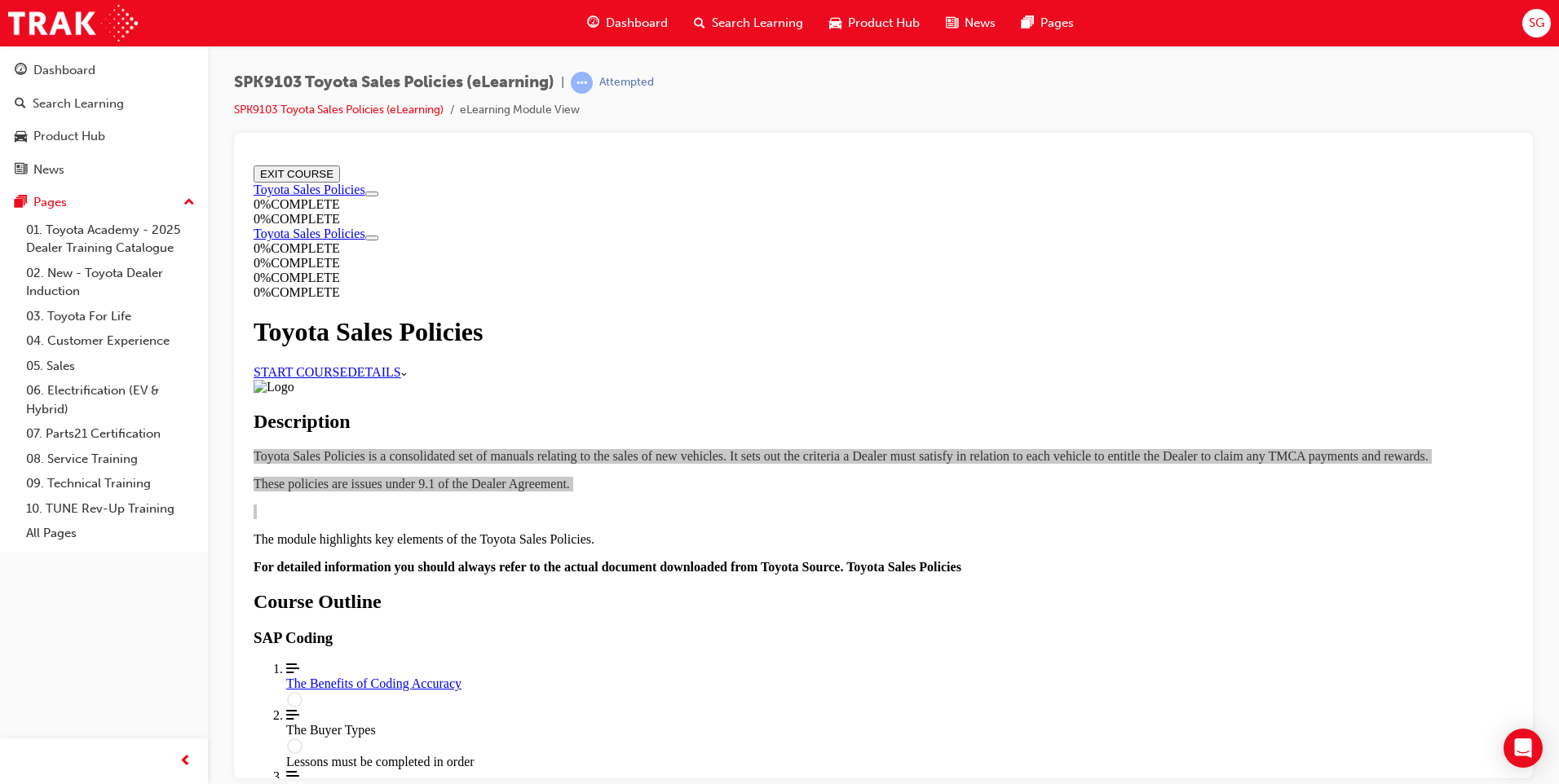
scroll to position [20, 0]
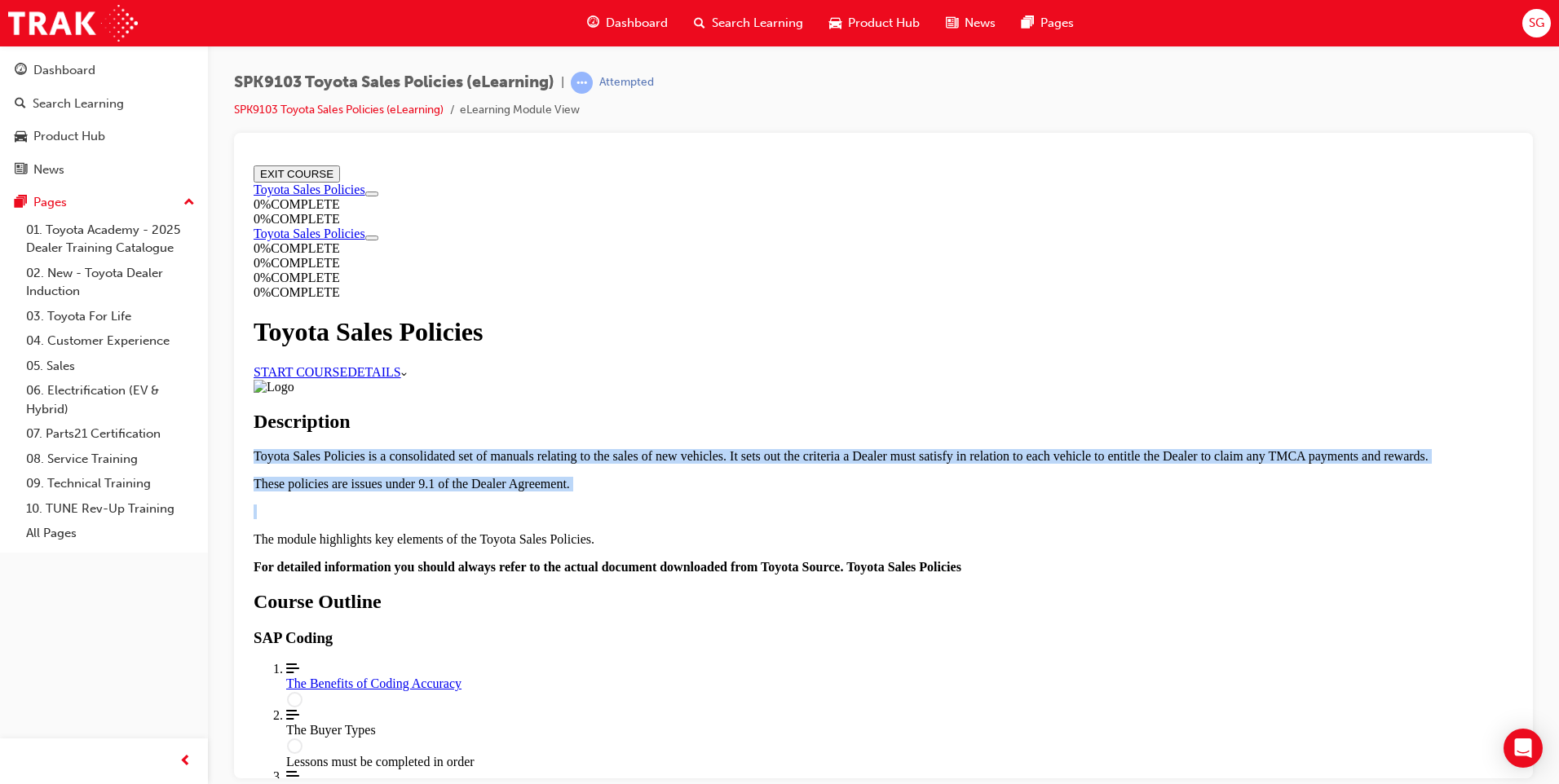
click at [347, 364] on link "START COURSE" at bounding box center [301, 371] width 94 height 13
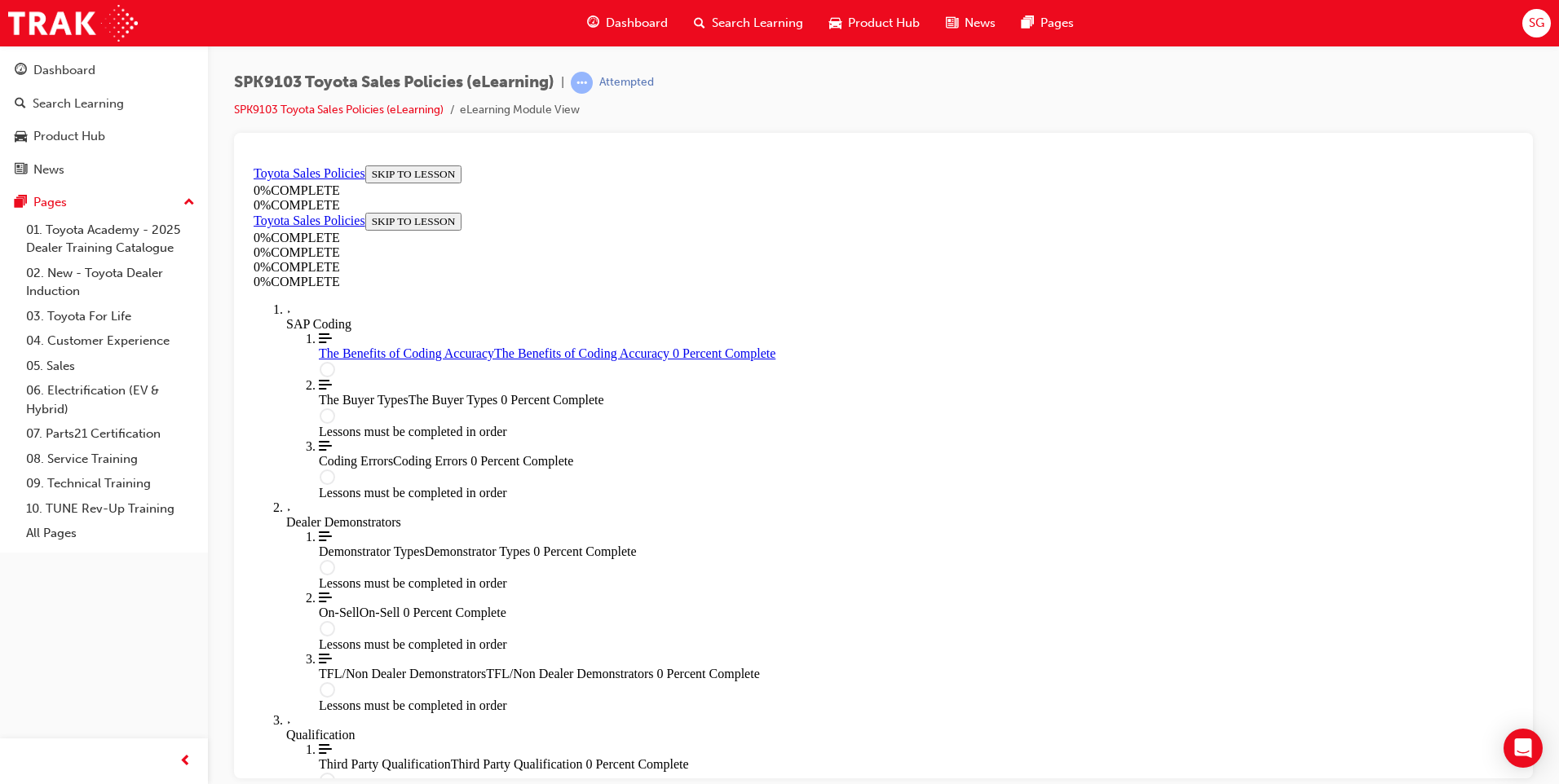
scroll to position [57, 0]
drag, startPoint x: 666, startPoint y: 240, endPoint x: 1185, endPoint y: 269, distance: 519.8
copy h1 "The Benefits of Coding Accuracy"
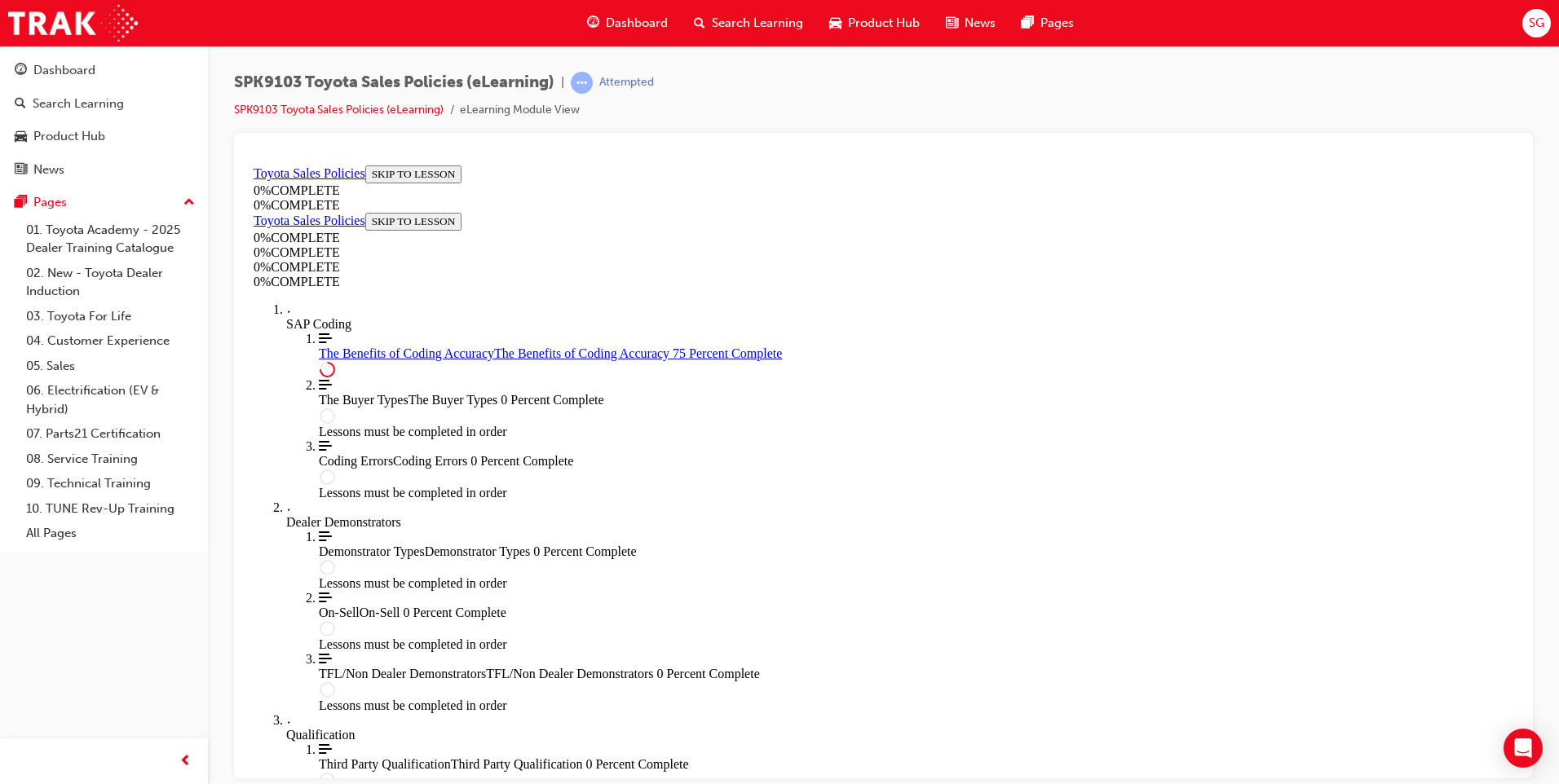
drag, startPoint x: 672, startPoint y: 360, endPoint x: 1256, endPoint y: 721, distance: 686.6
drag, startPoint x: 689, startPoint y: 352, endPoint x: 1294, endPoint y: 679, distance: 687.7
copy ul "6 Lore ips Dolorsita co Adi - ELIT Seddoeiu & Tempori utl etdolorema aliq, enim…"
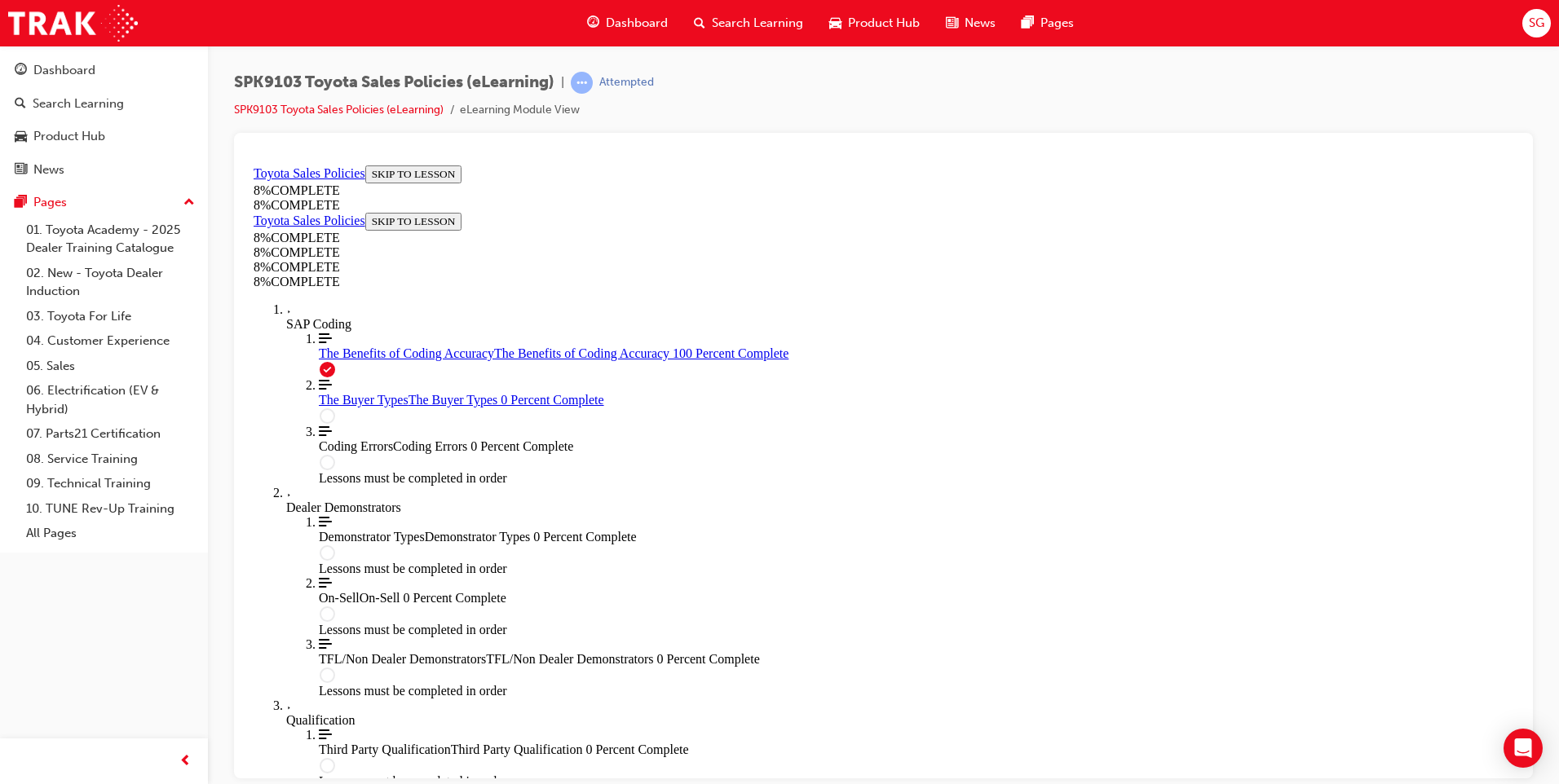
scroll to position [57, 0]
drag, startPoint x: 690, startPoint y: 247, endPoint x: 930, endPoint y: 264, distance: 240.6
copy h1 "The Buyer Types"
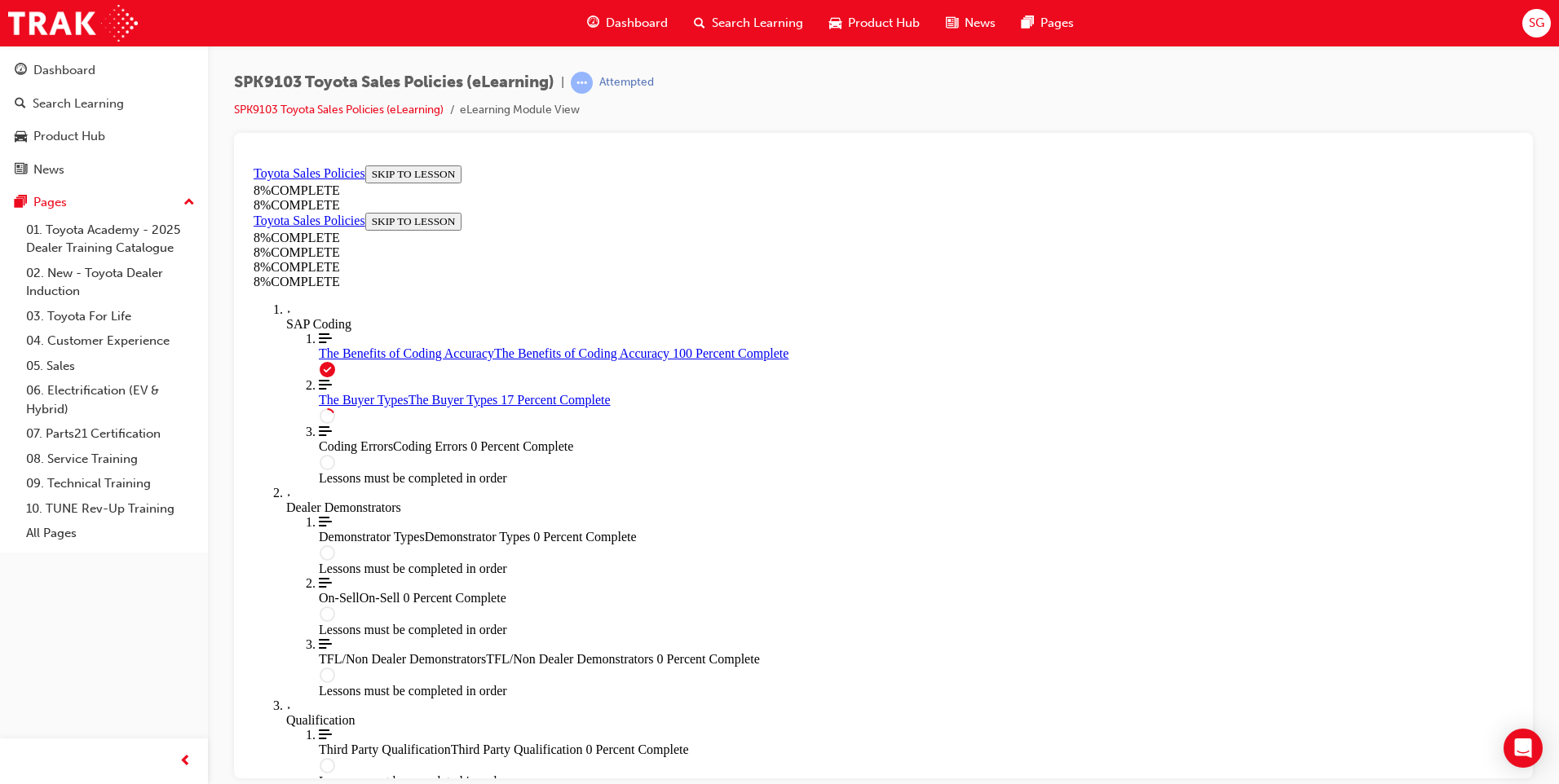
drag, startPoint x: 619, startPoint y: 322, endPoint x: 778, endPoint y: 332, distance: 159.3
copy strong "1. Retail Sales"
drag, startPoint x: 682, startPoint y: 384, endPoint x: 947, endPoint y: 450, distance: 273.1
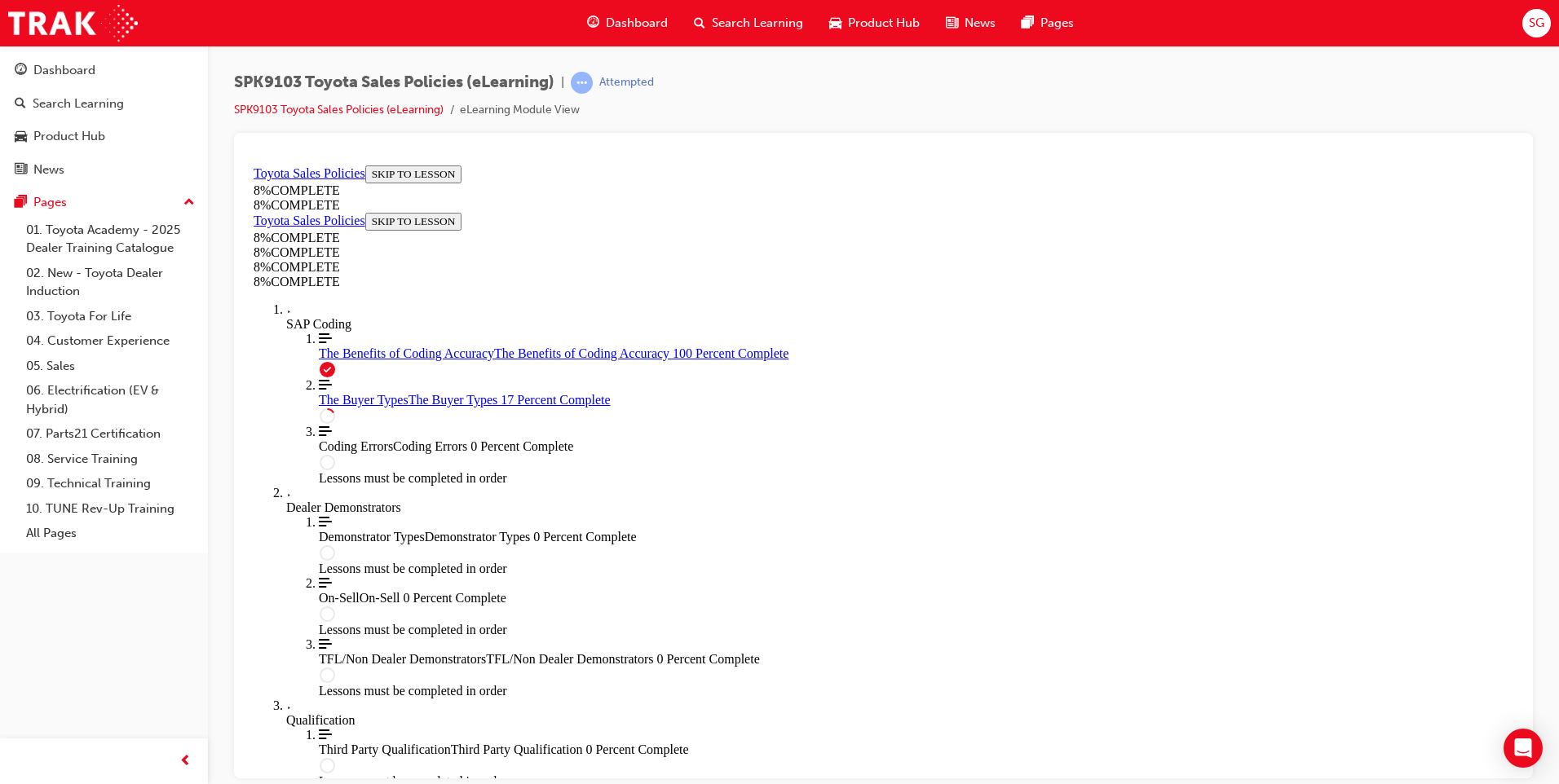
copy p "For Retail sales the vehicle registration details must match the COSI informati…"
drag, startPoint x: 705, startPoint y: 332, endPoint x: 1263, endPoint y: 641, distance: 637.8
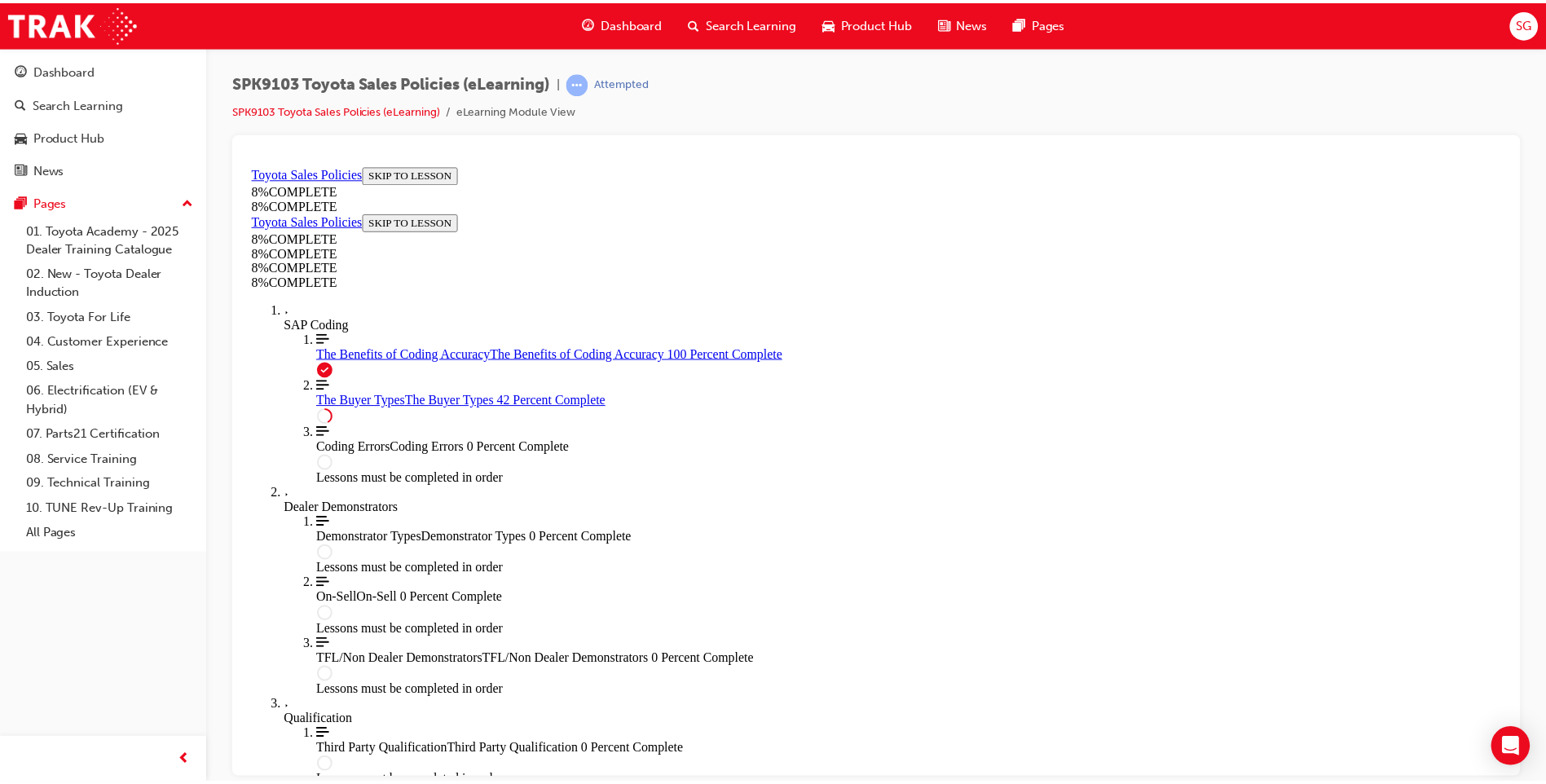
scroll to position [2203, 0]
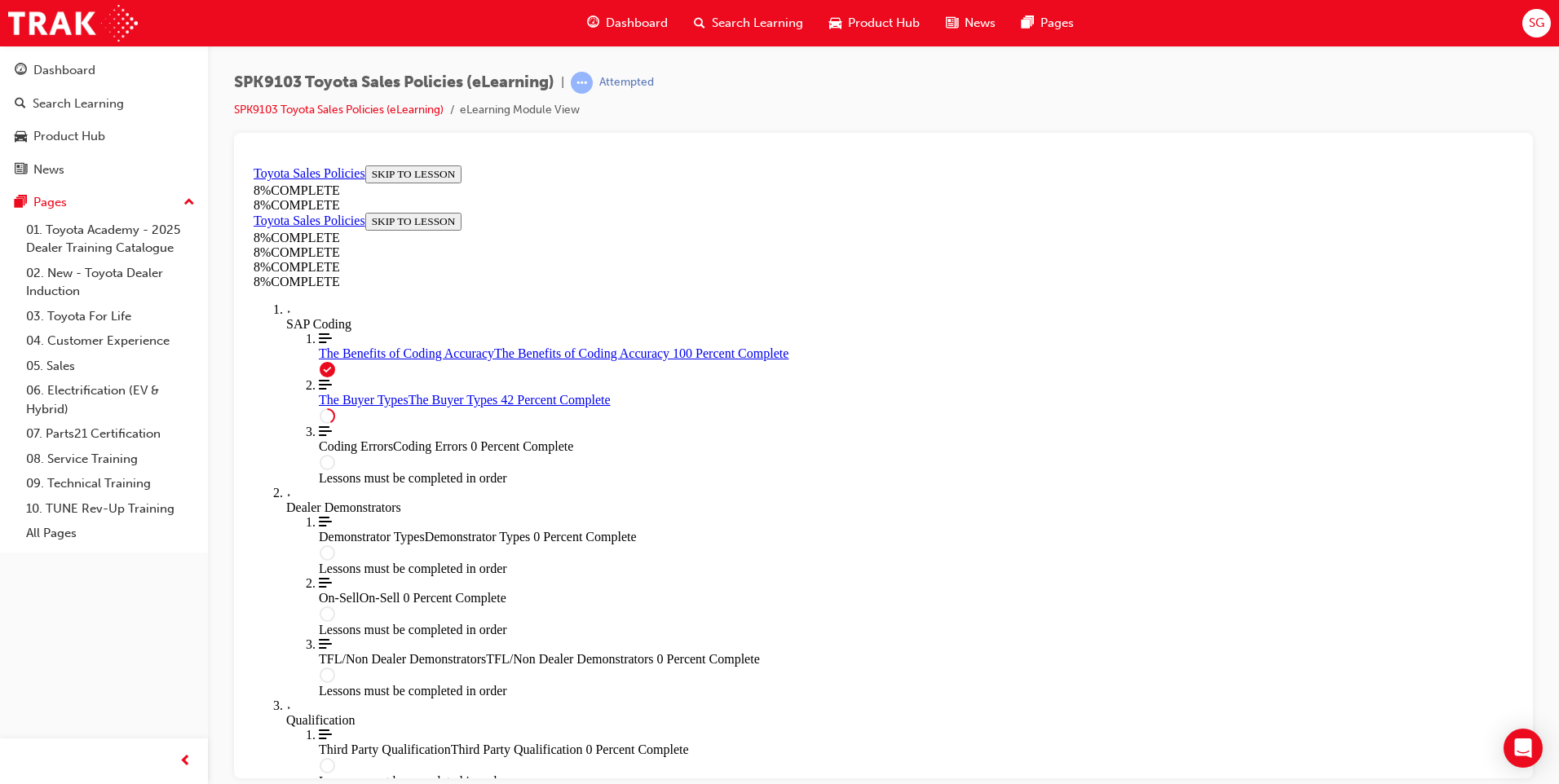
copy section "Lore ipsumd sitamet conse ad ELI (SEDD) ei t incididunt Utlabo Etdol Magnaali, …"
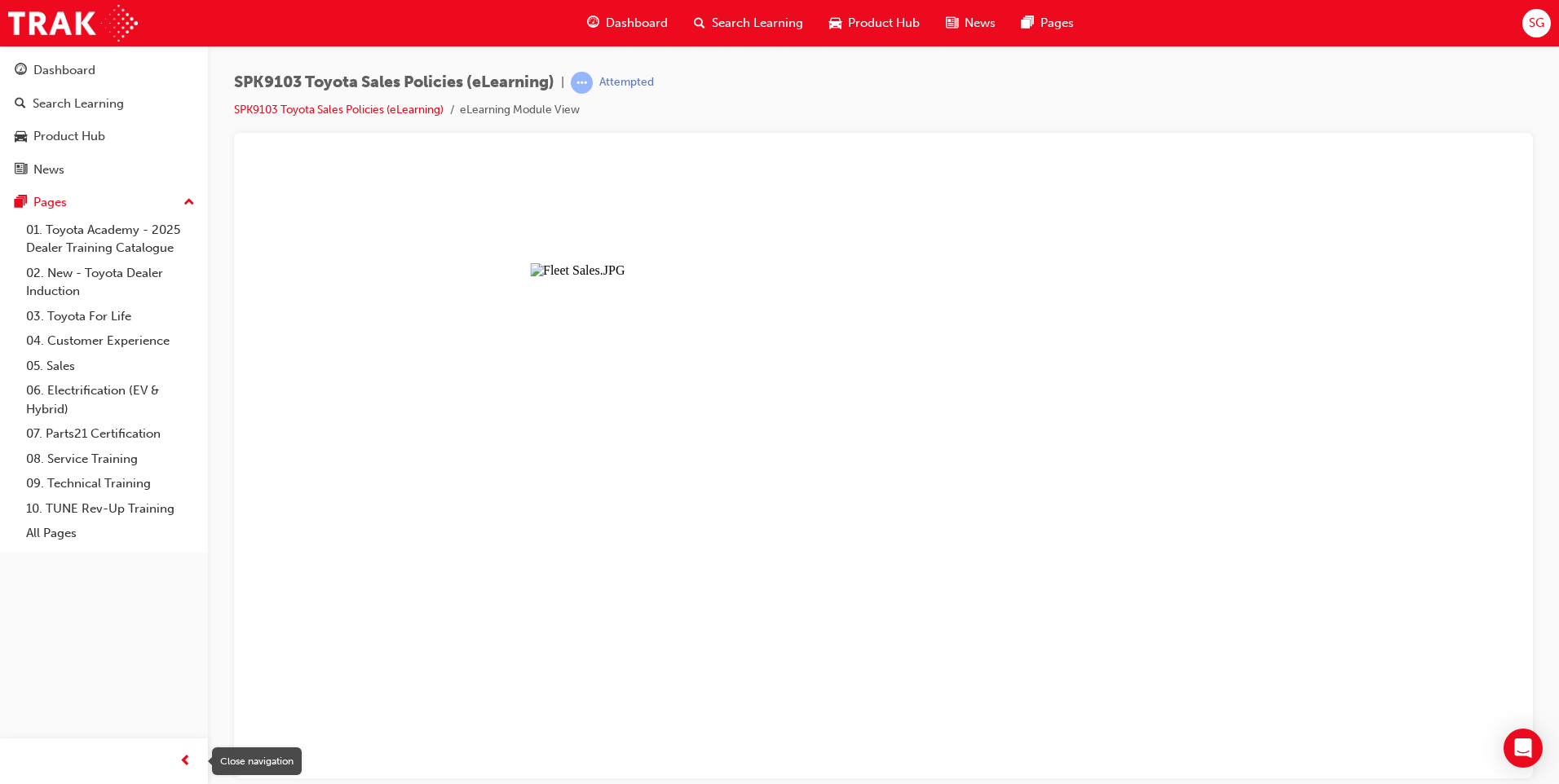
click at [183, 761] on span "prev-icon" at bounding box center [185, 761] width 12 height 20
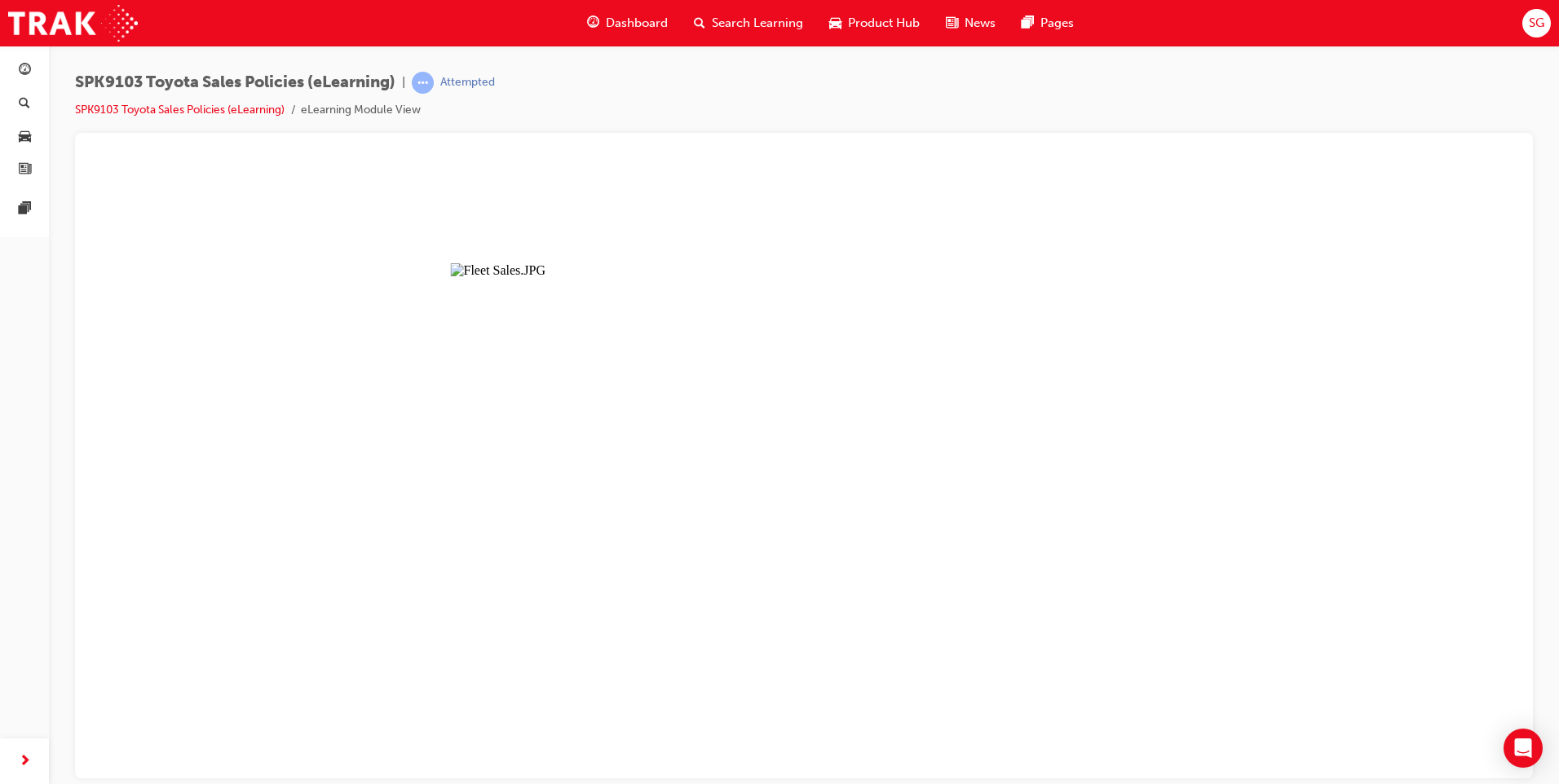
click at [199, 102] on li "SPK9103 Toyota Sales Policies (eLearning)" at bounding box center [188, 110] width 226 height 19
click at [206, 101] on li "SPK9103 Toyota Sales Policies (eLearning)" at bounding box center [188, 110] width 226 height 19
click at [206, 106] on link "SPK9103 Toyota Sales Policies (eLearning)" at bounding box center [179, 109] width 210 height 13
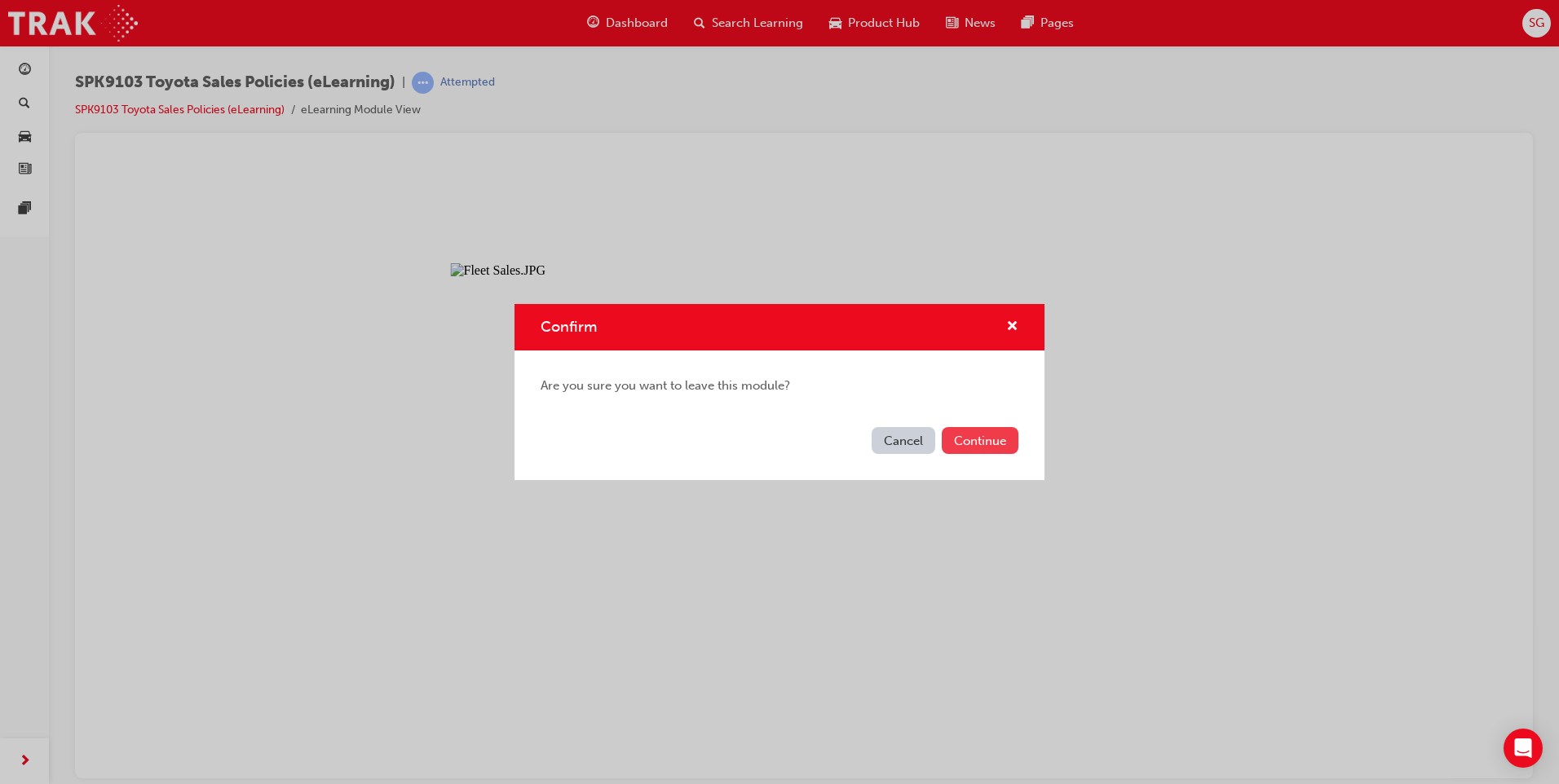
click at [974, 444] on button "Continue" at bounding box center [980, 441] width 77 height 27
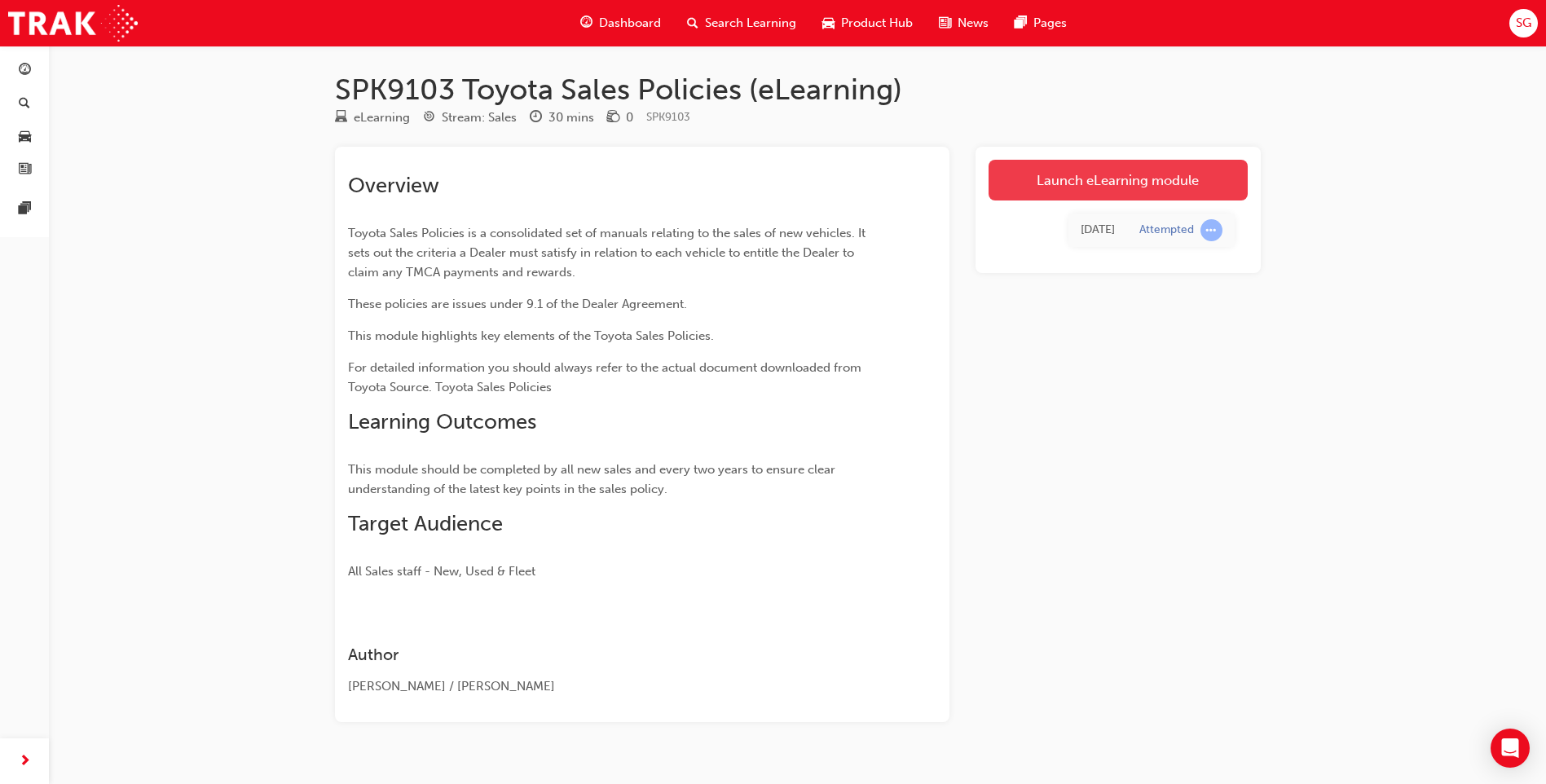
click at [1094, 169] on link "Launch eLearning module" at bounding box center [1119, 180] width 259 height 41
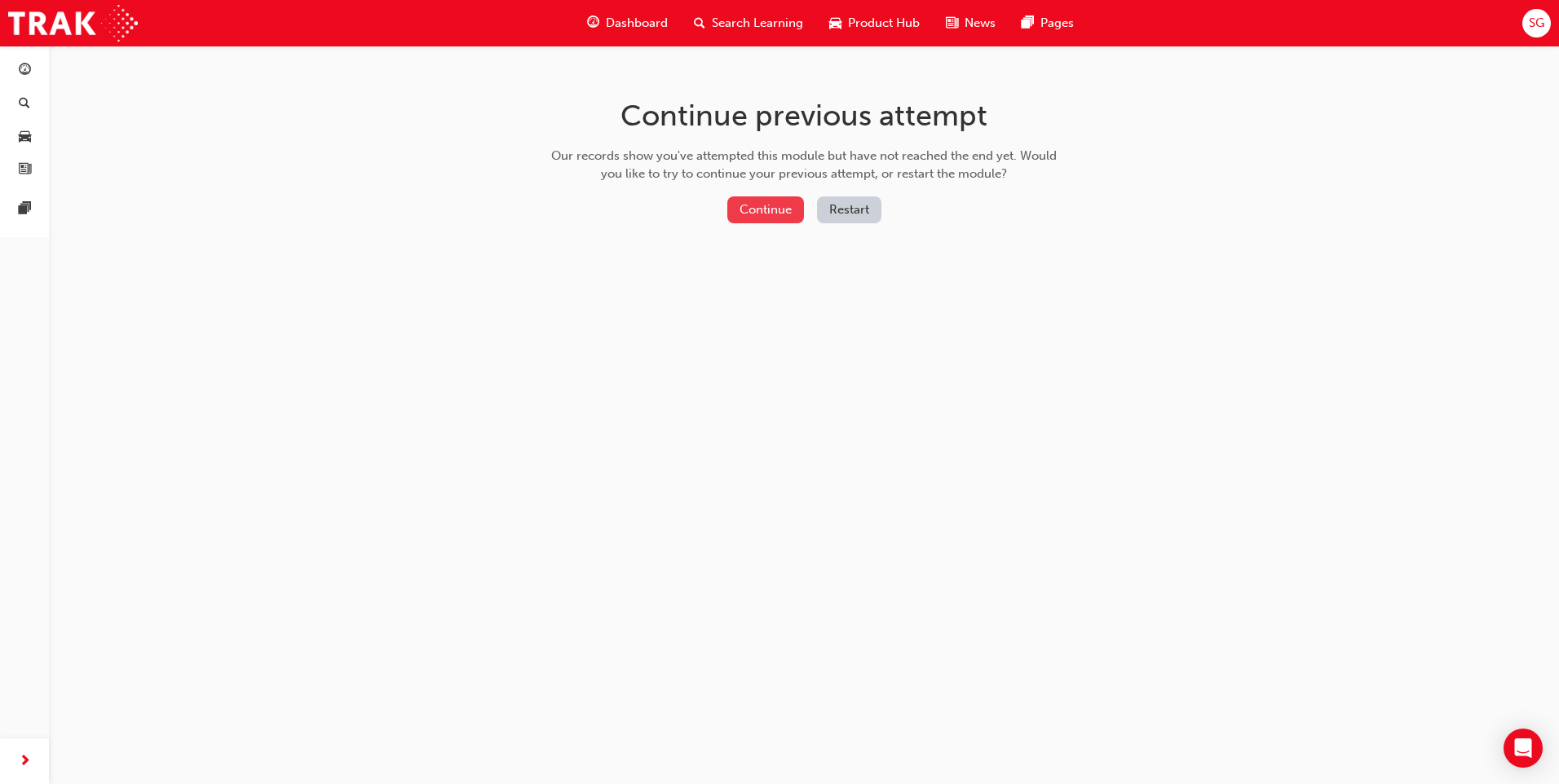
click at [756, 202] on button "Continue" at bounding box center [766, 210] width 77 height 27
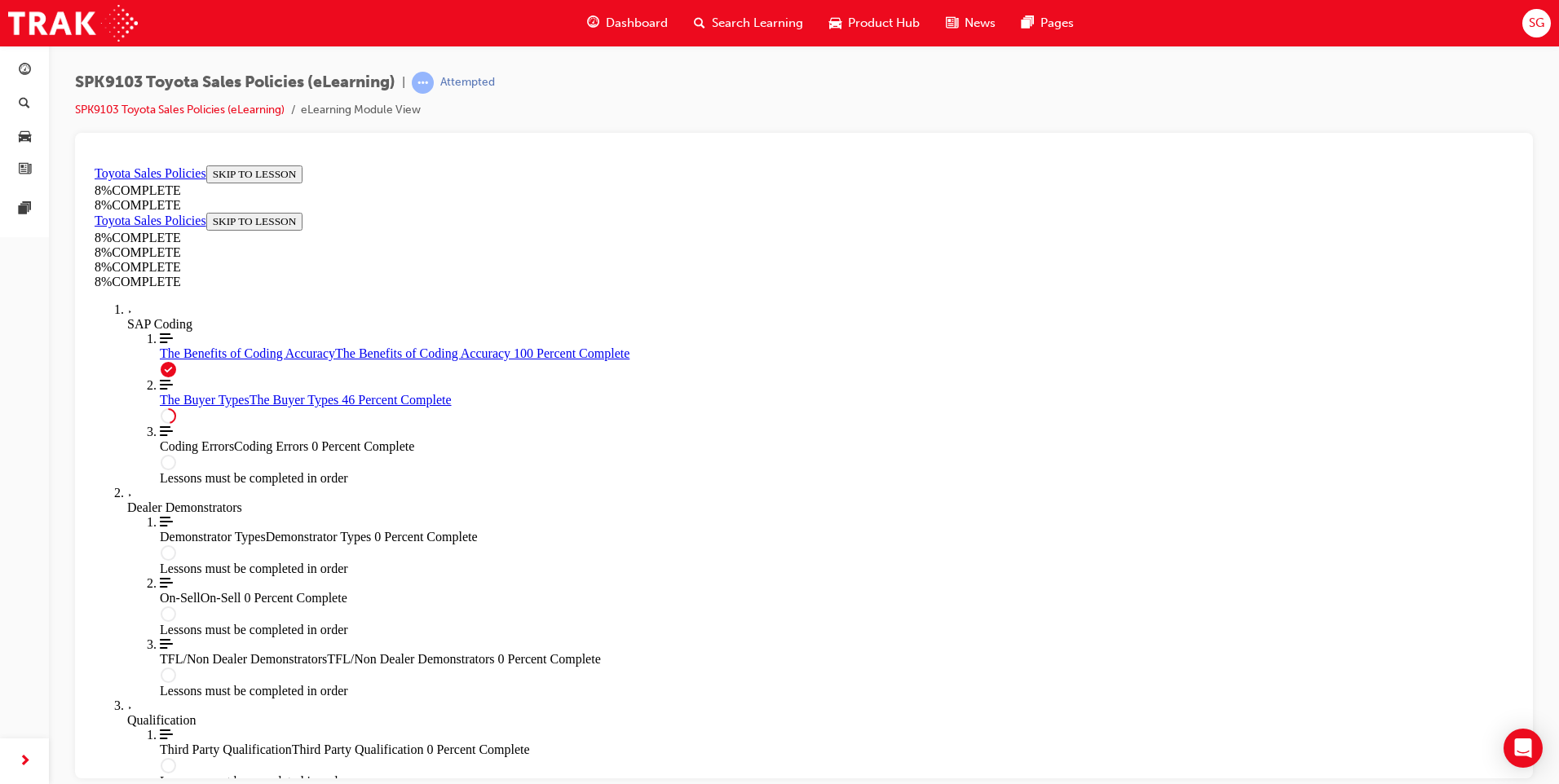
scroll to position [1034, 0]
drag, startPoint x: 539, startPoint y: 430, endPoint x: 636, endPoint y: 426, distance: 97.1
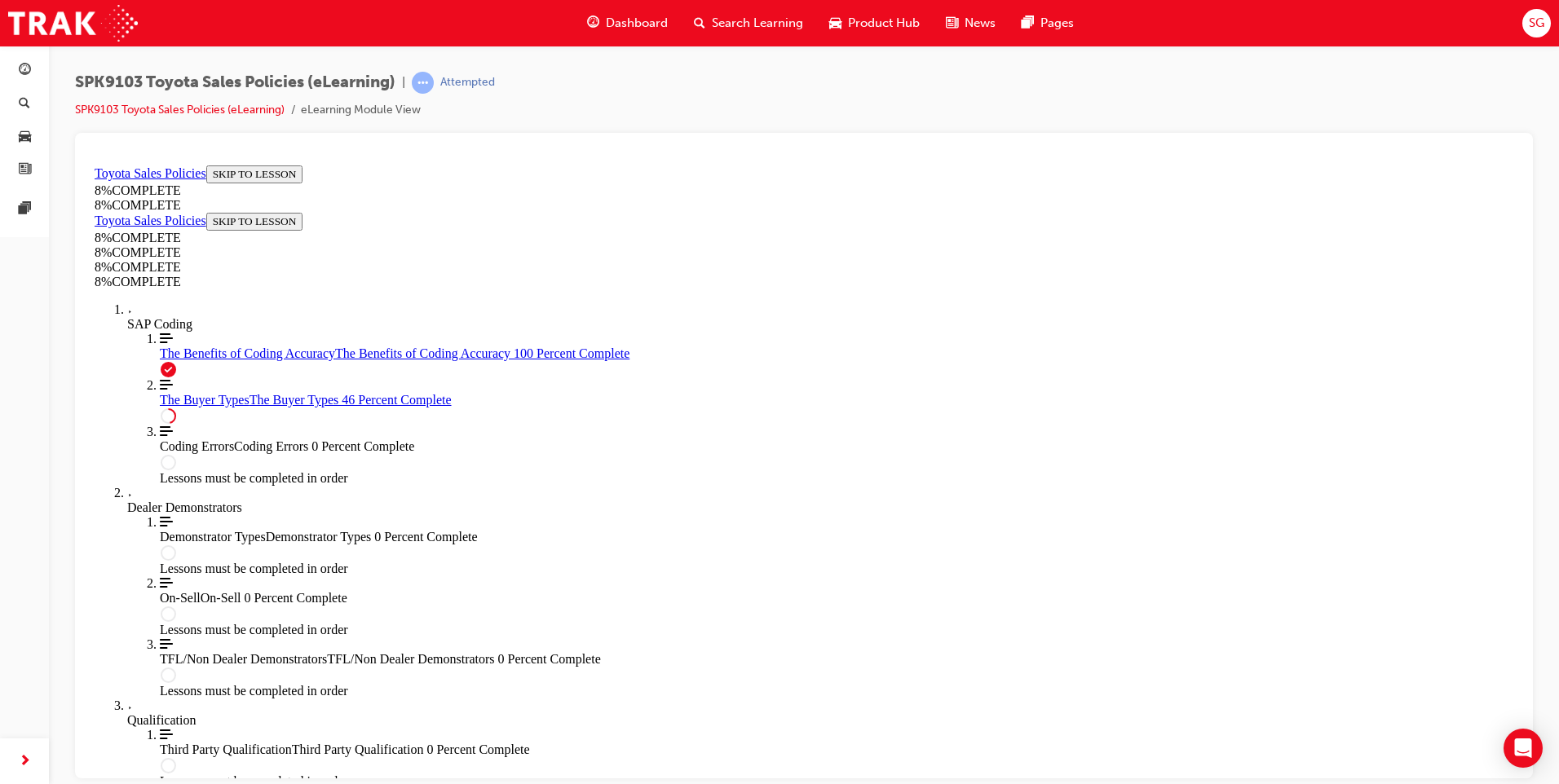
copy strong "3. FMO"
drag, startPoint x: 601, startPoint y: 412, endPoint x: 1110, endPoint y: 685, distance: 577.6
drag, startPoint x: 1110, startPoint y: 685, endPoint x: 1388, endPoint y: 554, distance: 307.3
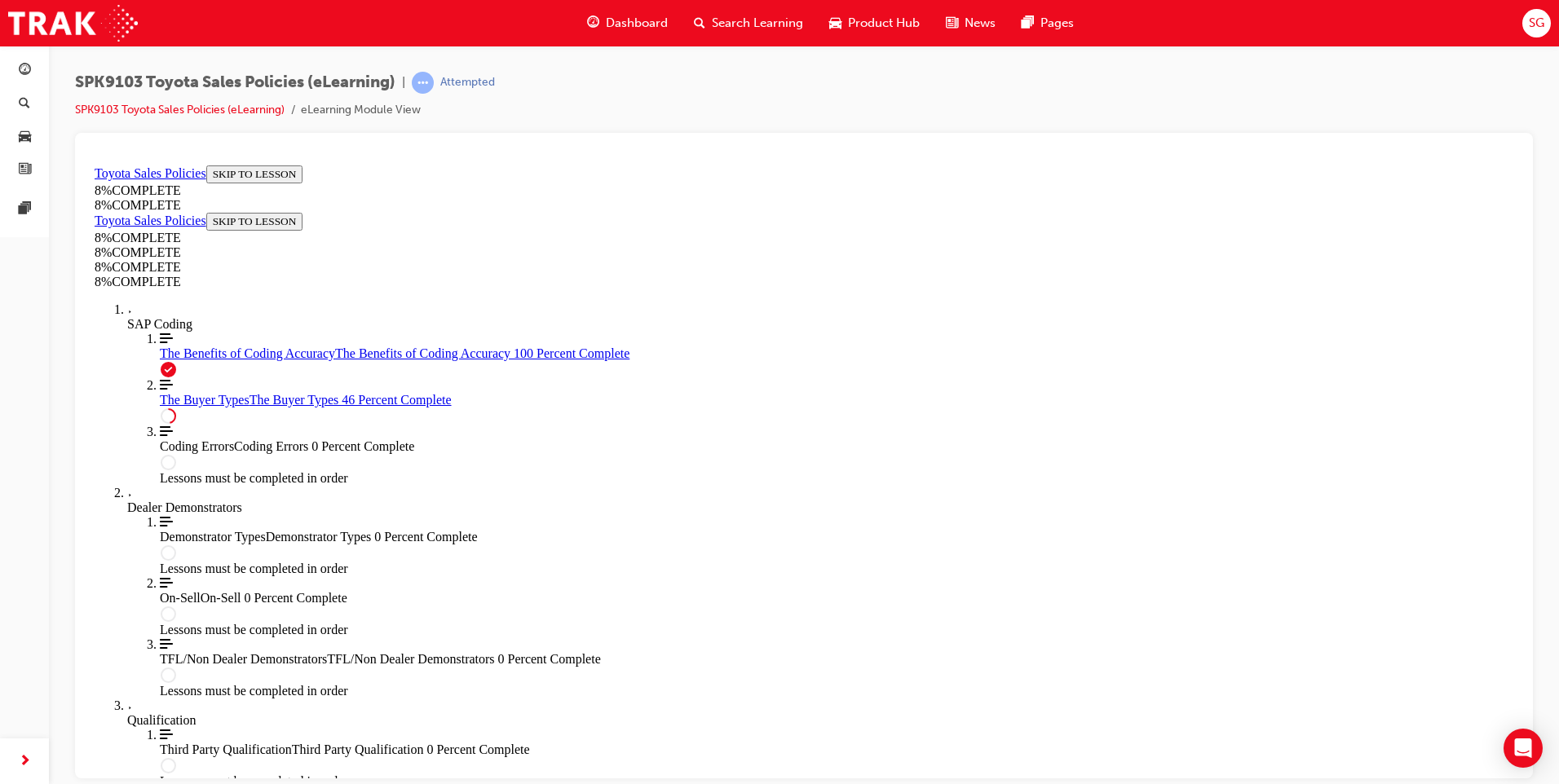
drag, startPoint x: 590, startPoint y: 413, endPoint x: 923, endPoint y: 696, distance: 437.0
drag, startPoint x: 596, startPoint y: 413, endPoint x: 968, endPoint y: 715, distance: 479.2
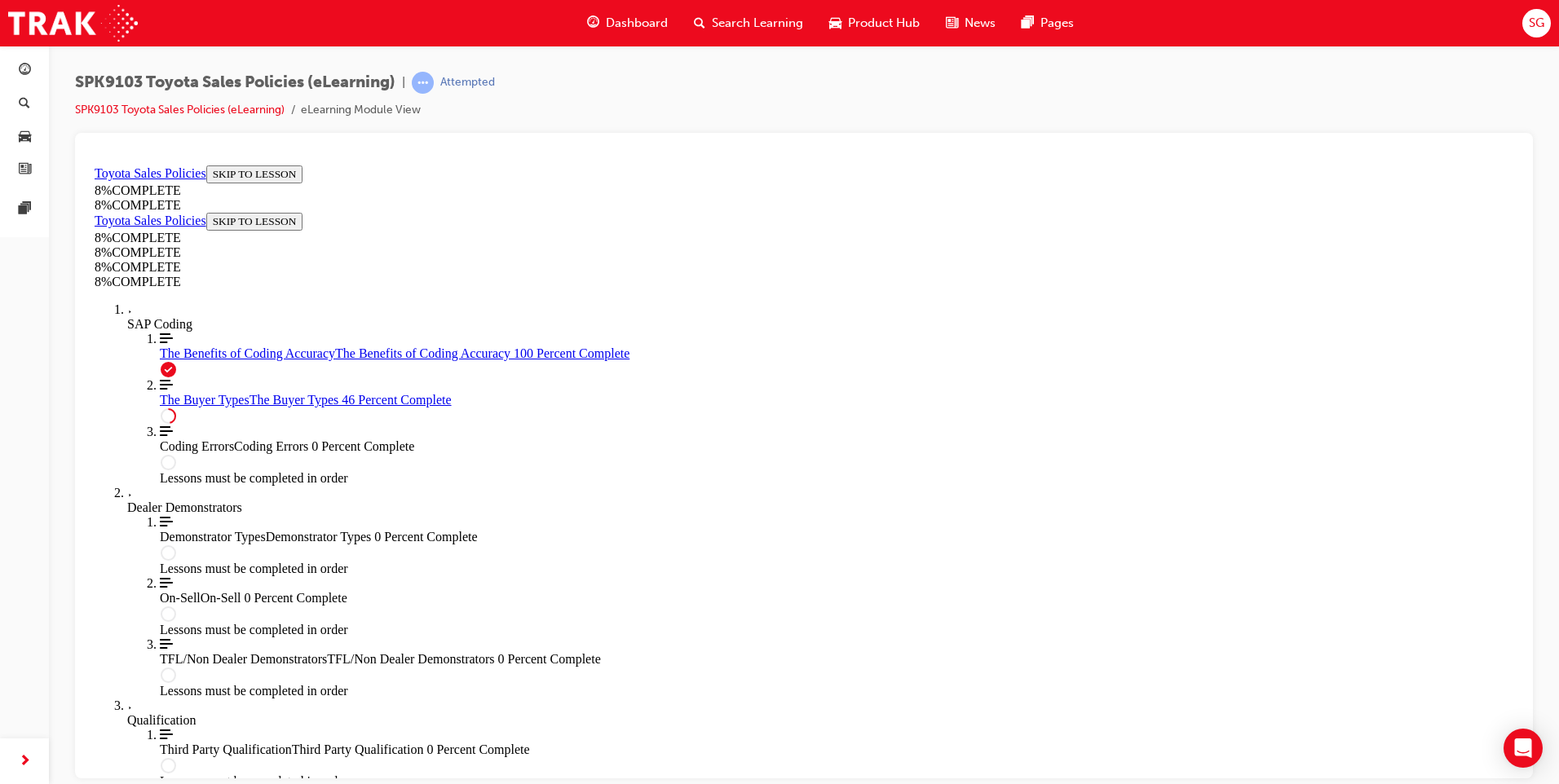
copy div "FMO sales where is to be registered in the name of the FMO, but vehicle to be u…"
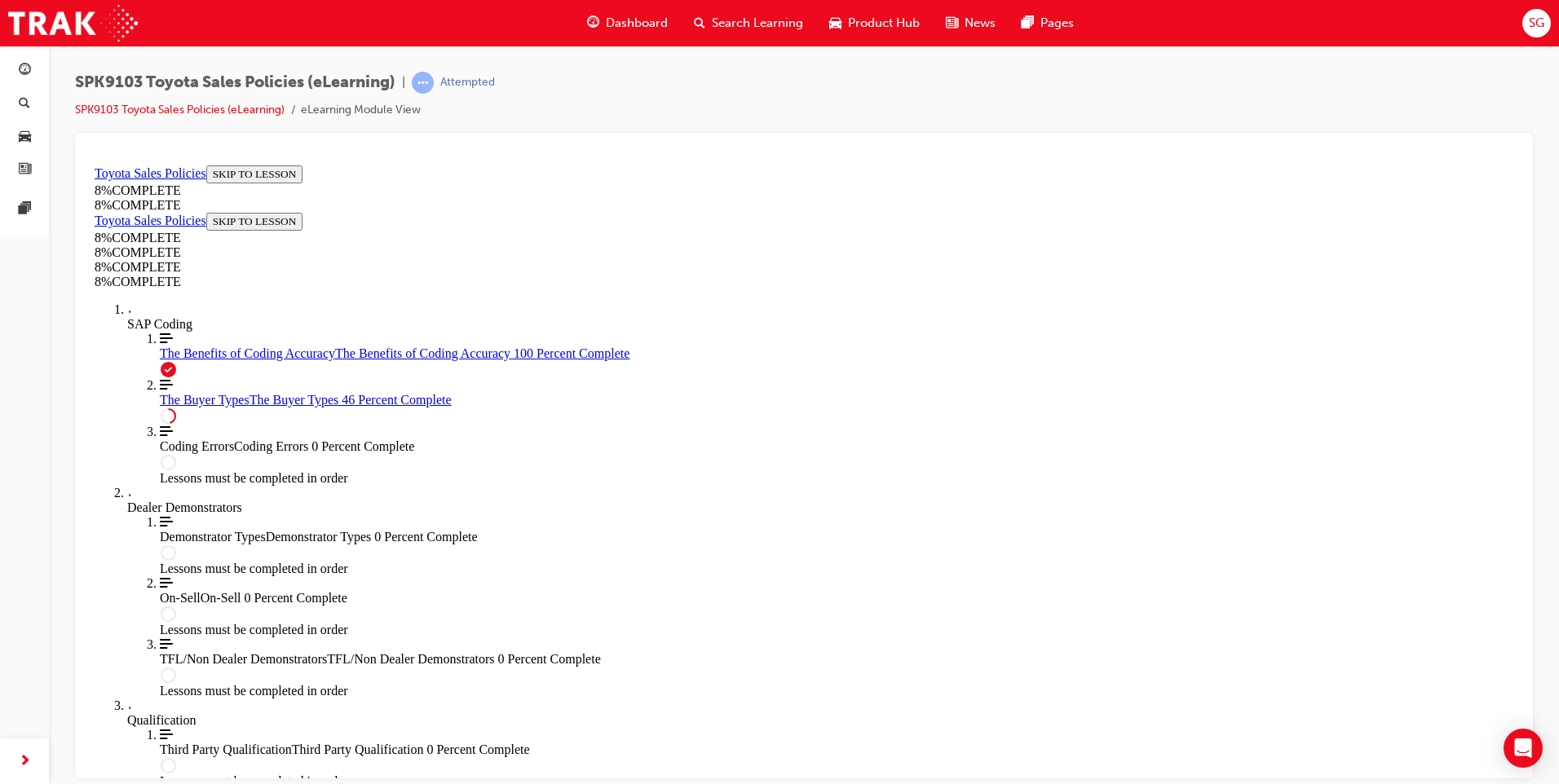
scroll to position [3337, 0]
drag, startPoint x: 615, startPoint y: 346, endPoint x: 1007, endPoint y: 684, distance: 517.6
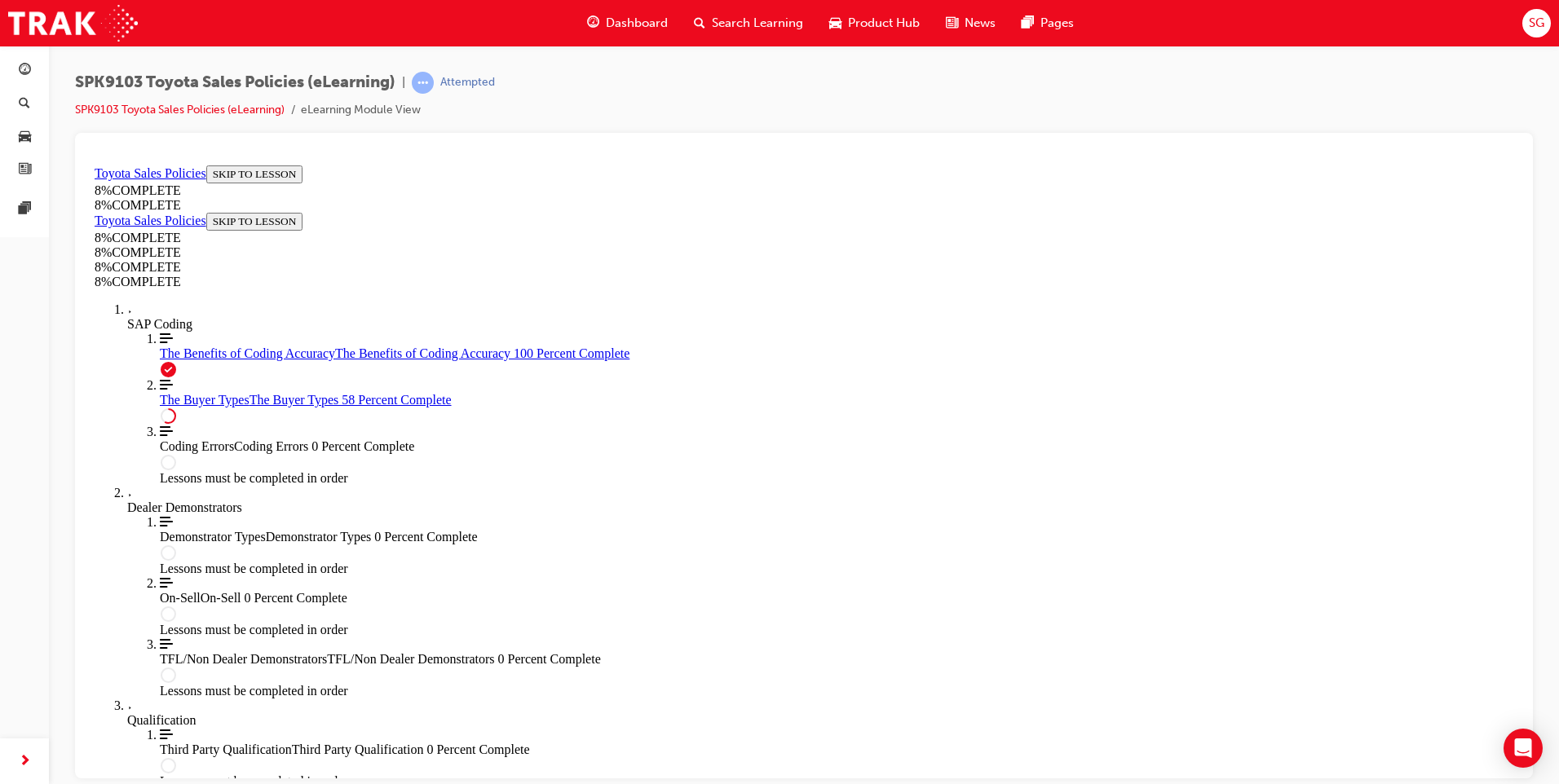
copy section "Certain entities are not legally entitled to hold property in certain states an…"
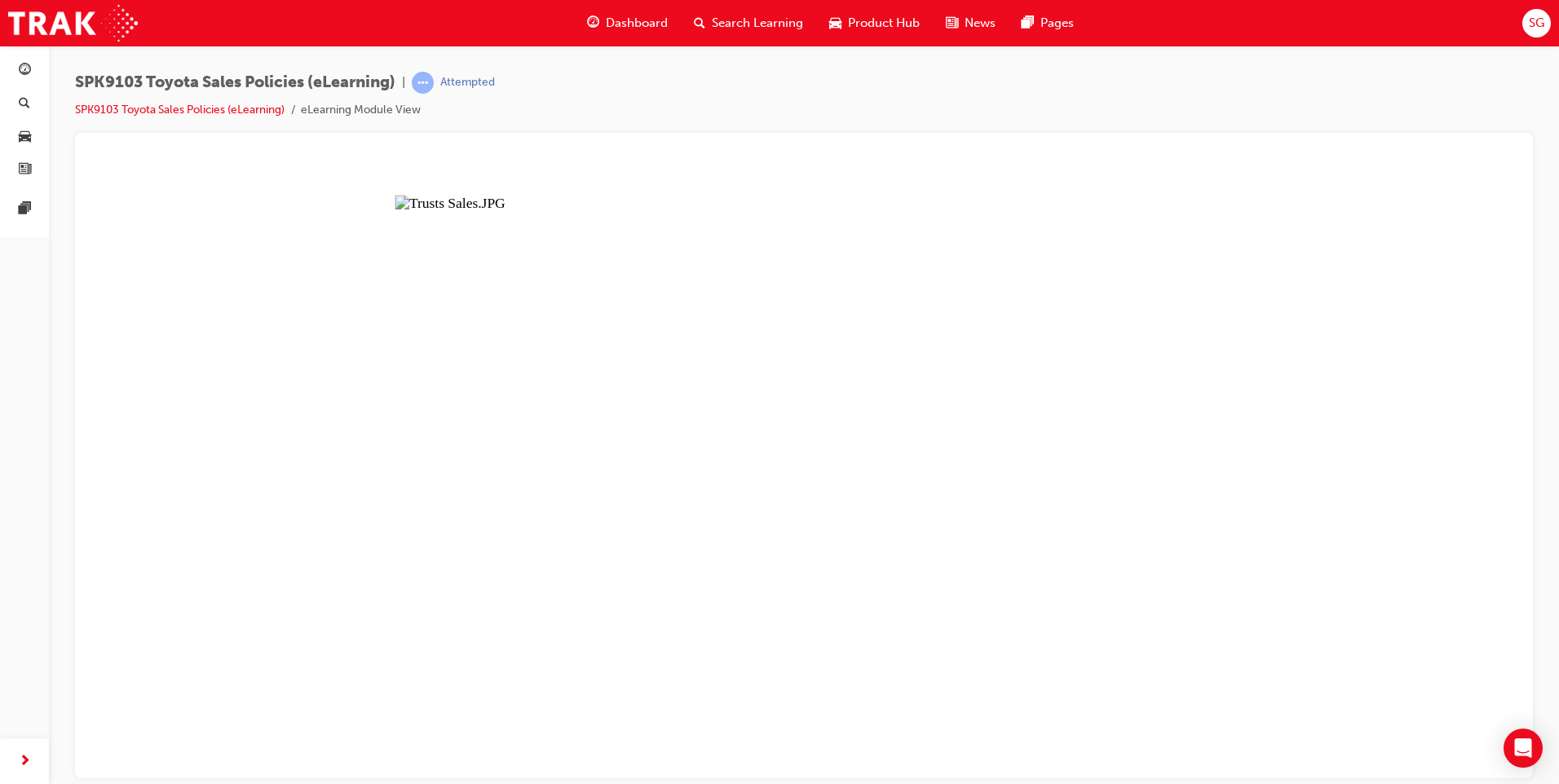
click at [252, 465] on button "Unzoom image" at bounding box center [804, 468] width 1432 height 619
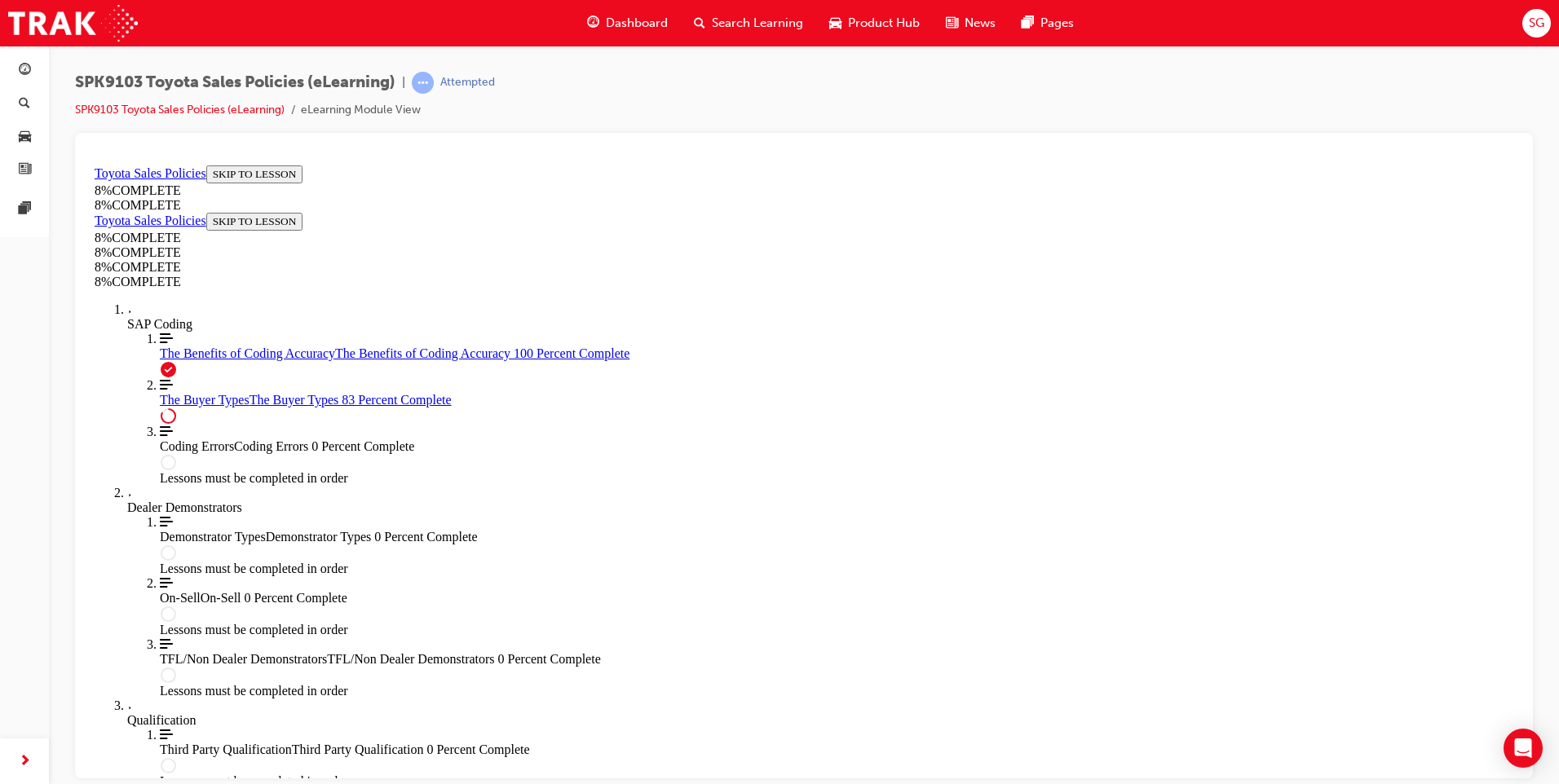
scroll to position [6232, 0]
drag, startPoint x: 603, startPoint y: 431, endPoint x: 971, endPoint y: 265, distance: 403.7
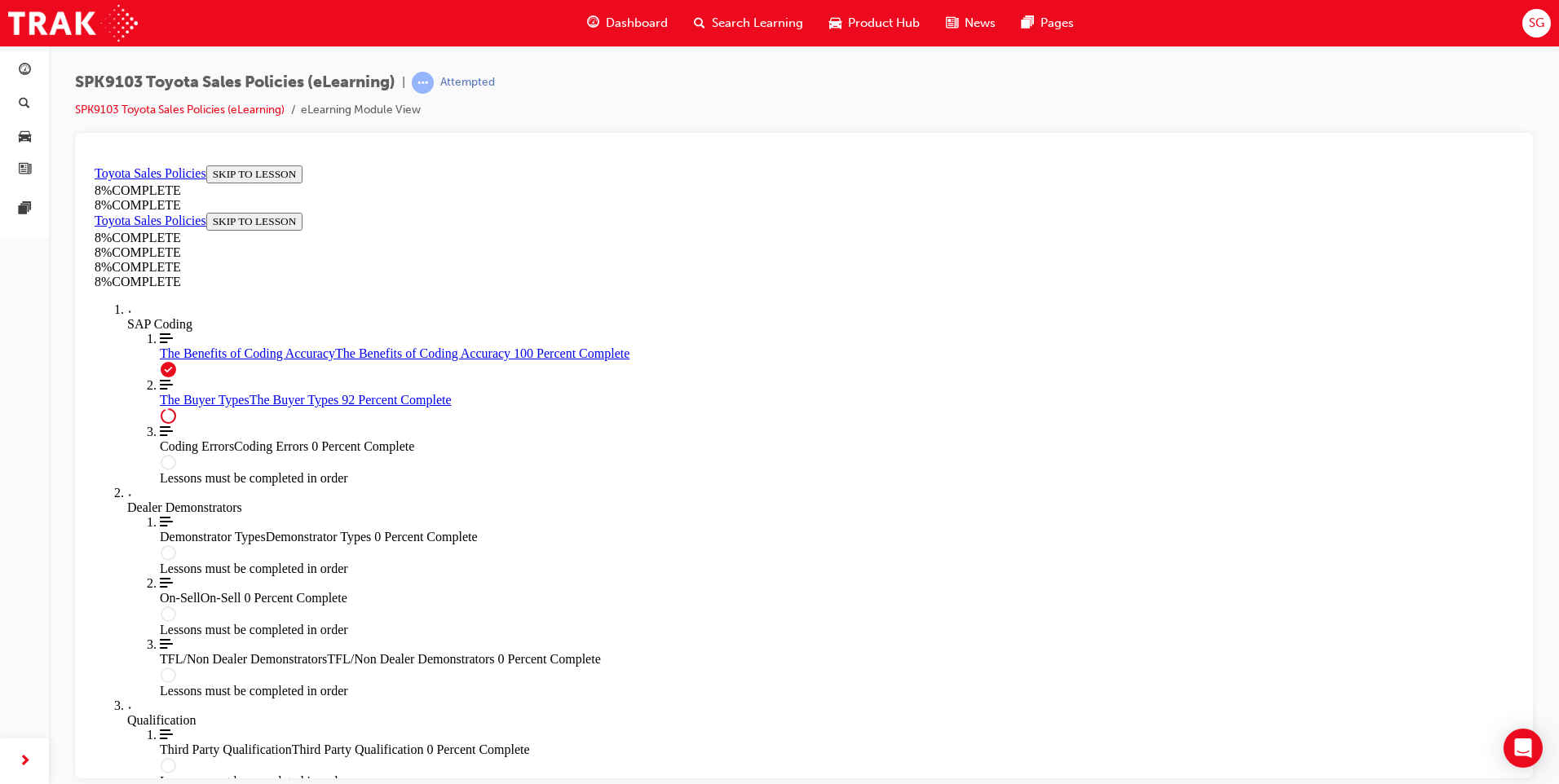
scroll to position [5437, 0]
drag, startPoint x: 602, startPoint y: 247, endPoint x: 1110, endPoint y: 647, distance: 646.6
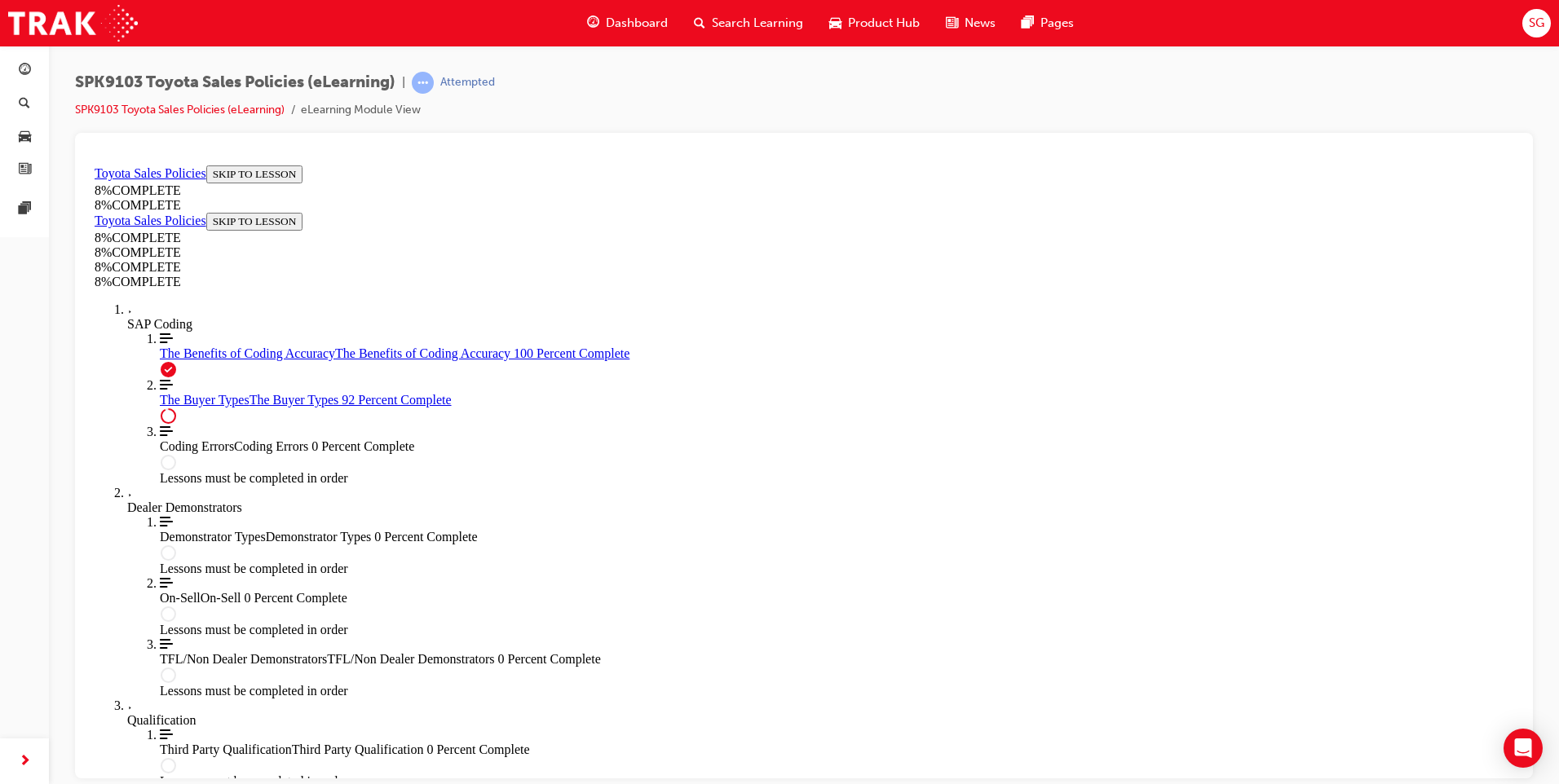
drag, startPoint x: 579, startPoint y: 450, endPoint x: 1043, endPoint y: 561, distance: 477.1
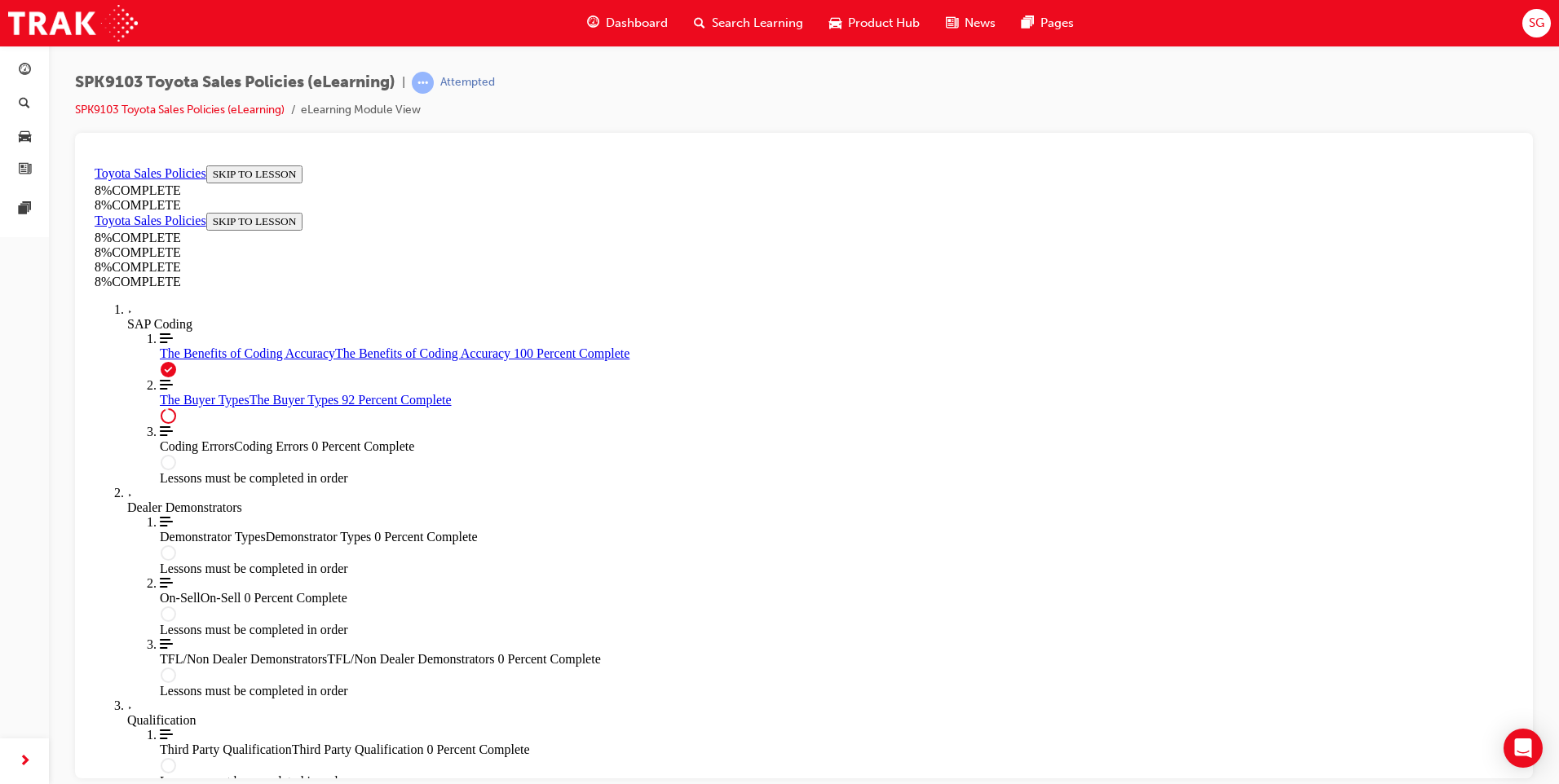
drag, startPoint x: 608, startPoint y: 412, endPoint x: 909, endPoint y: 411, distance: 301.0
drag, startPoint x: 679, startPoint y: 455, endPoint x: 1072, endPoint y: 583, distance: 413.3
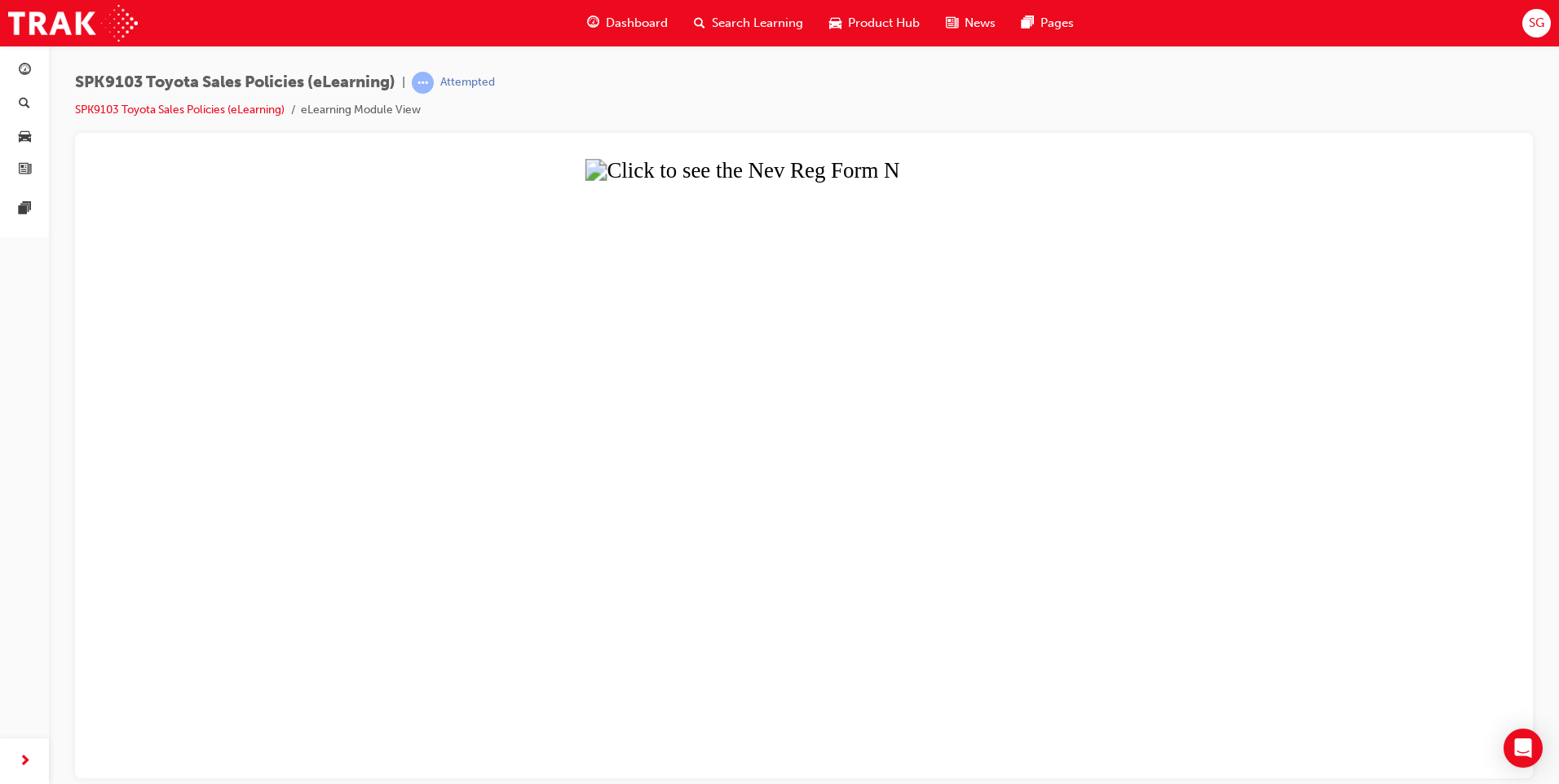
click at [754, 311] on button "Unzoom image" at bounding box center [804, 468] width 1432 height 619
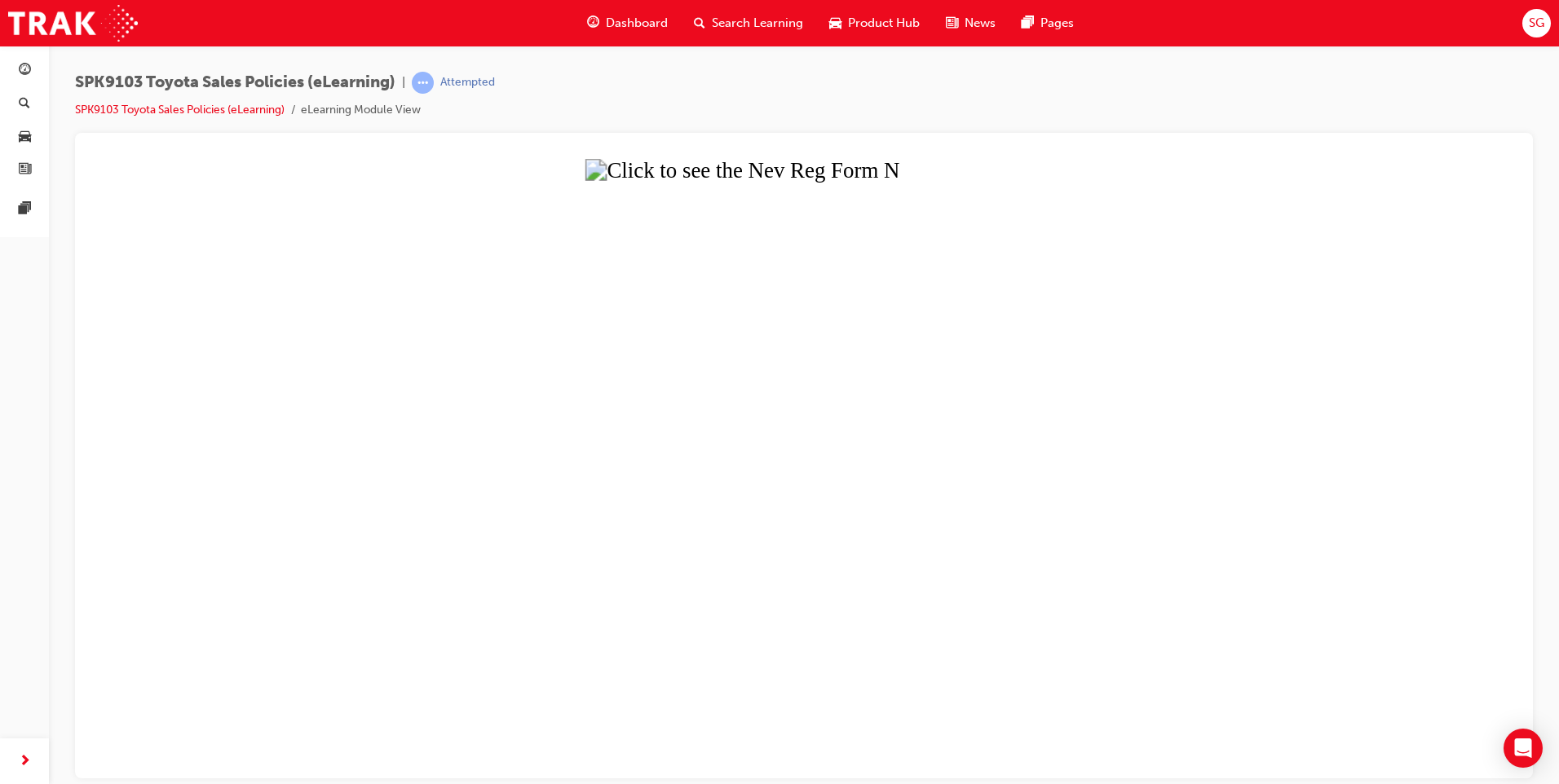
click at [739, 341] on button "Unzoom image" at bounding box center [804, 468] width 1432 height 619
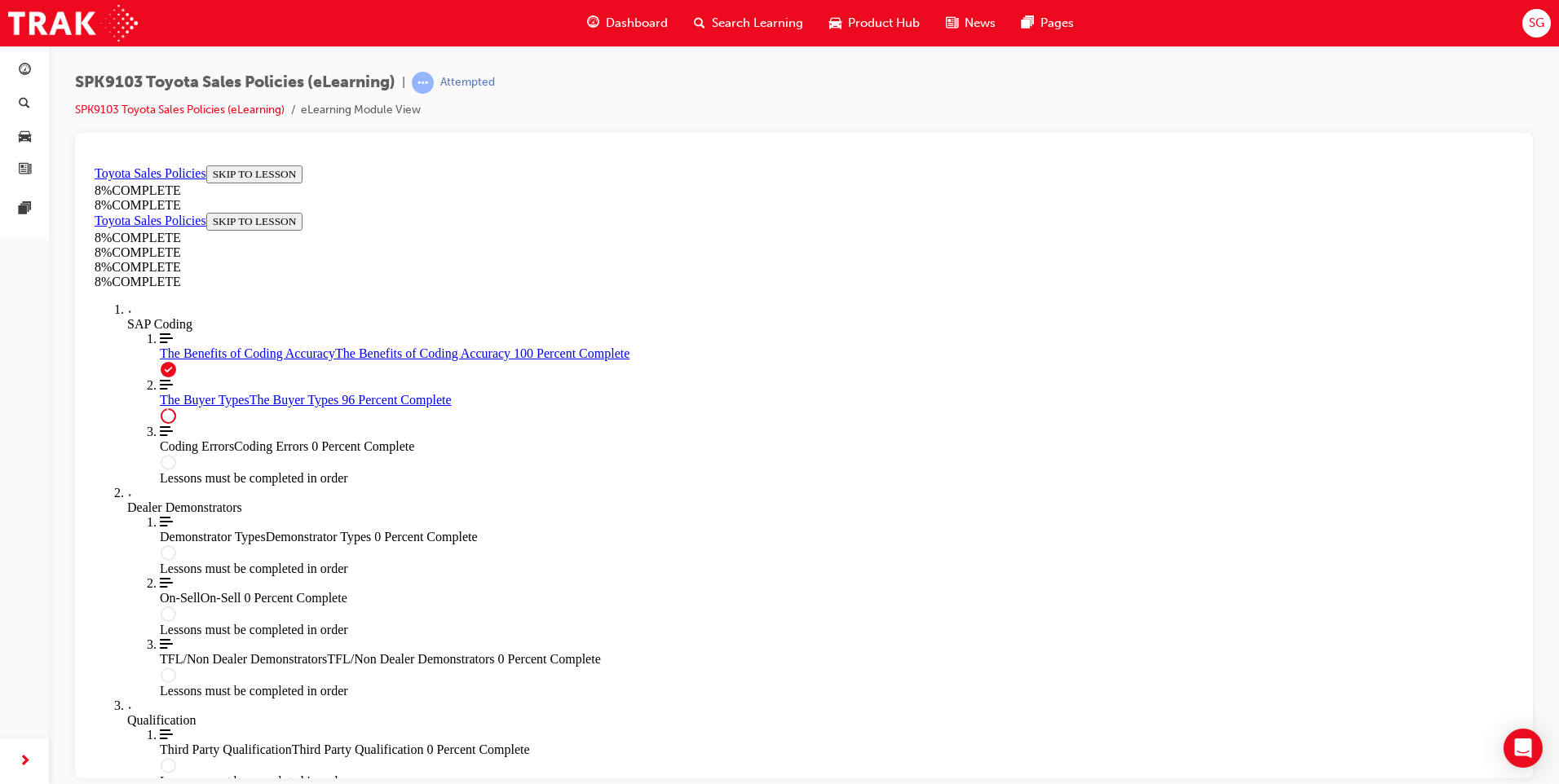
scroll to position [6559, 0]
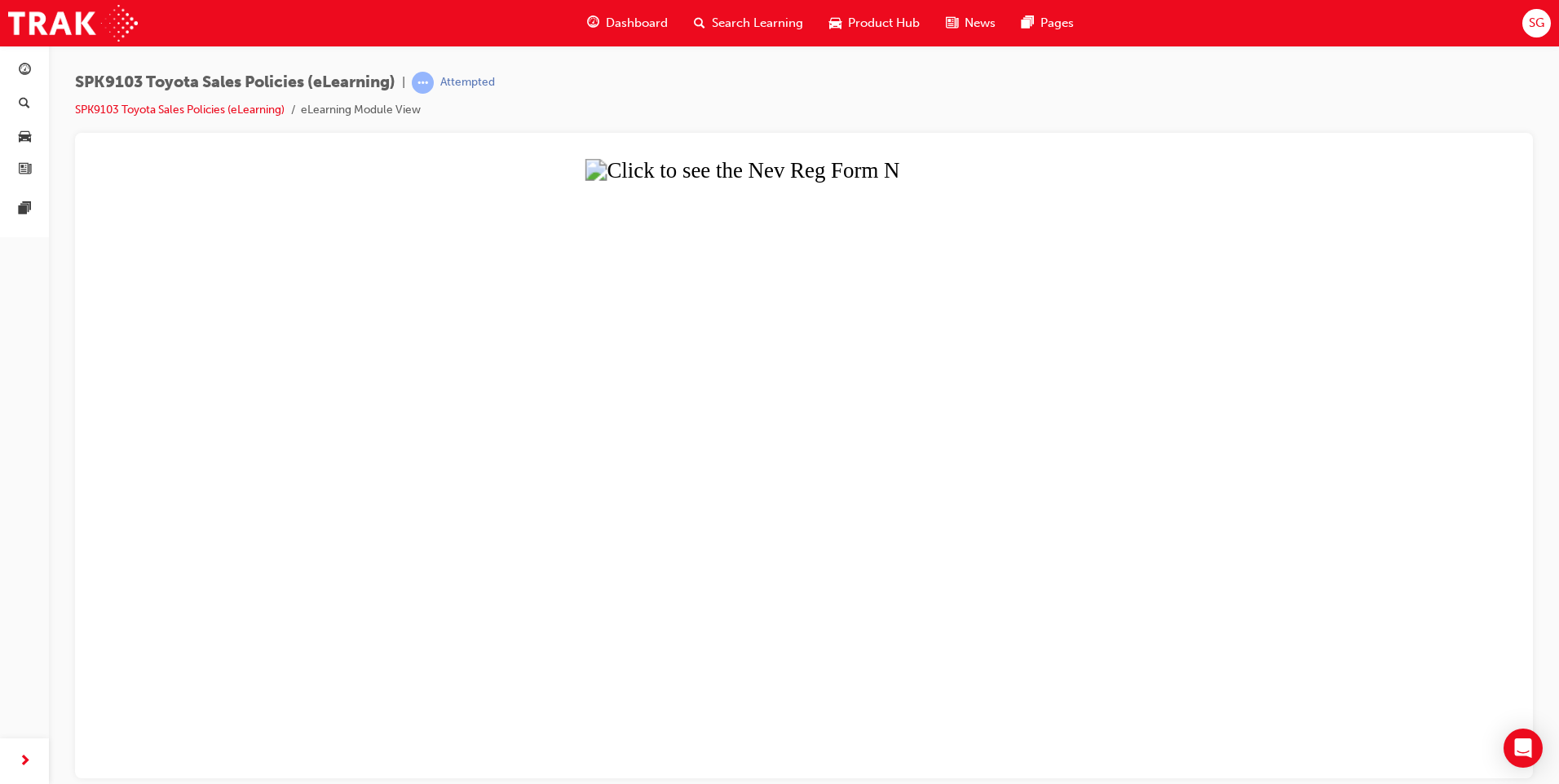
click at [751, 452] on button "Unzoom image" at bounding box center [804, 468] width 1432 height 619
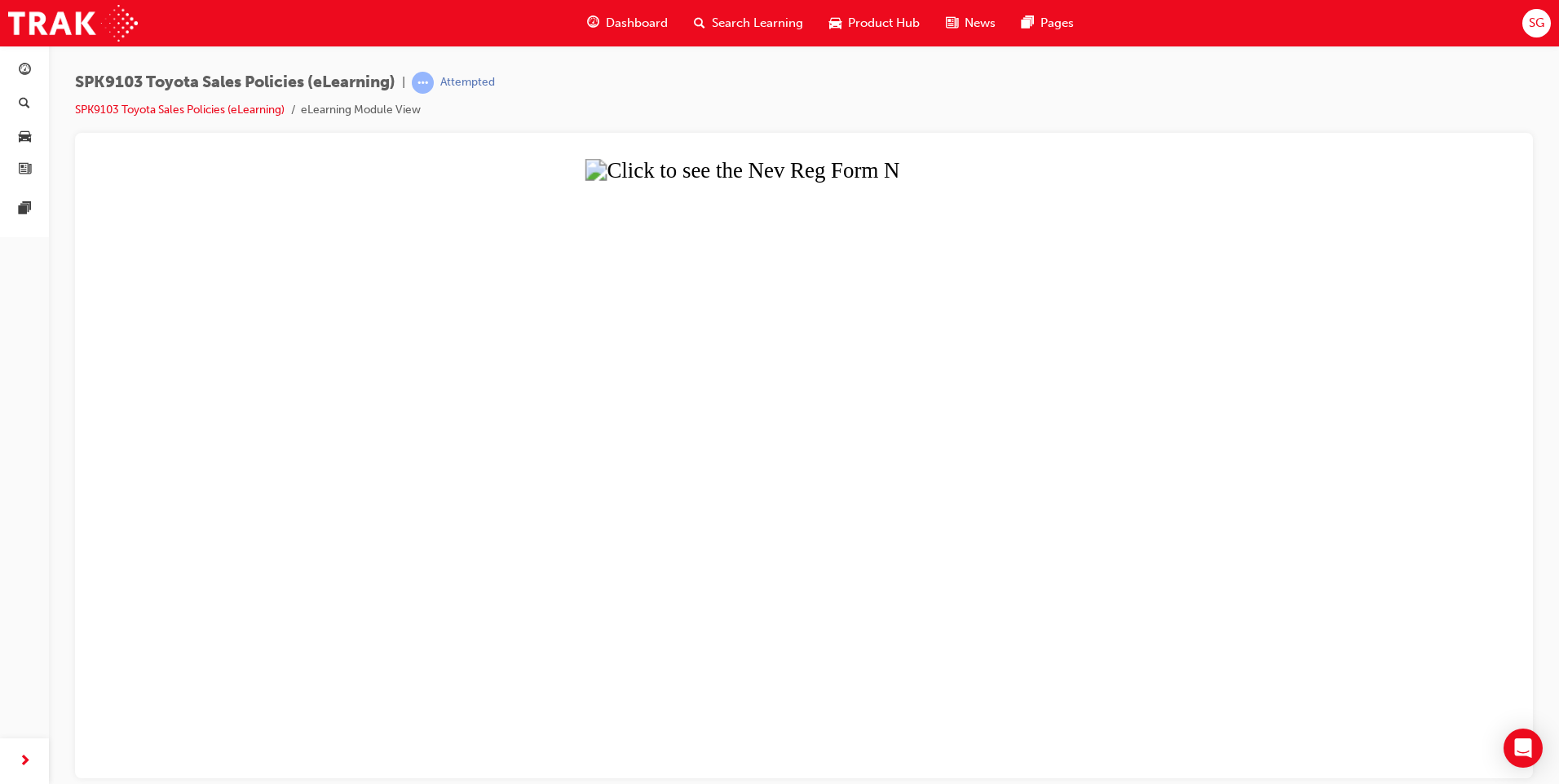
click at [1279, 442] on button "Unzoom image" at bounding box center [804, 468] width 1432 height 619
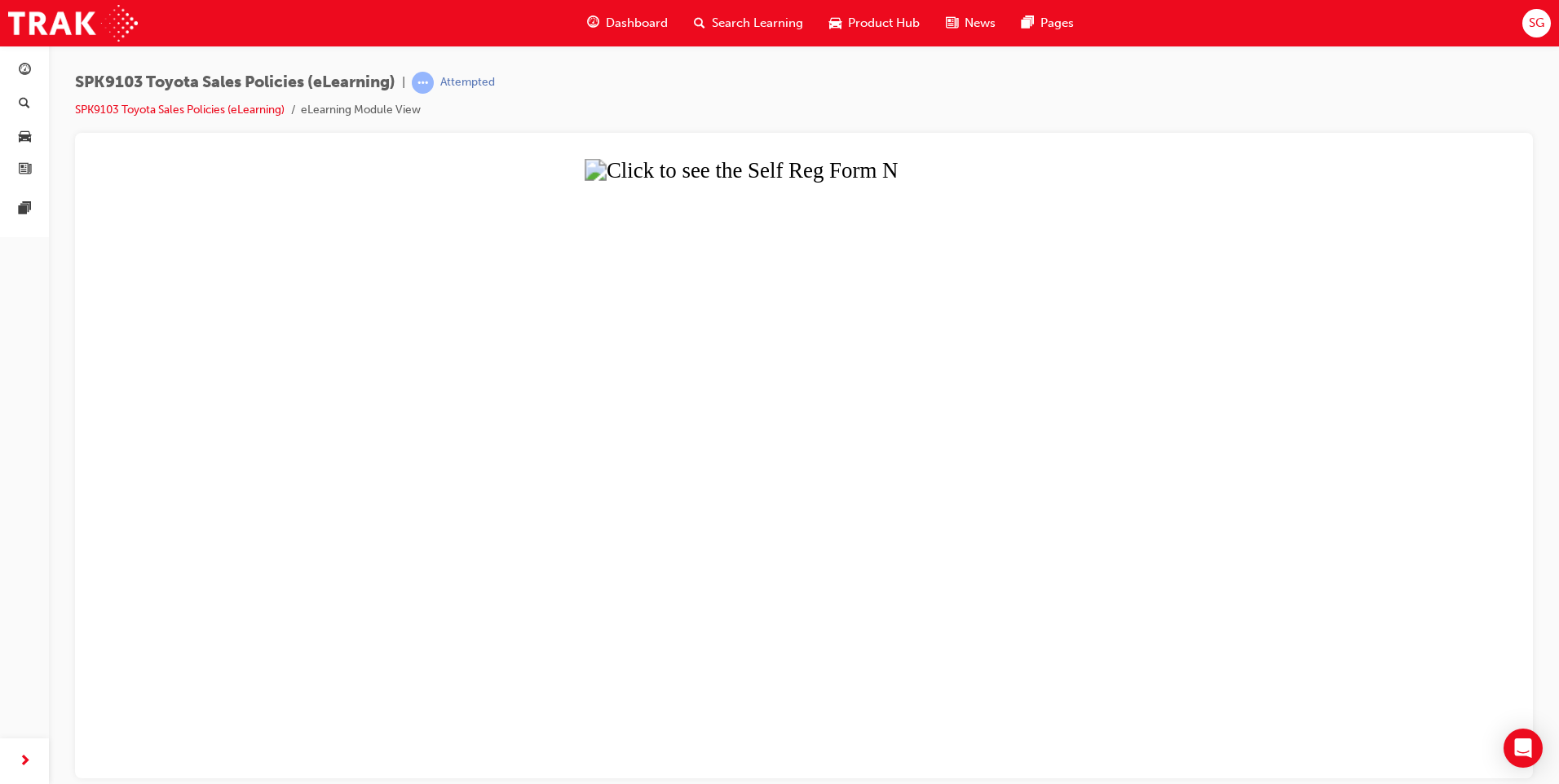
click at [188, 390] on button "Unzoom image" at bounding box center [804, 468] width 1432 height 619
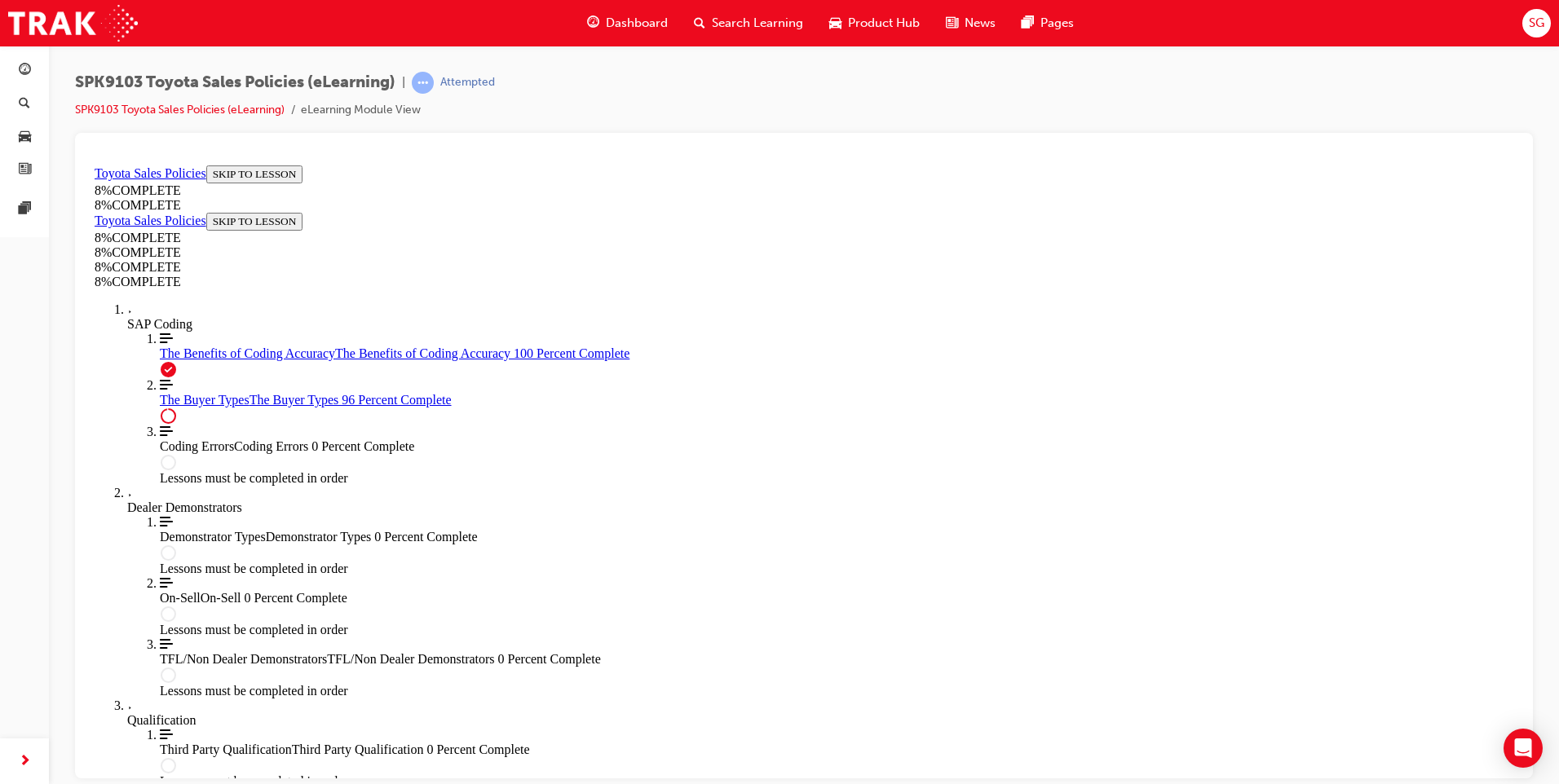
scroll to position [6660, 0]
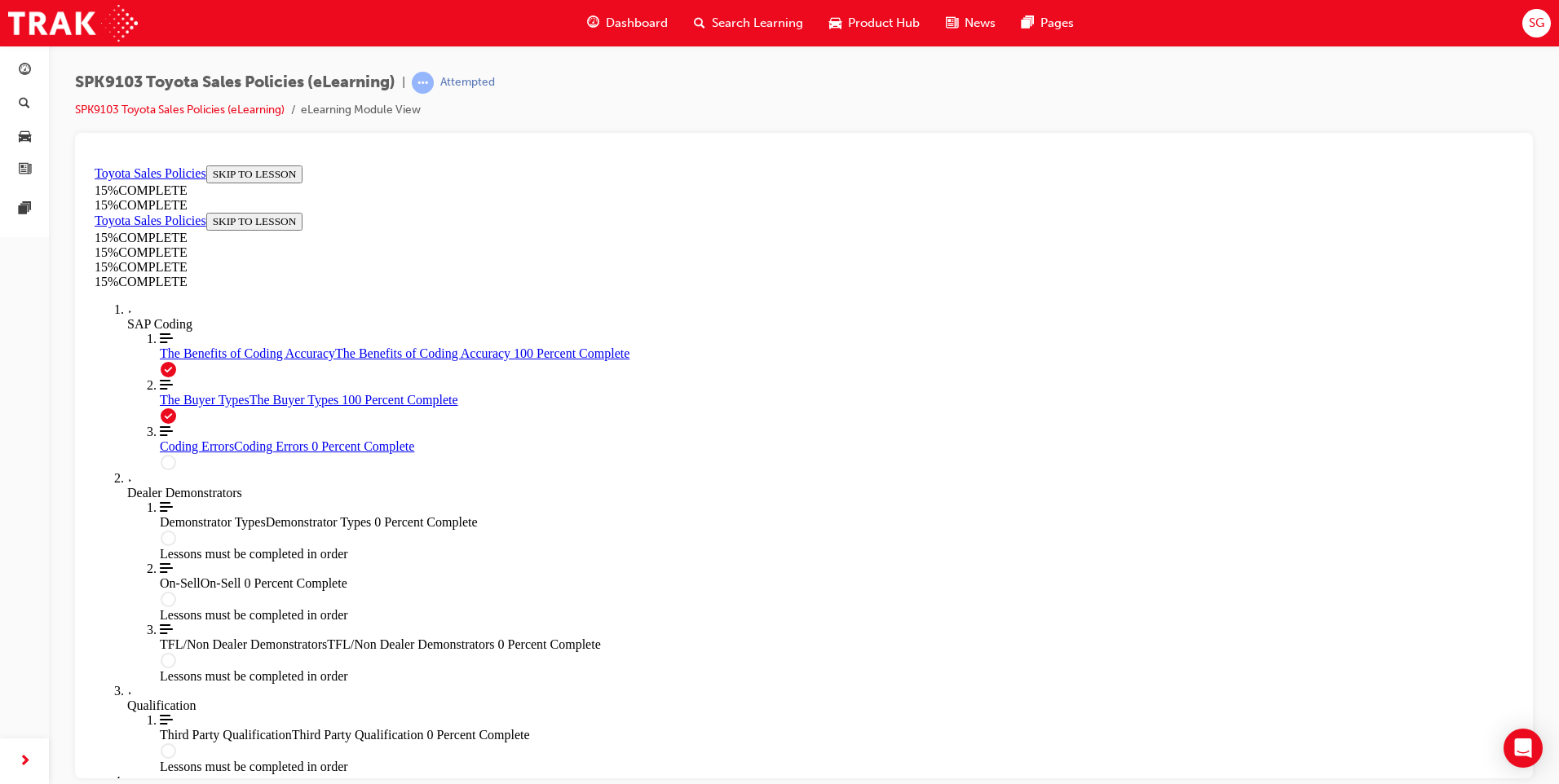
scroll to position [57, 0]
drag, startPoint x: 597, startPoint y: 238, endPoint x: 813, endPoint y: 263, distance: 217.4
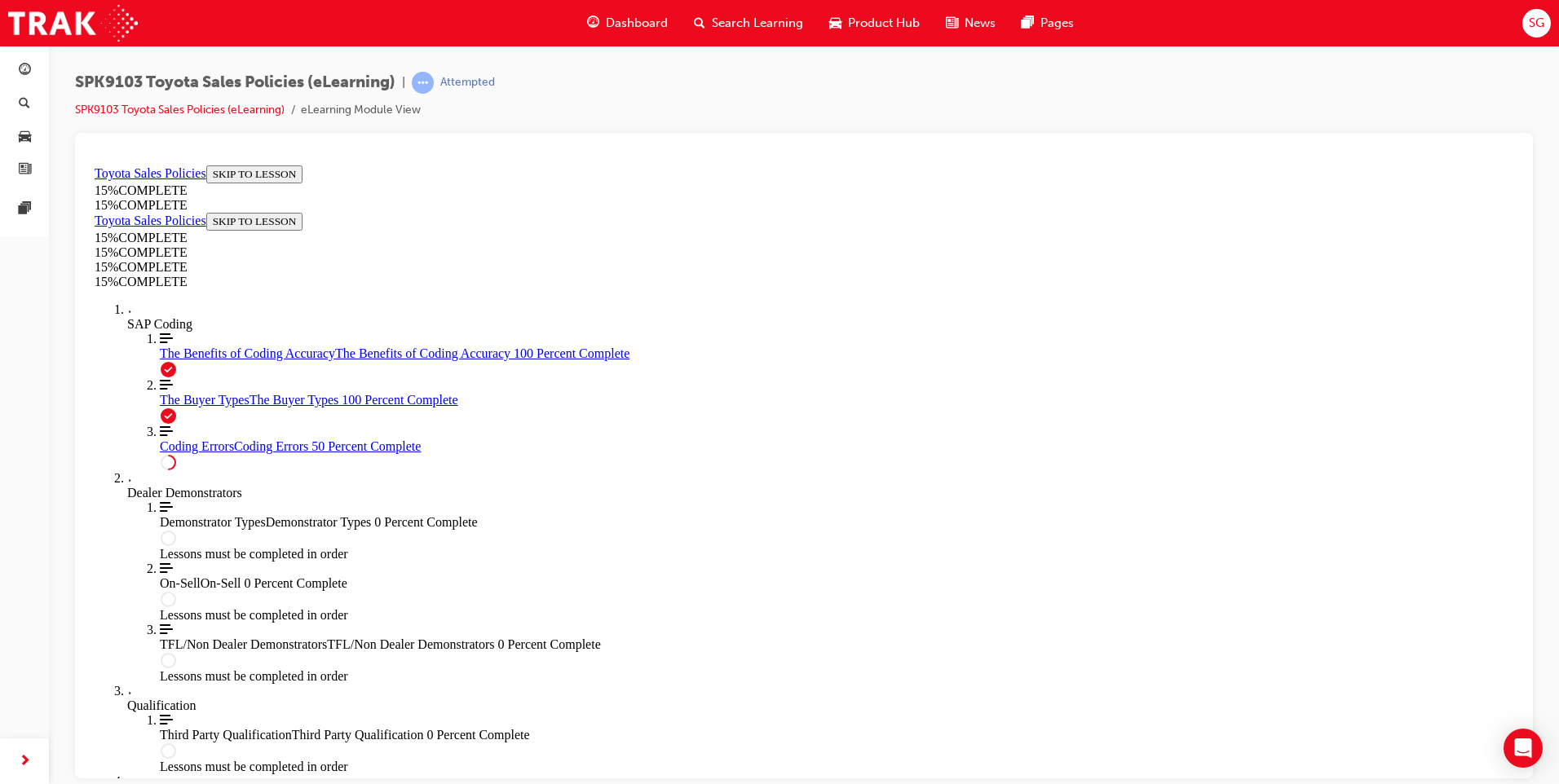
drag, startPoint x: 606, startPoint y: 274, endPoint x: 1110, endPoint y: 325, distance: 506.6
drag, startPoint x: 620, startPoint y: 415, endPoint x: 1048, endPoint y: 553, distance: 449.7
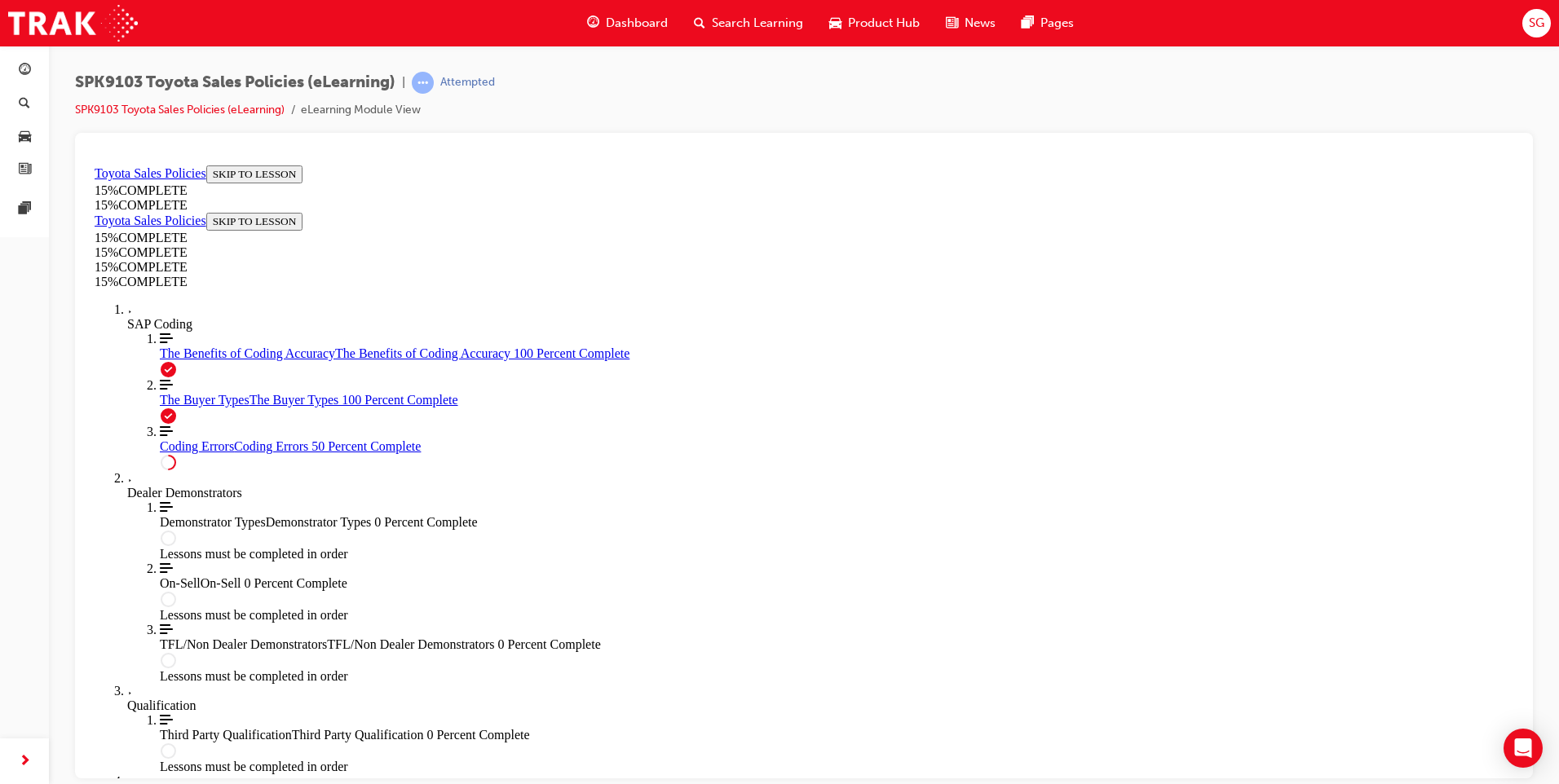
scroll to position [1350, 0]
drag, startPoint x: 625, startPoint y: 625, endPoint x: 968, endPoint y: 503, distance: 364.1
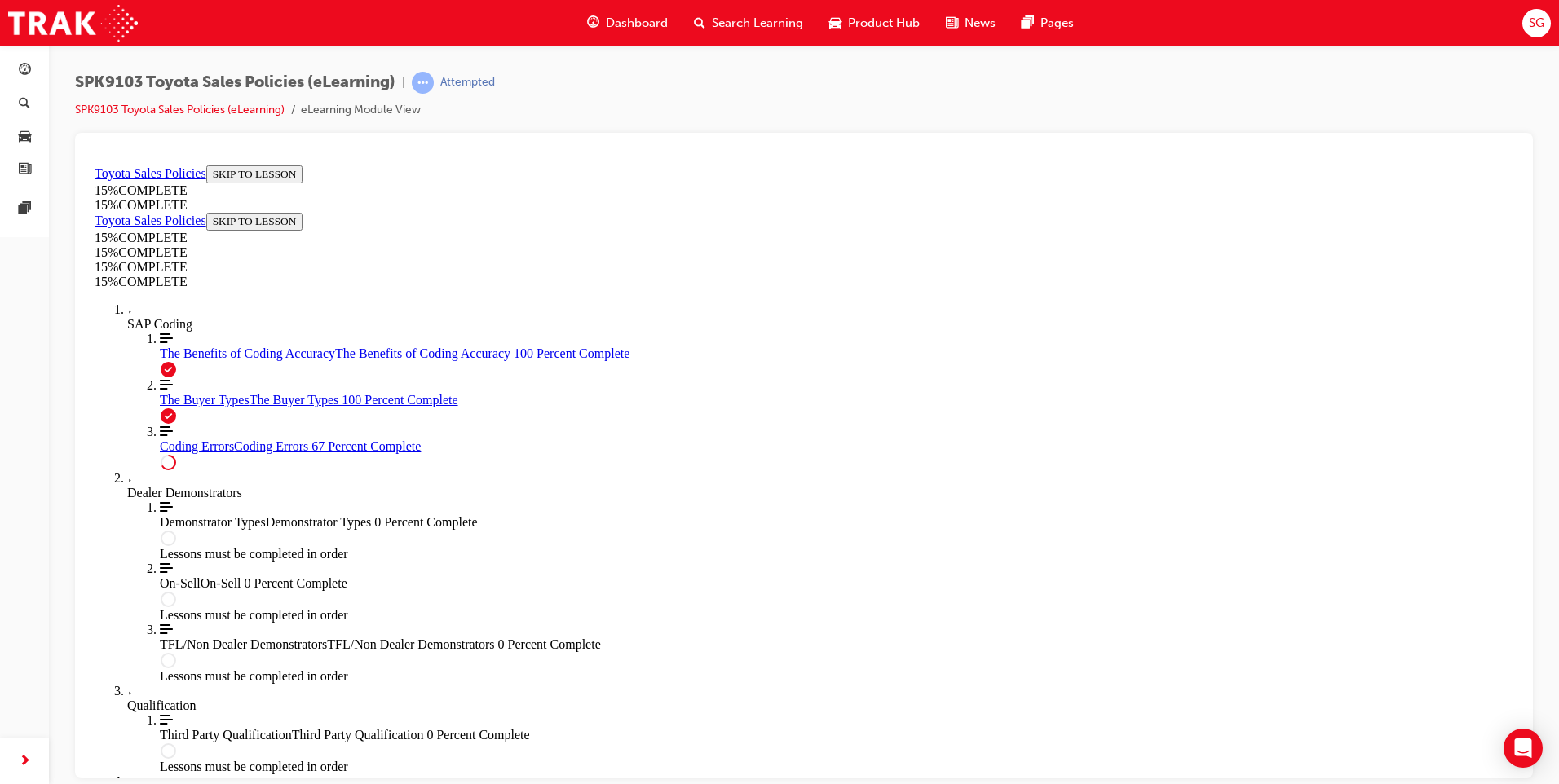
drag, startPoint x: 632, startPoint y: 353, endPoint x: 1026, endPoint y: 518, distance: 427.2
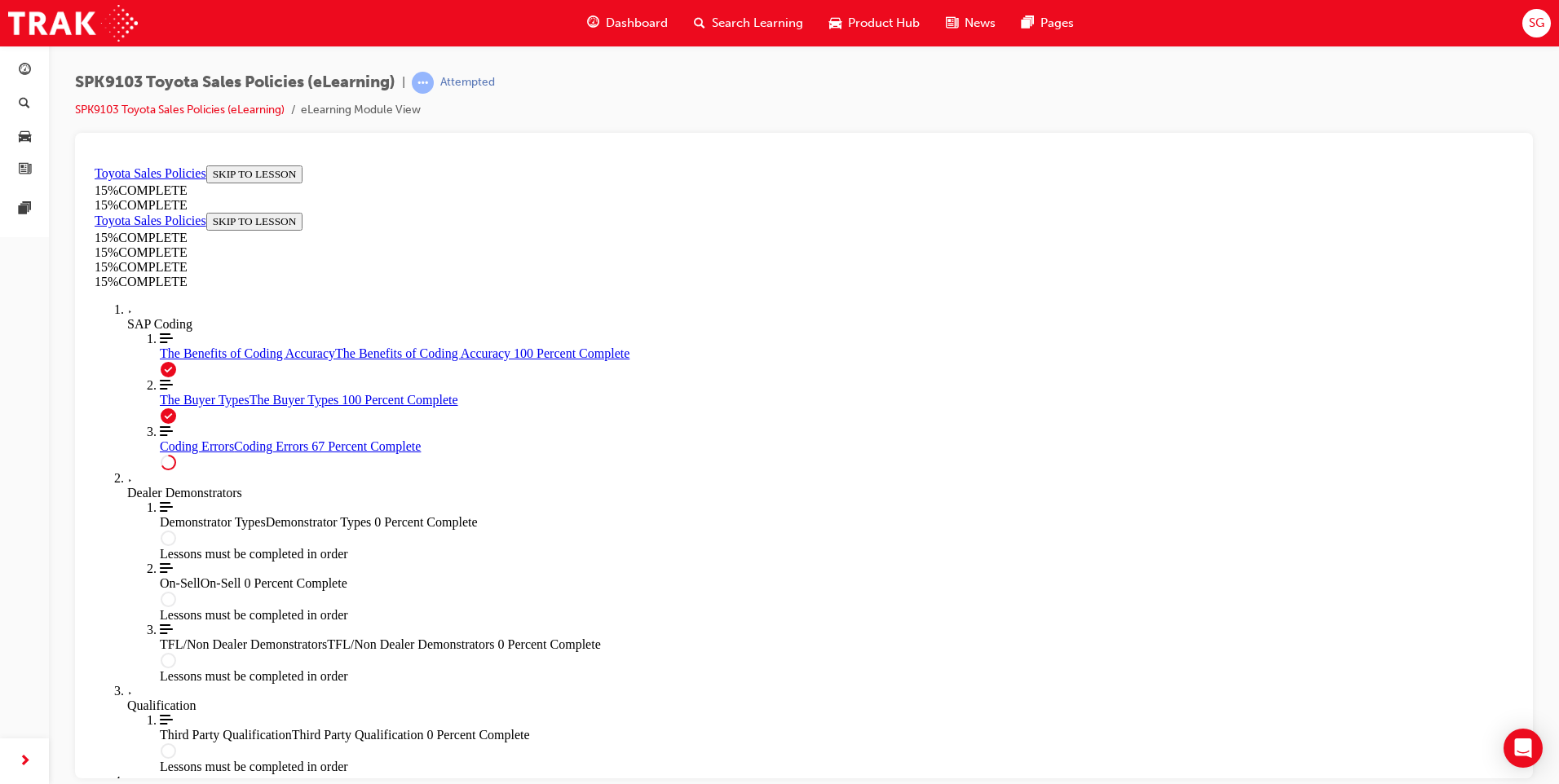
drag, startPoint x: 625, startPoint y: 352, endPoint x: 811, endPoint y: 366, distance: 186.5
drag, startPoint x: 658, startPoint y: 413, endPoint x: 1020, endPoint y: 508, distance: 374.3
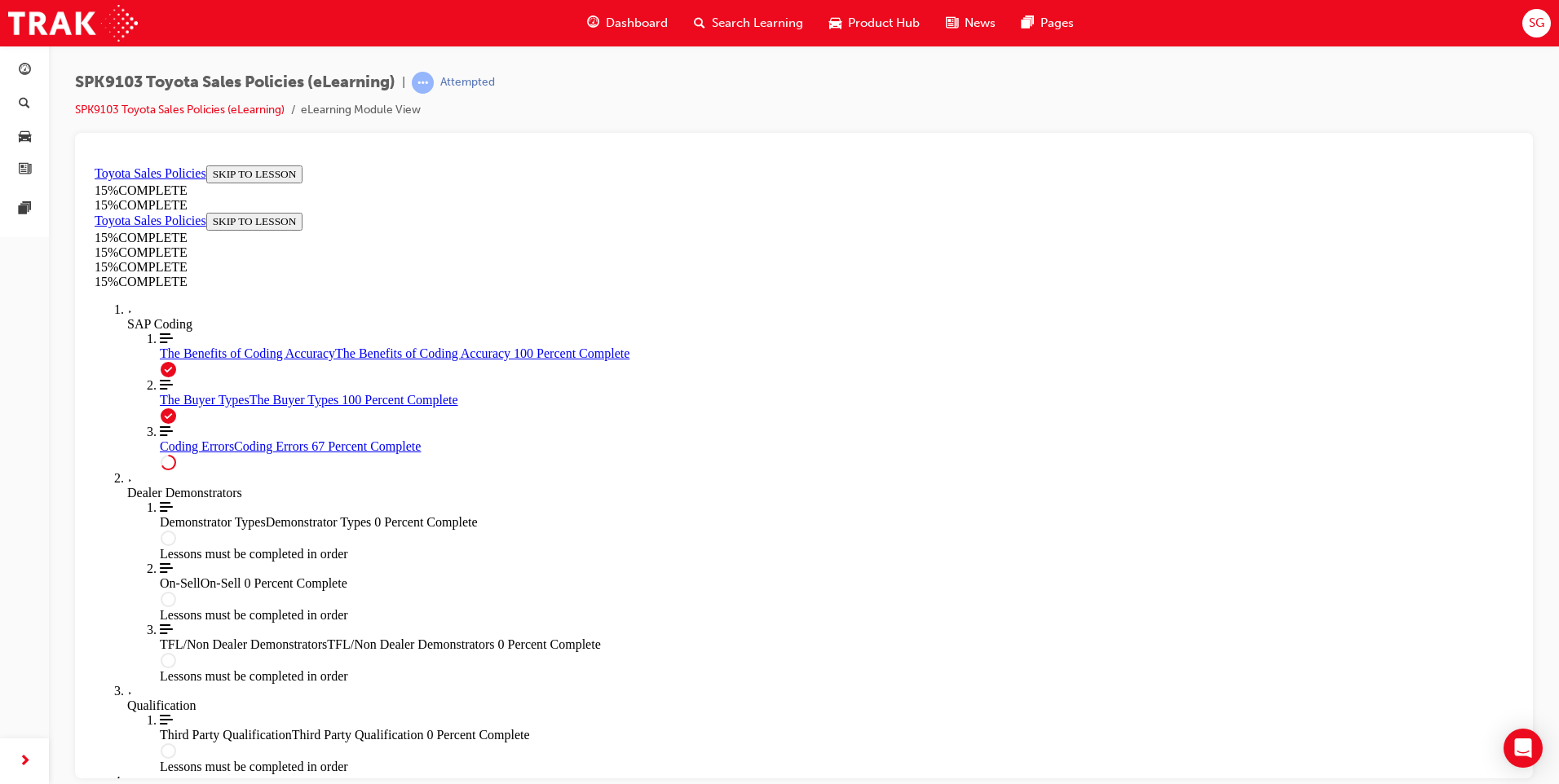
scroll to position [842, 0]
drag, startPoint x: 627, startPoint y: 421, endPoint x: 875, endPoint y: 430, distance: 248.2
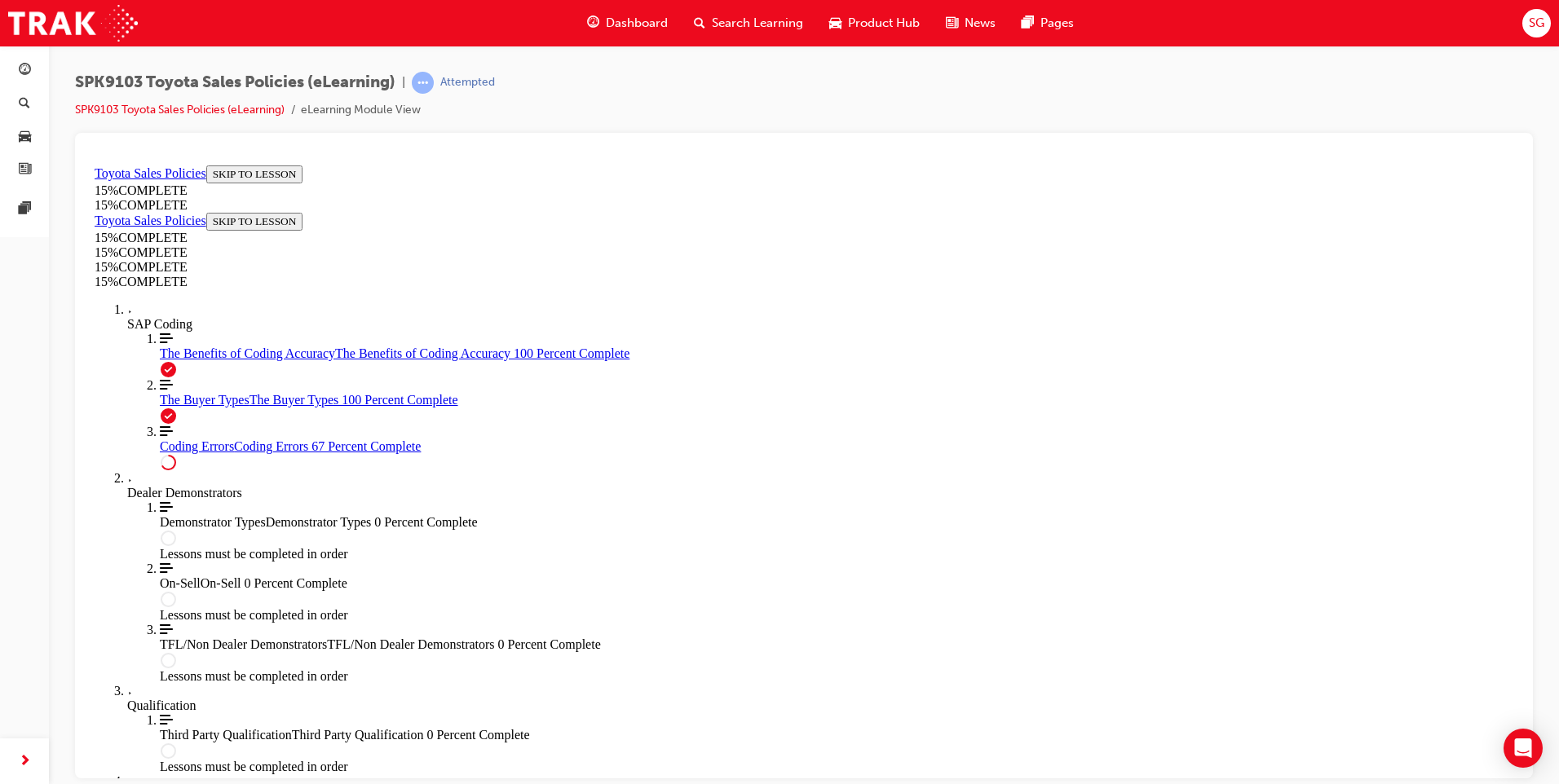
drag, startPoint x: 654, startPoint y: 476, endPoint x: 1047, endPoint y: 581, distance: 406.8
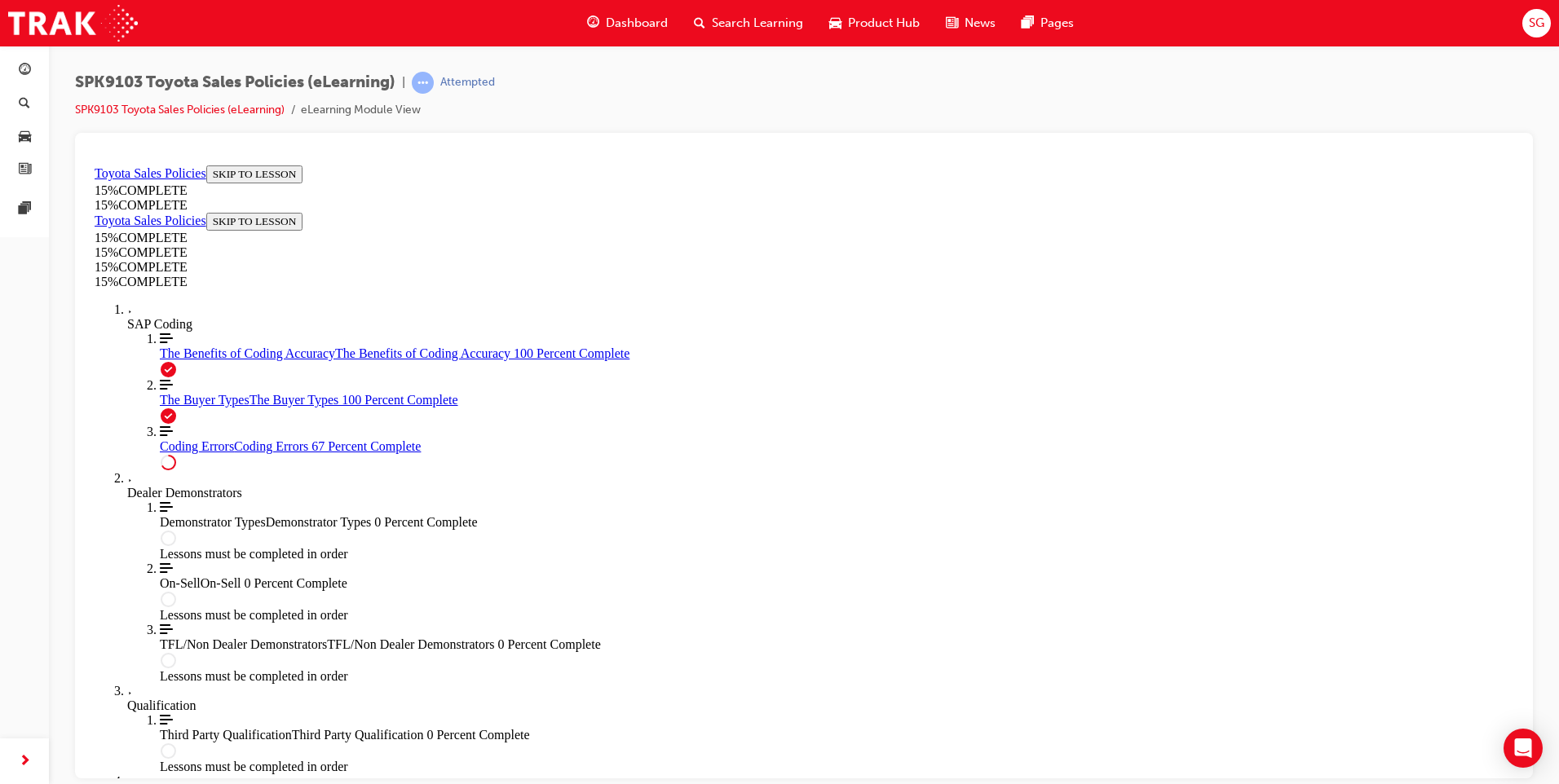
drag, startPoint x: 977, startPoint y: 395, endPoint x: 1240, endPoint y: 678, distance: 386.3
drag, startPoint x: 1240, startPoint y: 678, endPoint x: 1320, endPoint y: 591, distance: 118.2
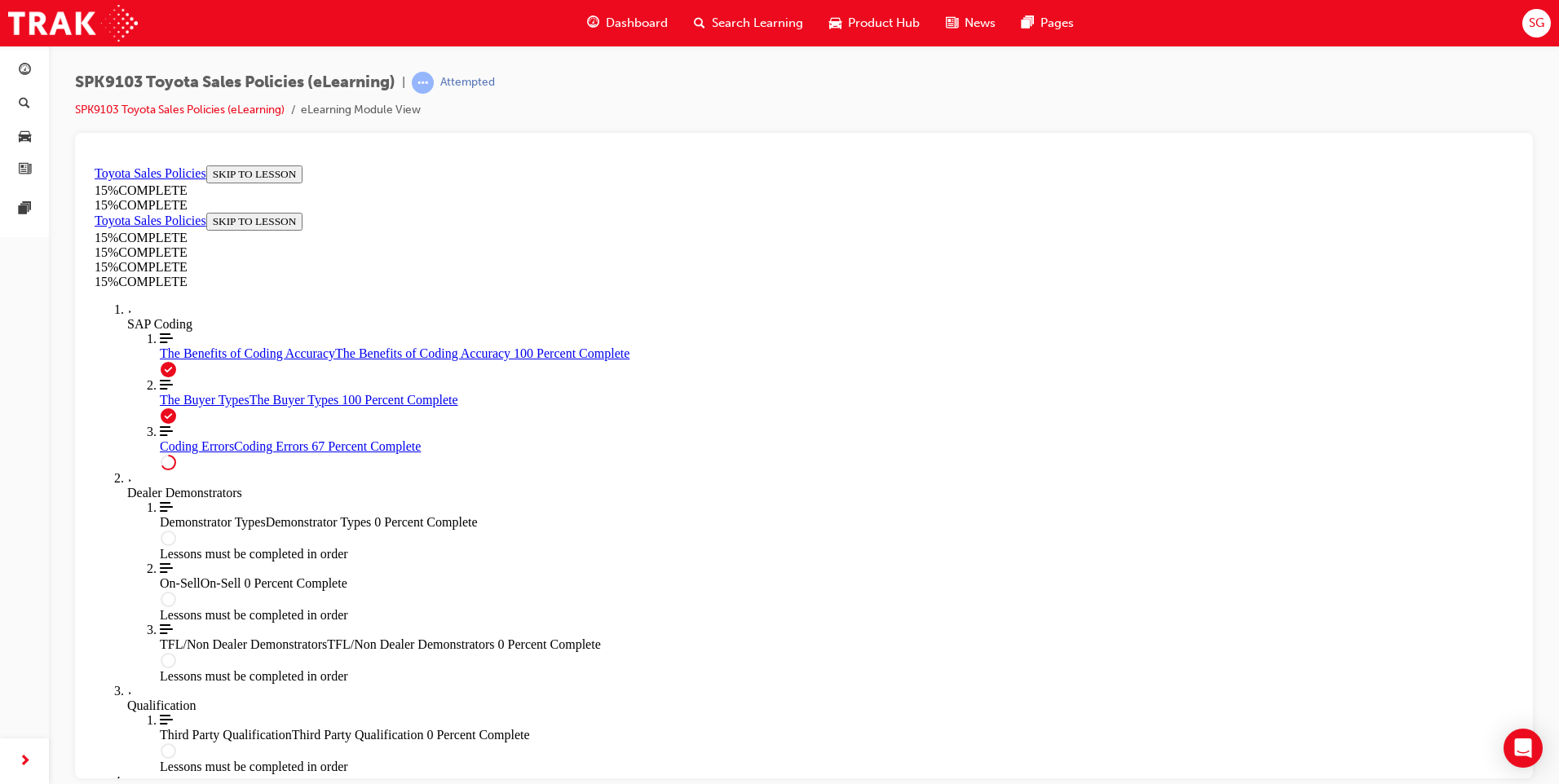
scroll to position [1249, 0]
drag, startPoint x: 949, startPoint y: 275, endPoint x: 1287, endPoint y: 628, distance: 488.7
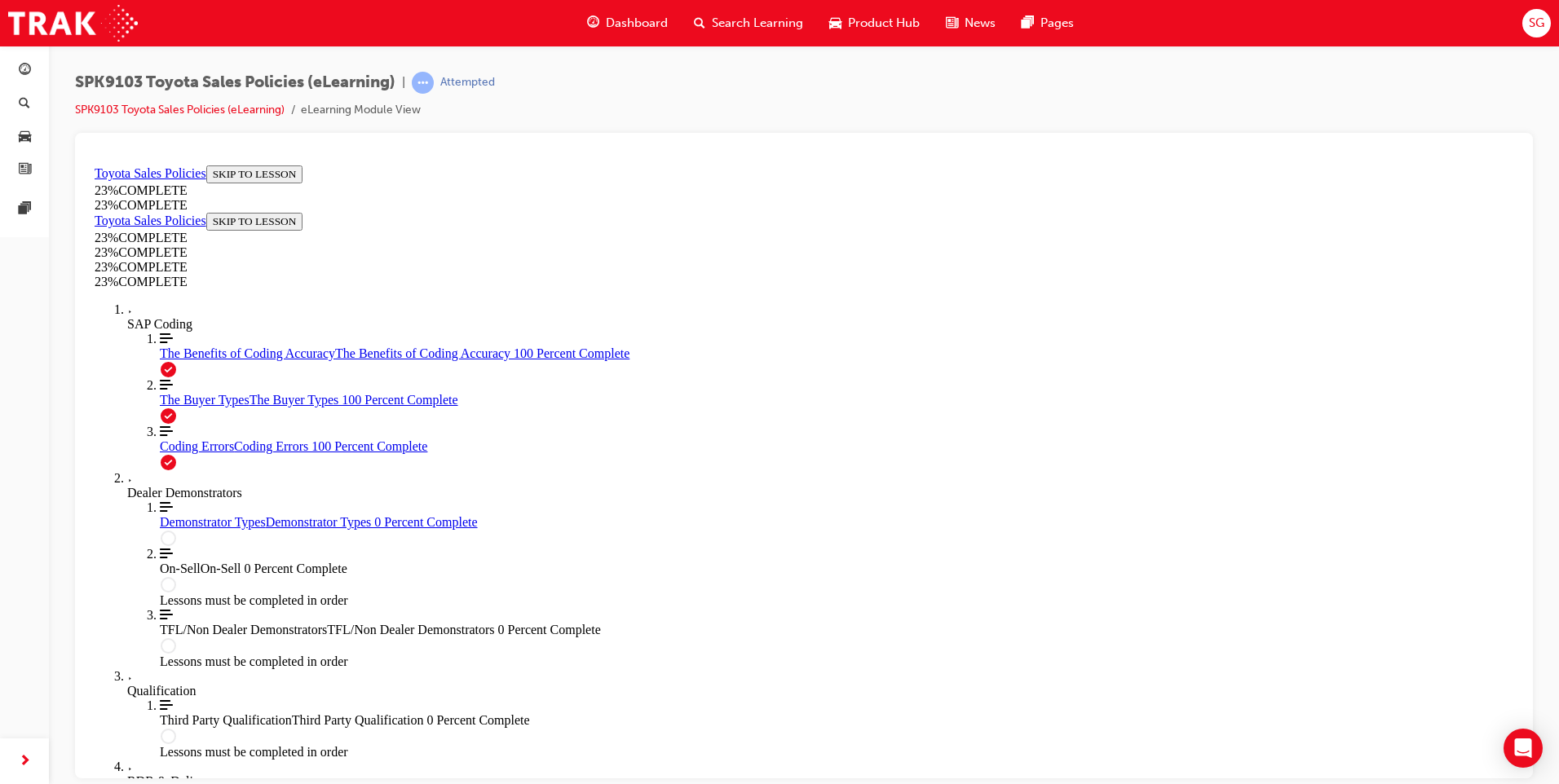
scroll to position [57, 0]
drag, startPoint x: 597, startPoint y: 242, endPoint x: 973, endPoint y: 298, distance: 380.1
drag, startPoint x: 539, startPoint y: 510, endPoint x: 898, endPoint y: 683, distance: 398.5
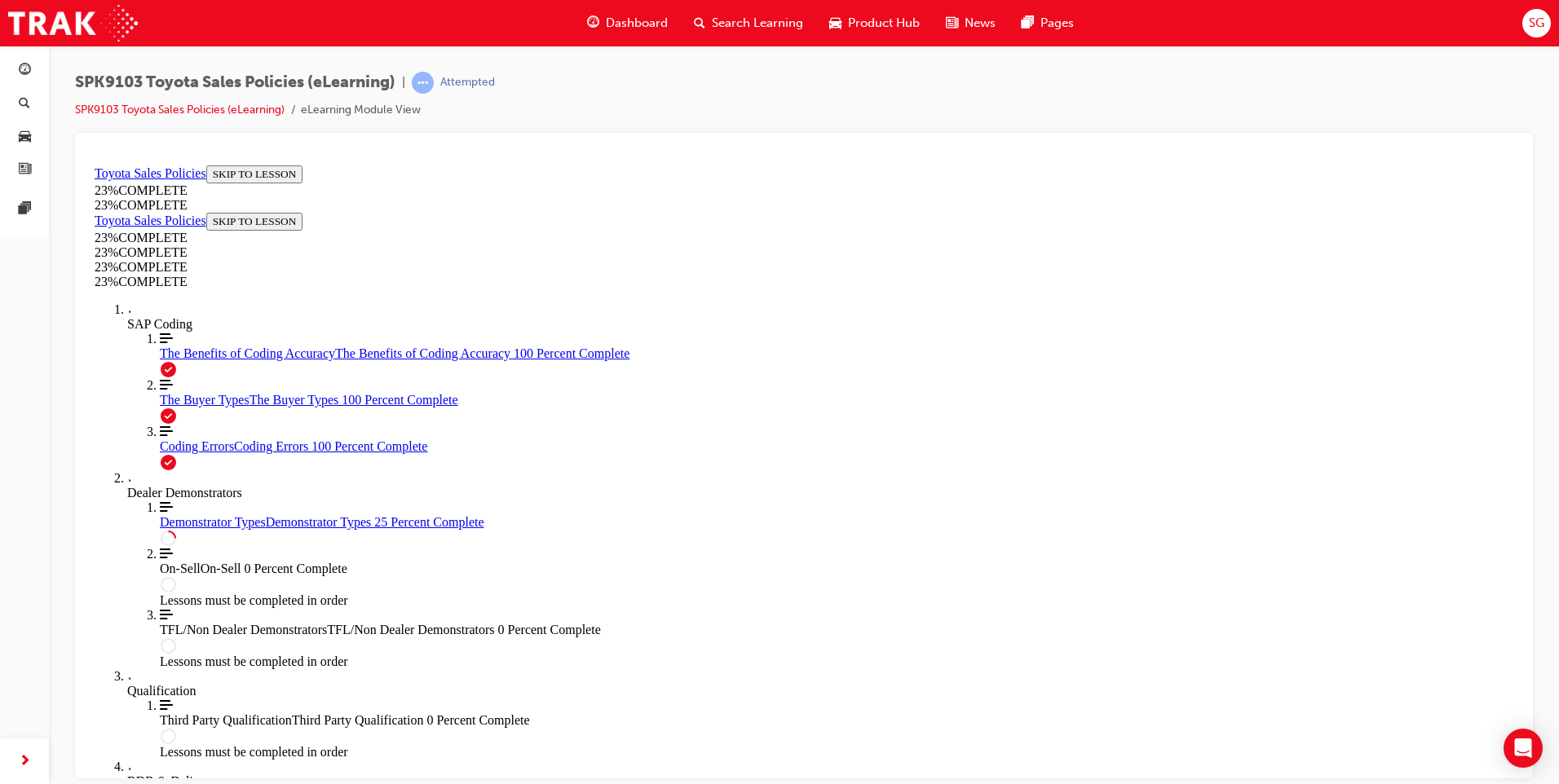
drag, startPoint x: 546, startPoint y: 511, endPoint x: 903, endPoint y: 680, distance: 395.0
